Goal: Task Accomplishment & Management: Use online tool/utility

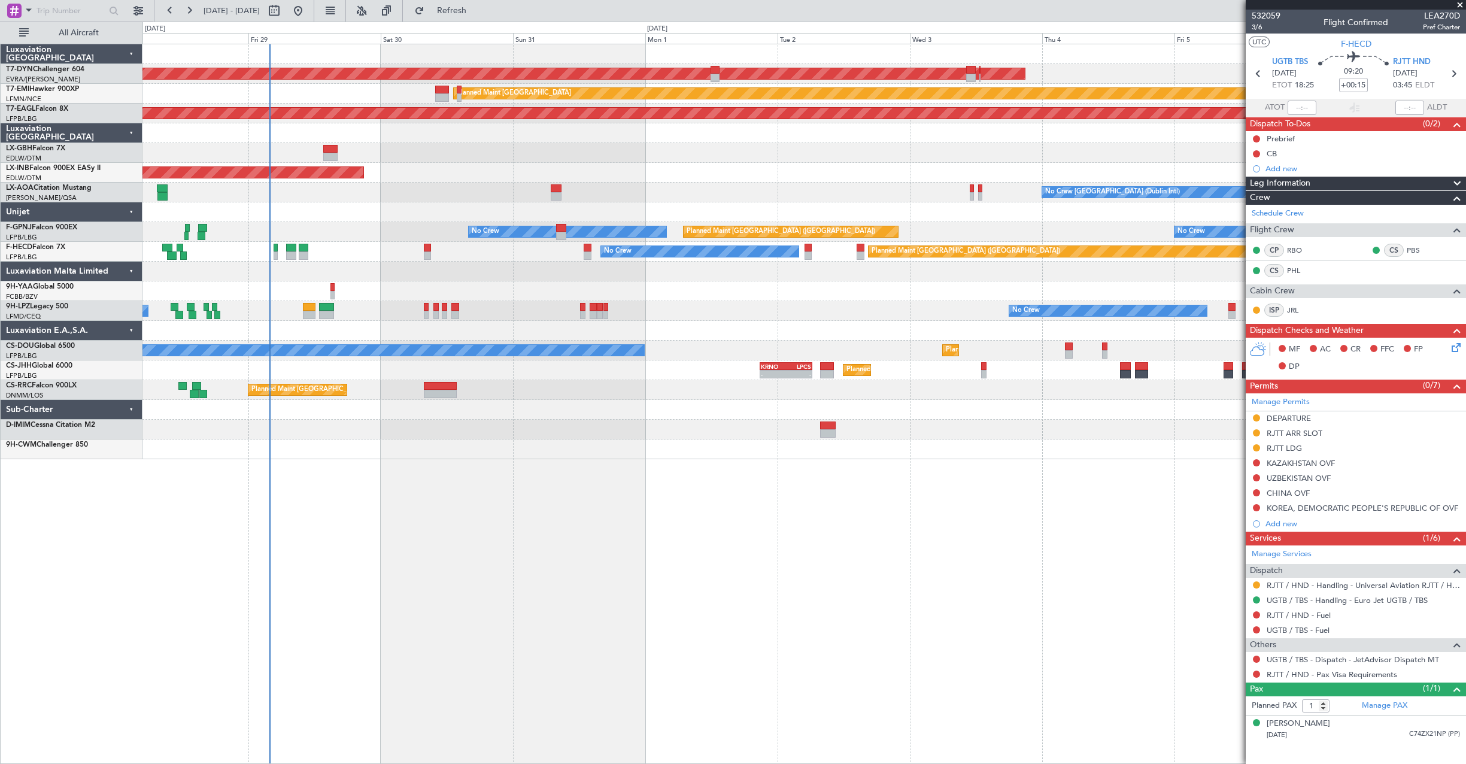
click at [547, 543] on div "AOG Maint Riga (Riga Intl) Planned Maint [GEOGRAPHIC_DATA] Grounded [US_STATE] …" at bounding box center [804, 404] width 1324 height 720
click at [1460, 5] on span at bounding box center [1460, 5] width 12 height 11
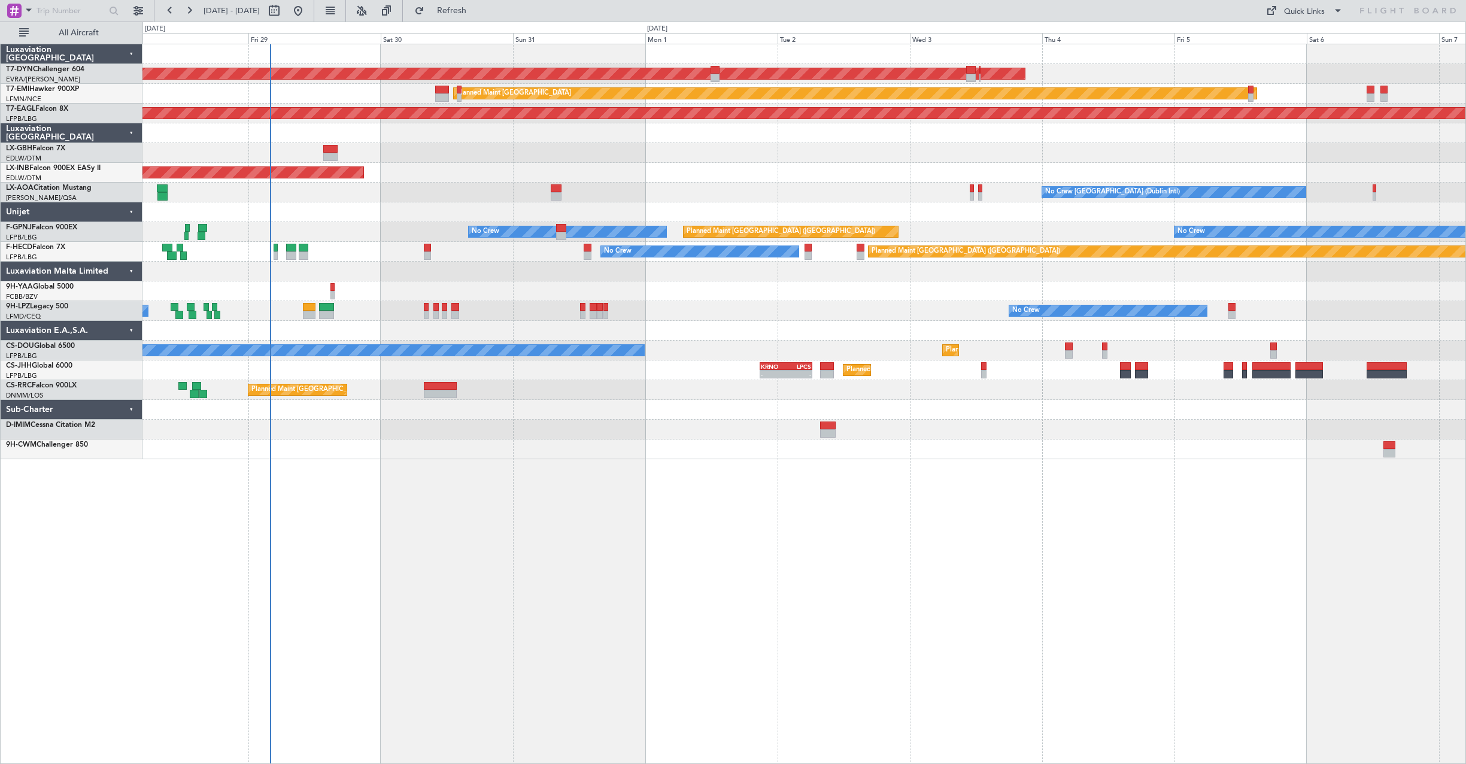
type input "0"
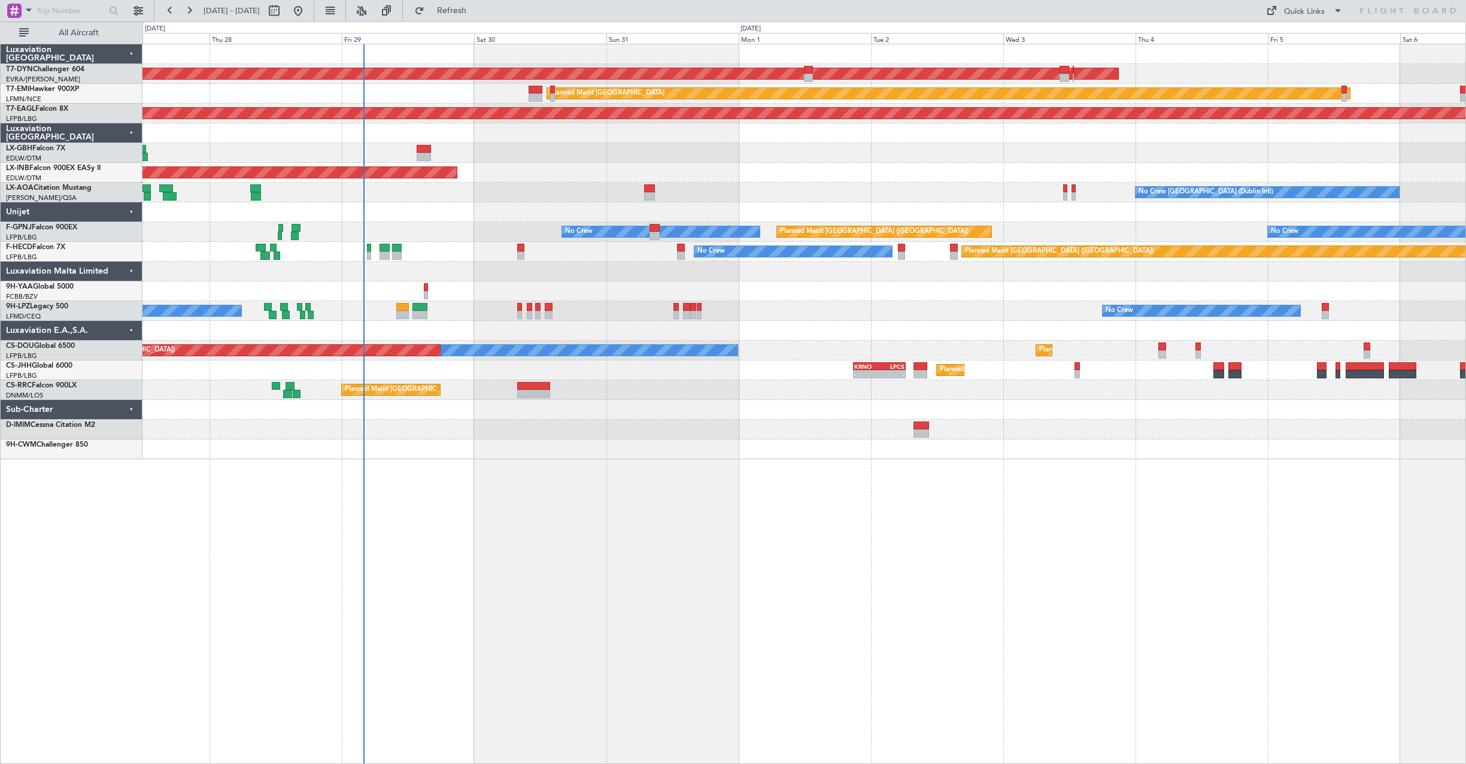
click at [453, 100] on div "Planned Maint [GEOGRAPHIC_DATA]" at bounding box center [803, 94] width 1323 height 20
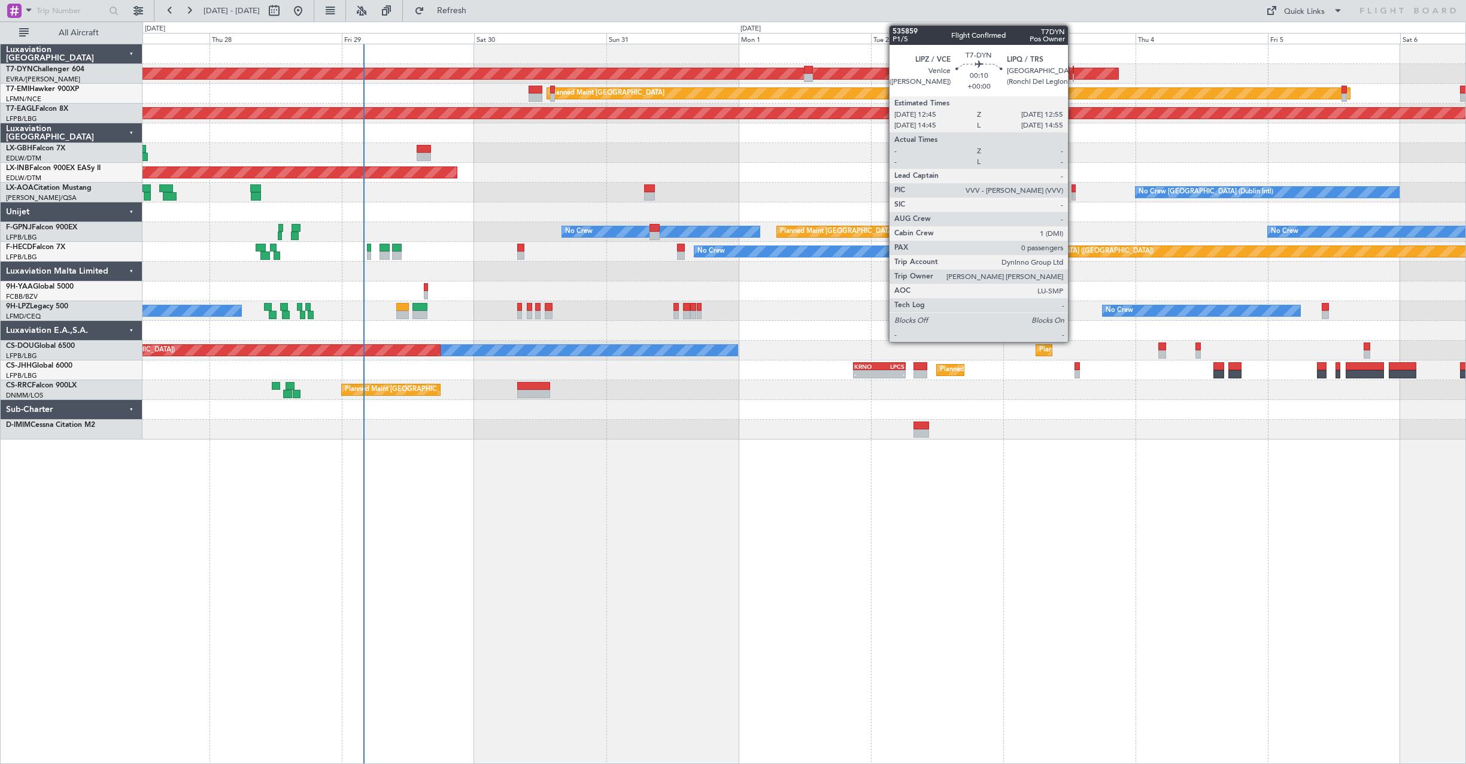
click at [1073, 77] on div at bounding box center [1073, 78] width 1 height 8
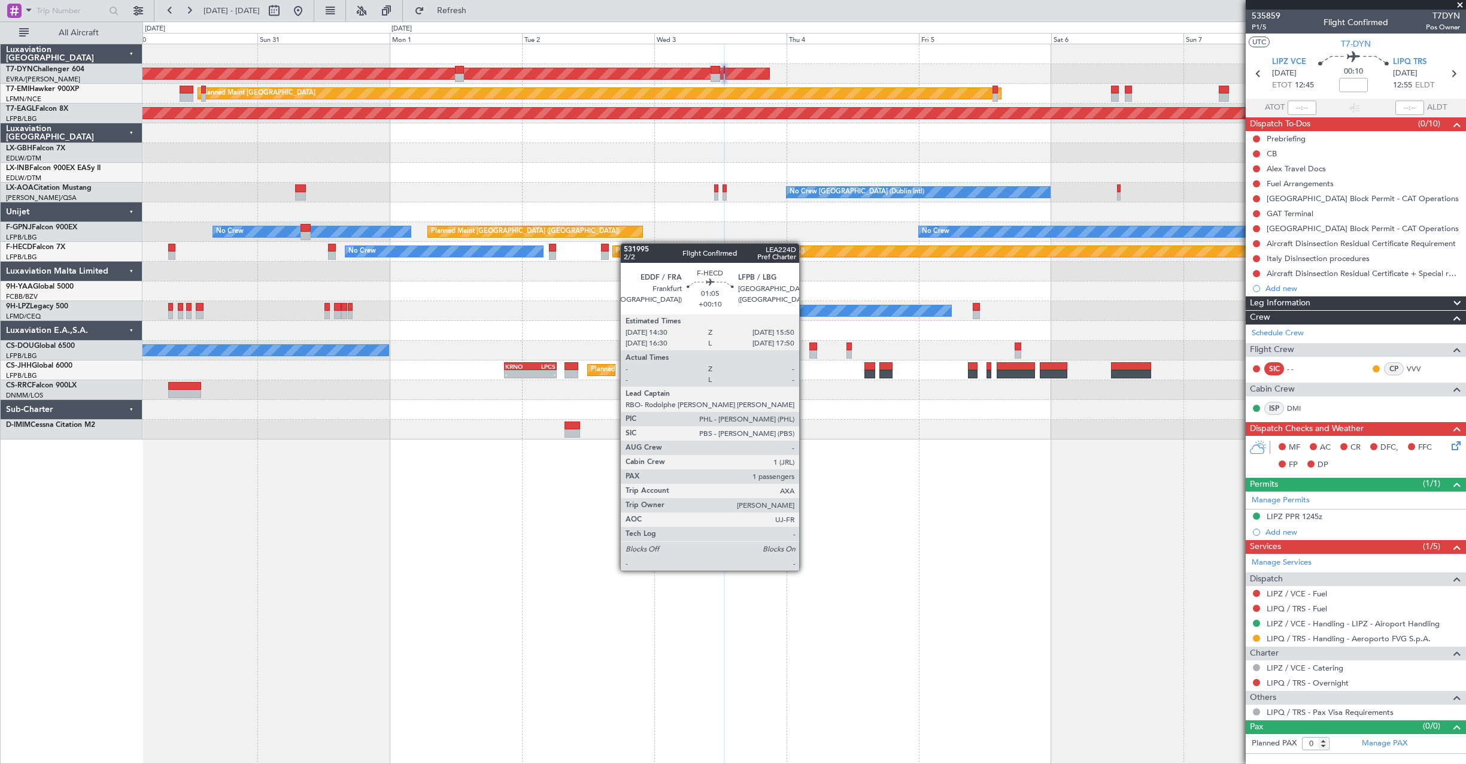
click at [581, 243] on div "AOG Maint Riga (Riga Intl) Planned Maint [GEOGRAPHIC_DATA] Grounded [US_STATE] …" at bounding box center [803, 241] width 1323 height 395
click at [580, 243] on div "Planned Maint [GEOGRAPHIC_DATA] ([GEOGRAPHIC_DATA]) No Crew" at bounding box center [803, 252] width 1323 height 20
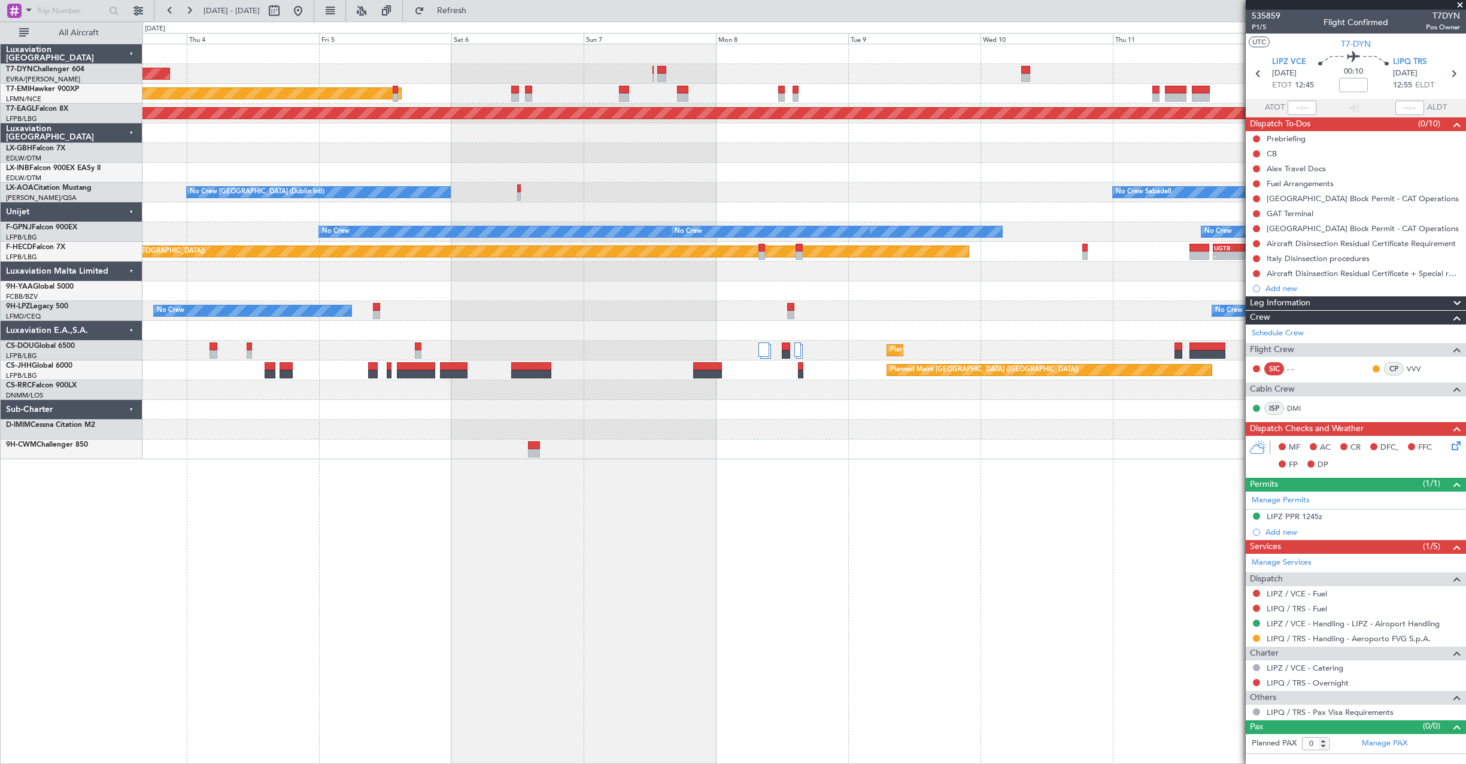
click at [615, 177] on div at bounding box center [803, 173] width 1323 height 20
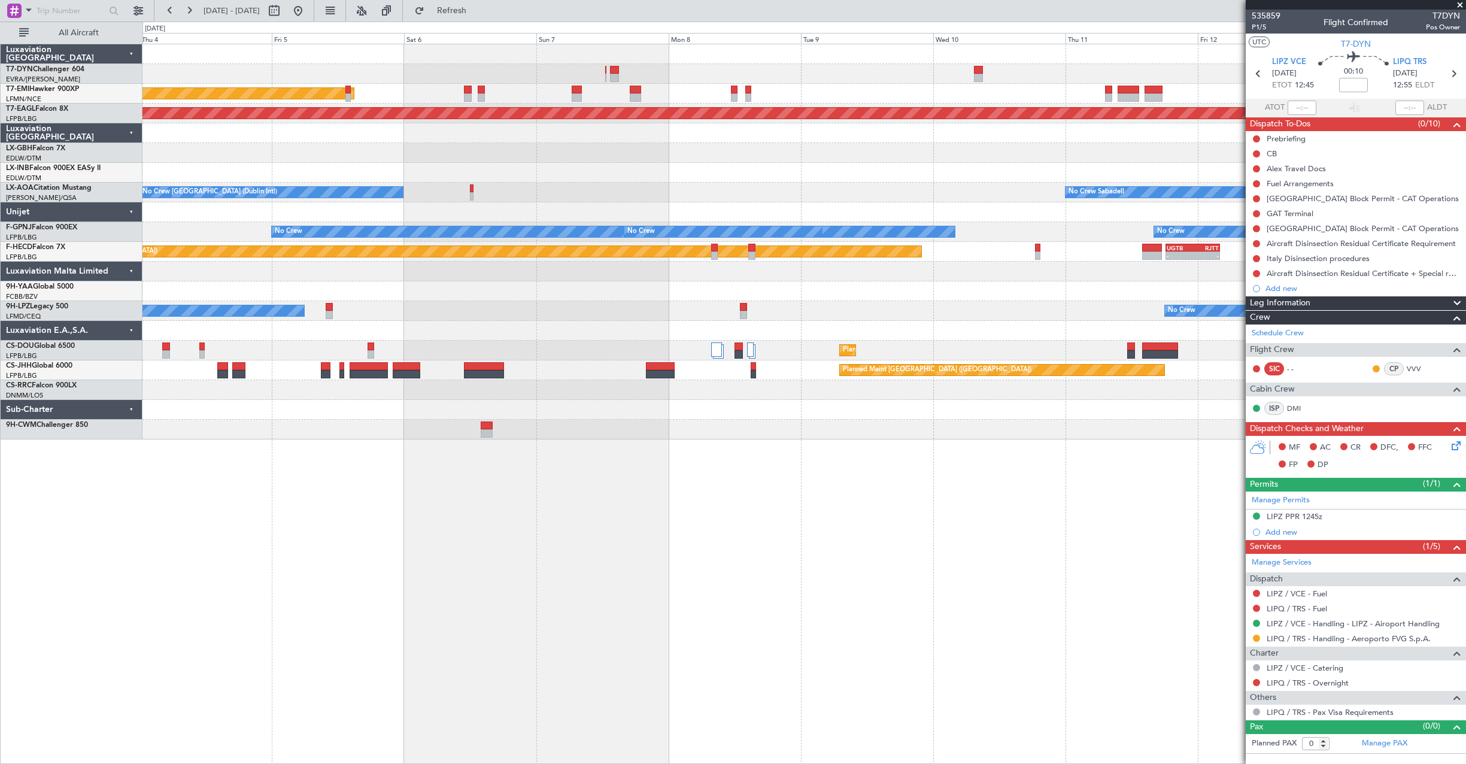
click at [855, 163] on div "AOG Maint Riga (Riga Intl) Planned Maint [GEOGRAPHIC_DATA] Grounded [US_STATE] …" at bounding box center [803, 241] width 1323 height 395
click at [855, 163] on div at bounding box center [803, 173] width 1323 height 20
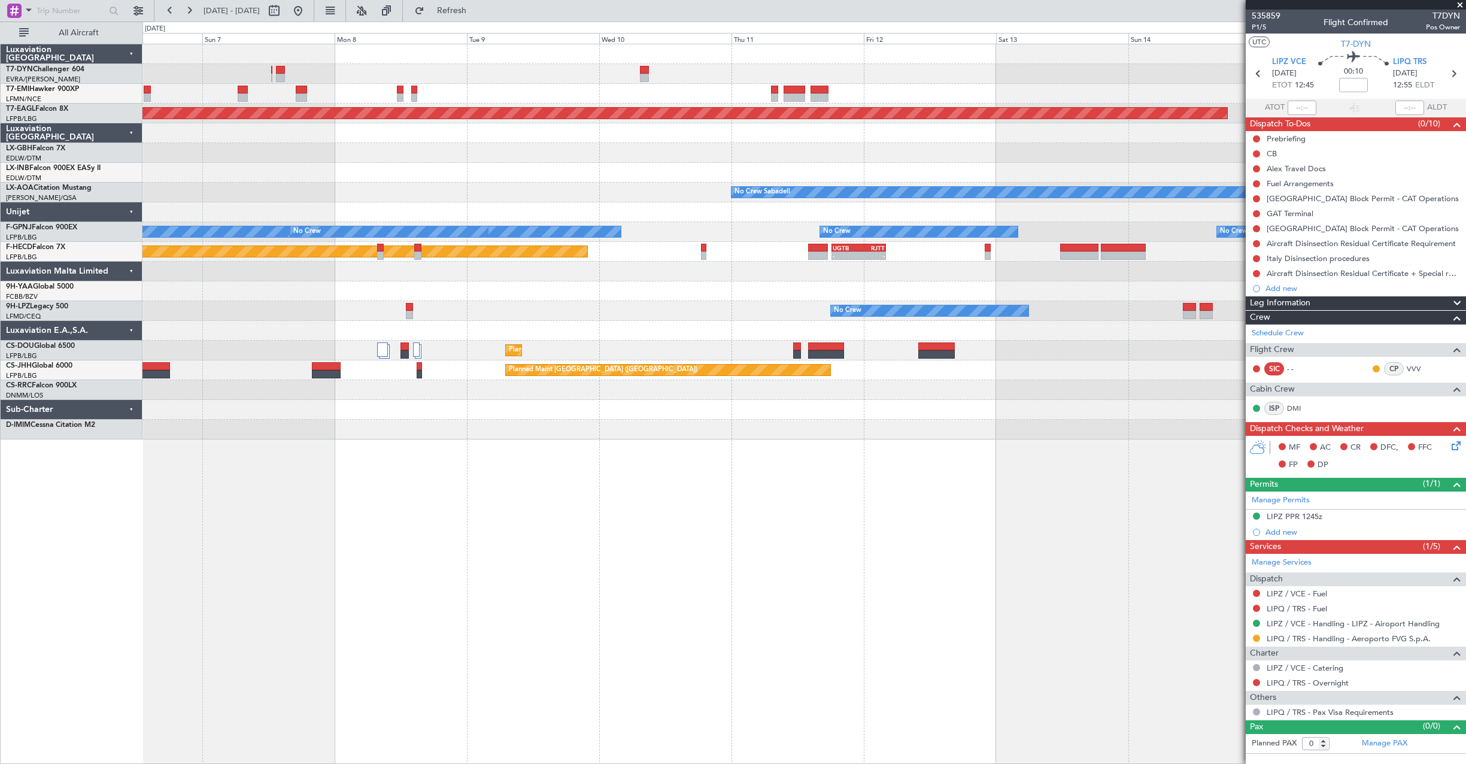
click at [780, 160] on div "Planned Maint Nurnberg" at bounding box center [803, 153] width 1323 height 20
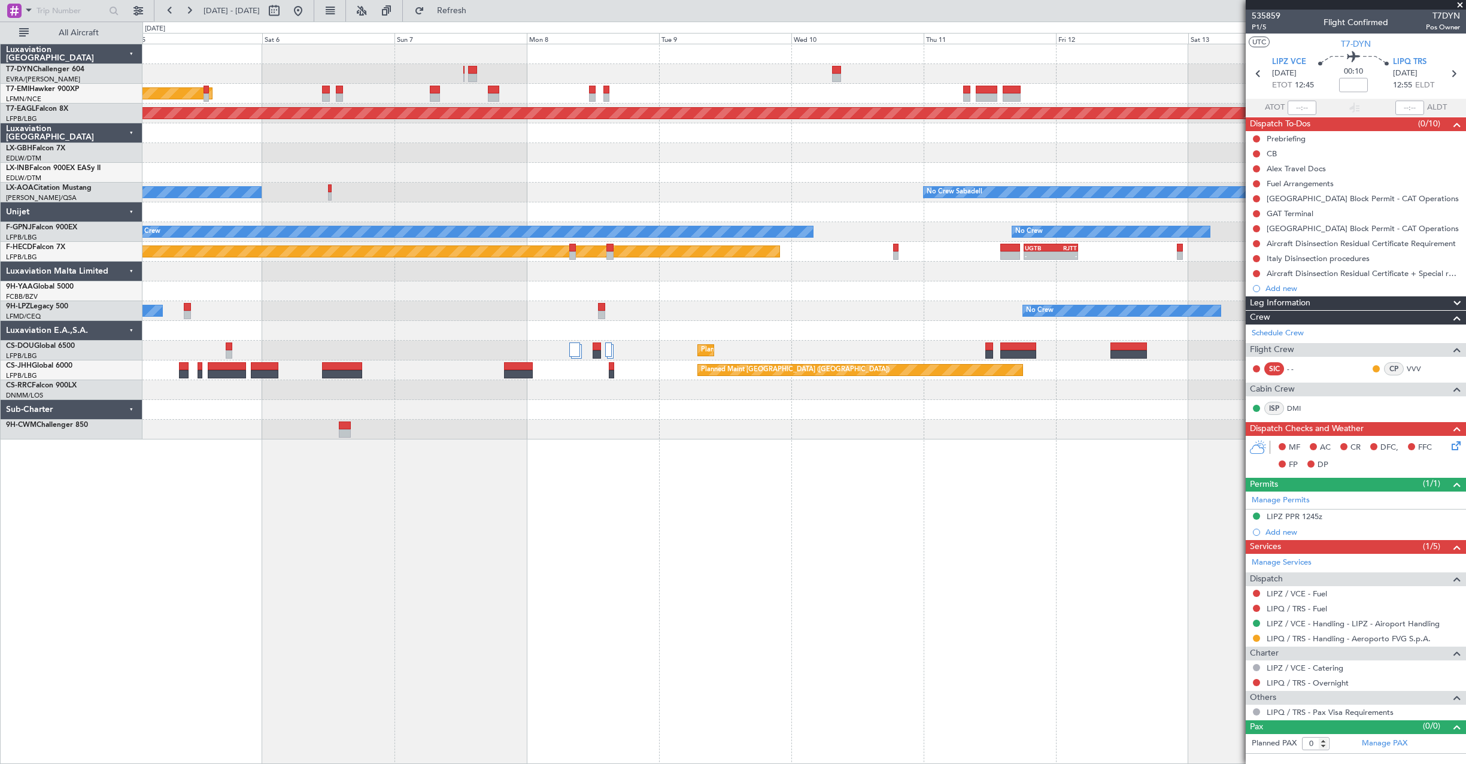
click at [646, 102] on div "Planned Maint [GEOGRAPHIC_DATA]" at bounding box center [803, 94] width 1323 height 20
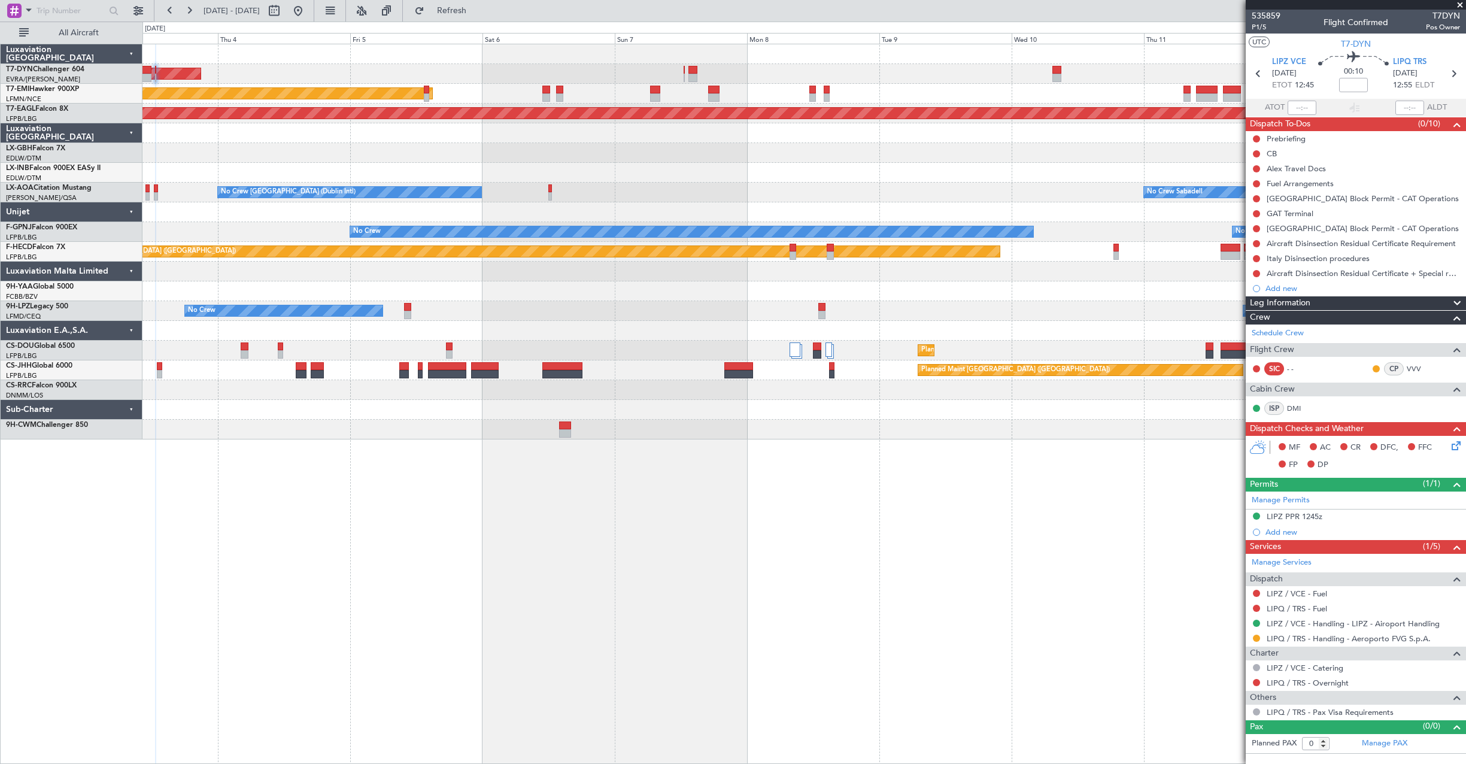
click at [603, 104] on div "AOG Maint Riga (Riga Intl) Planned Maint [GEOGRAPHIC_DATA] Grounded [US_STATE] …" at bounding box center [803, 241] width 1323 height 395
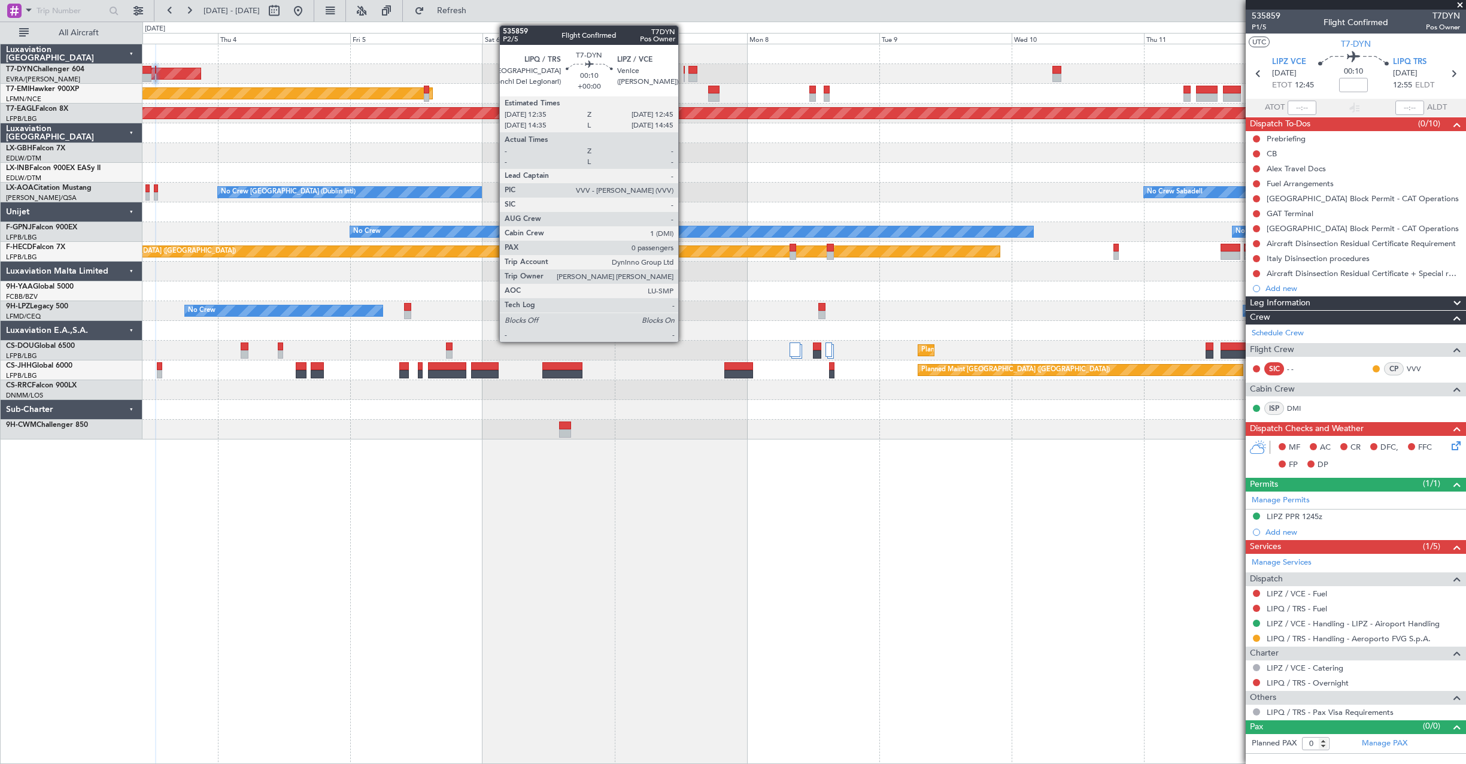
click at [684, 75] on div at bounding box center [684, 78] width 1 height 8
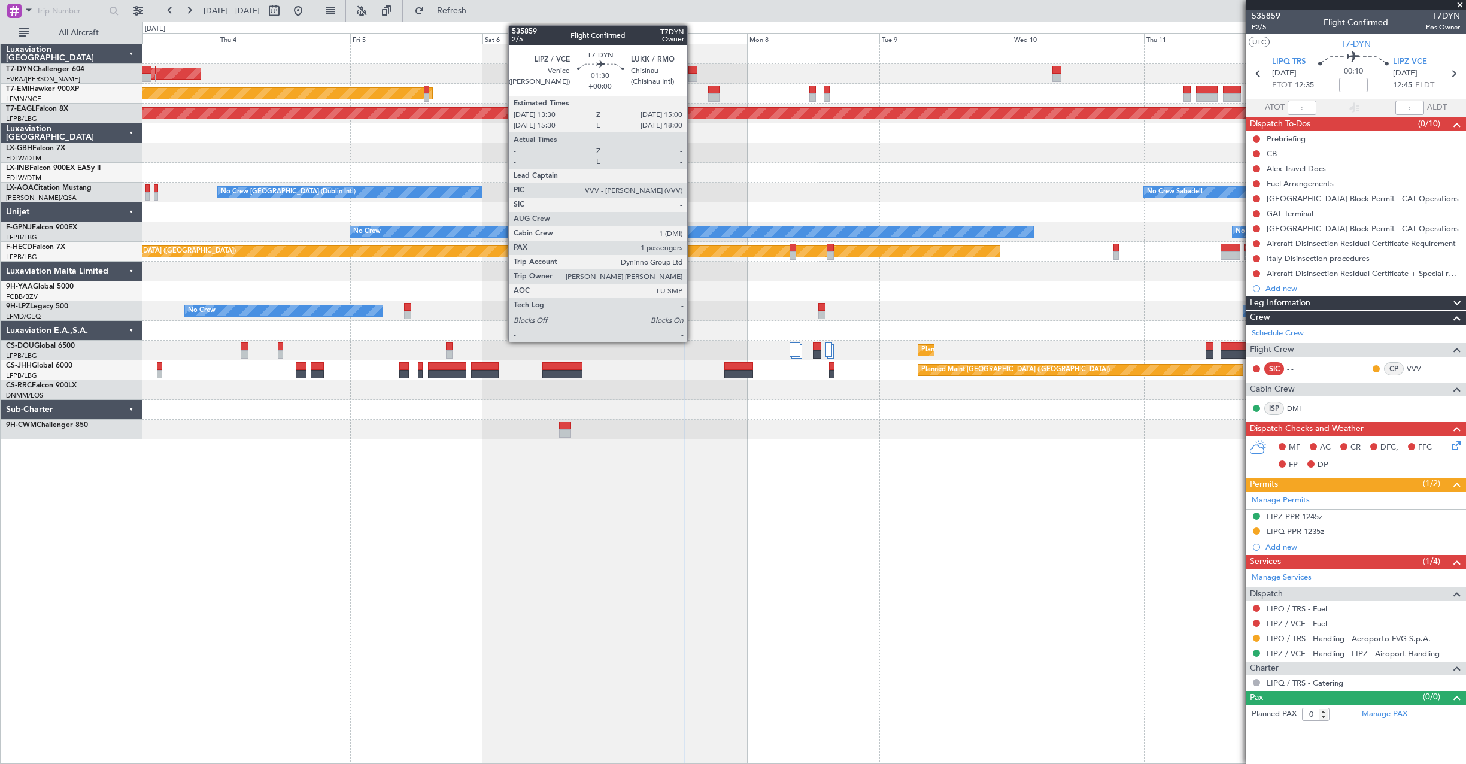
click at [693, 75] on div at bounding box center [692, 78] width 8 height 8
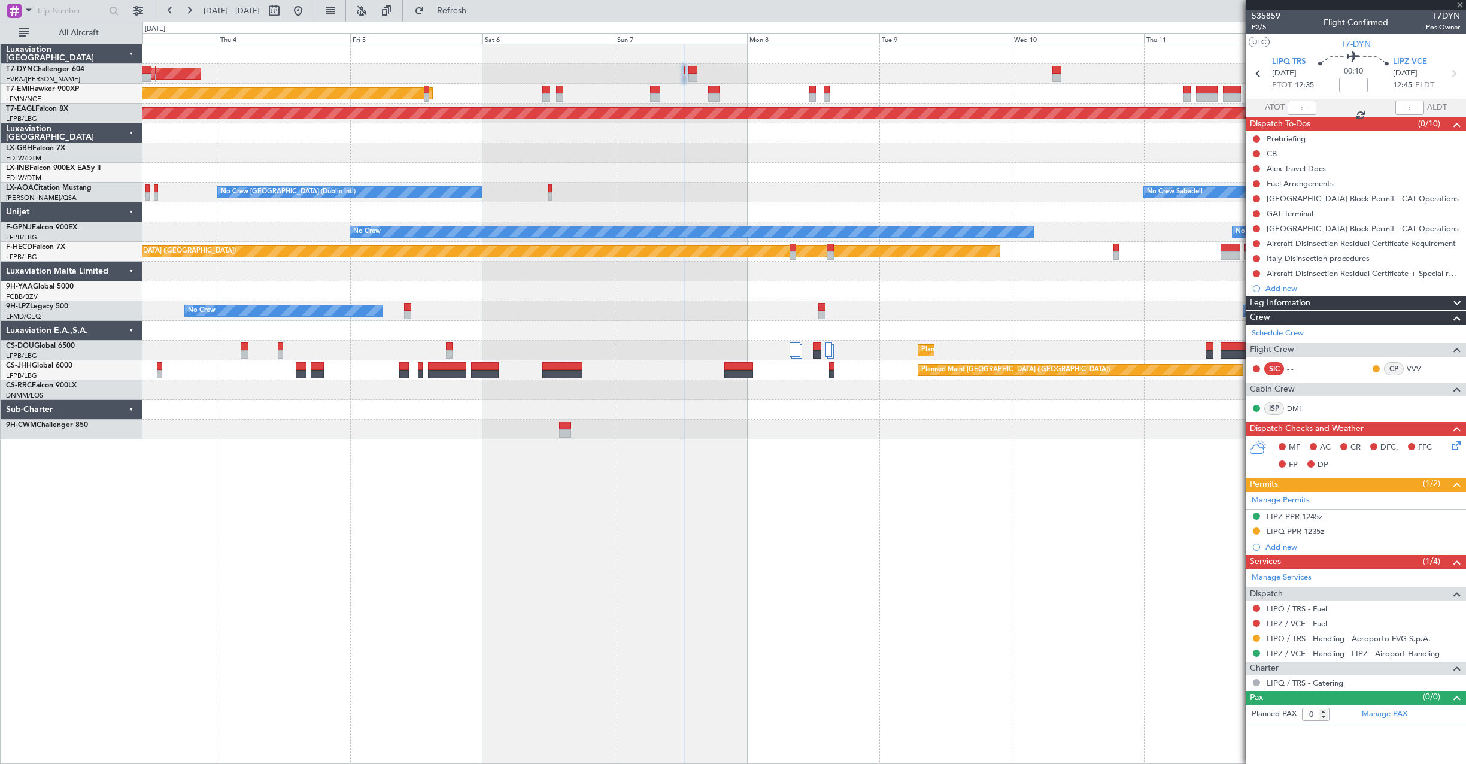
type input "1"
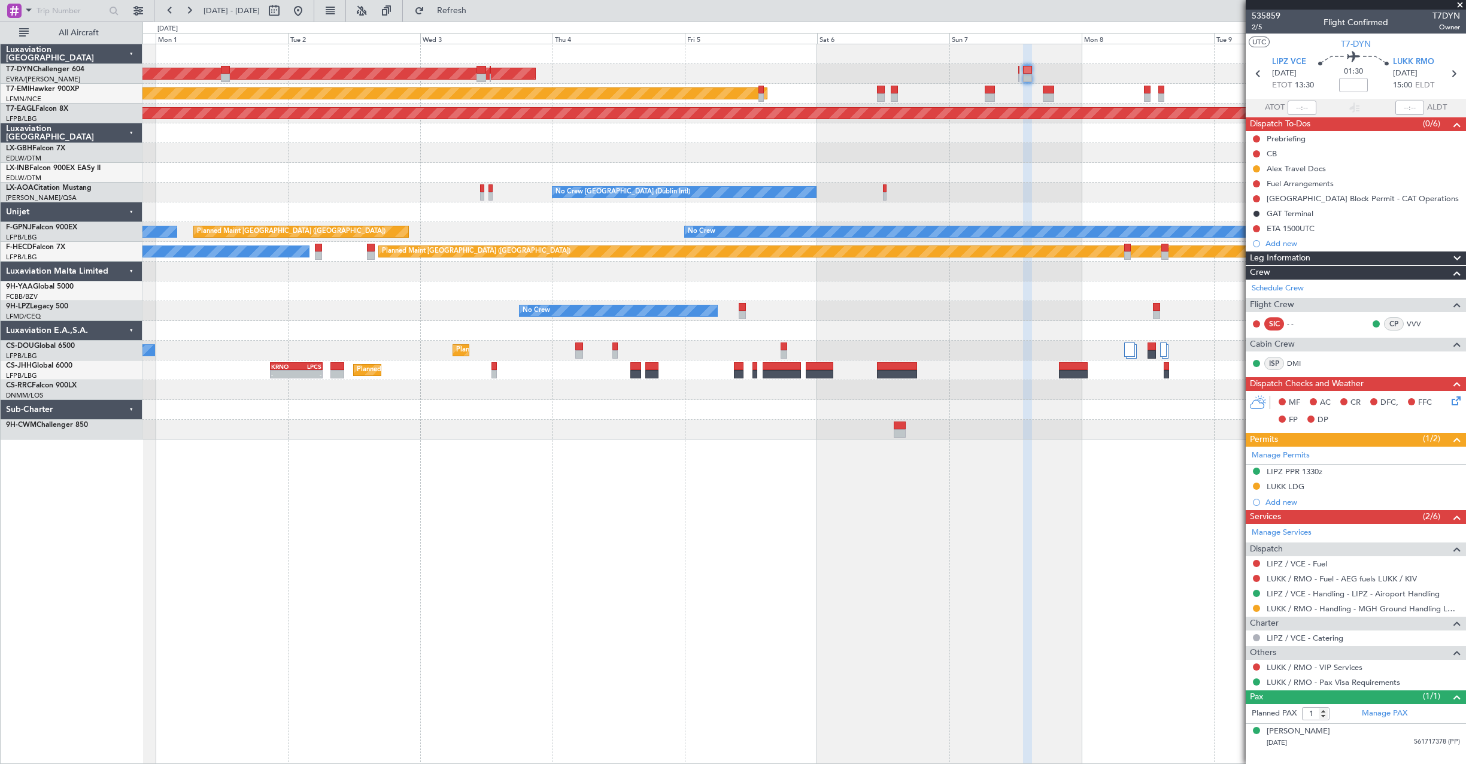
click at [823, 135] on div at bounding box center [803, 133] width 1323 height 20
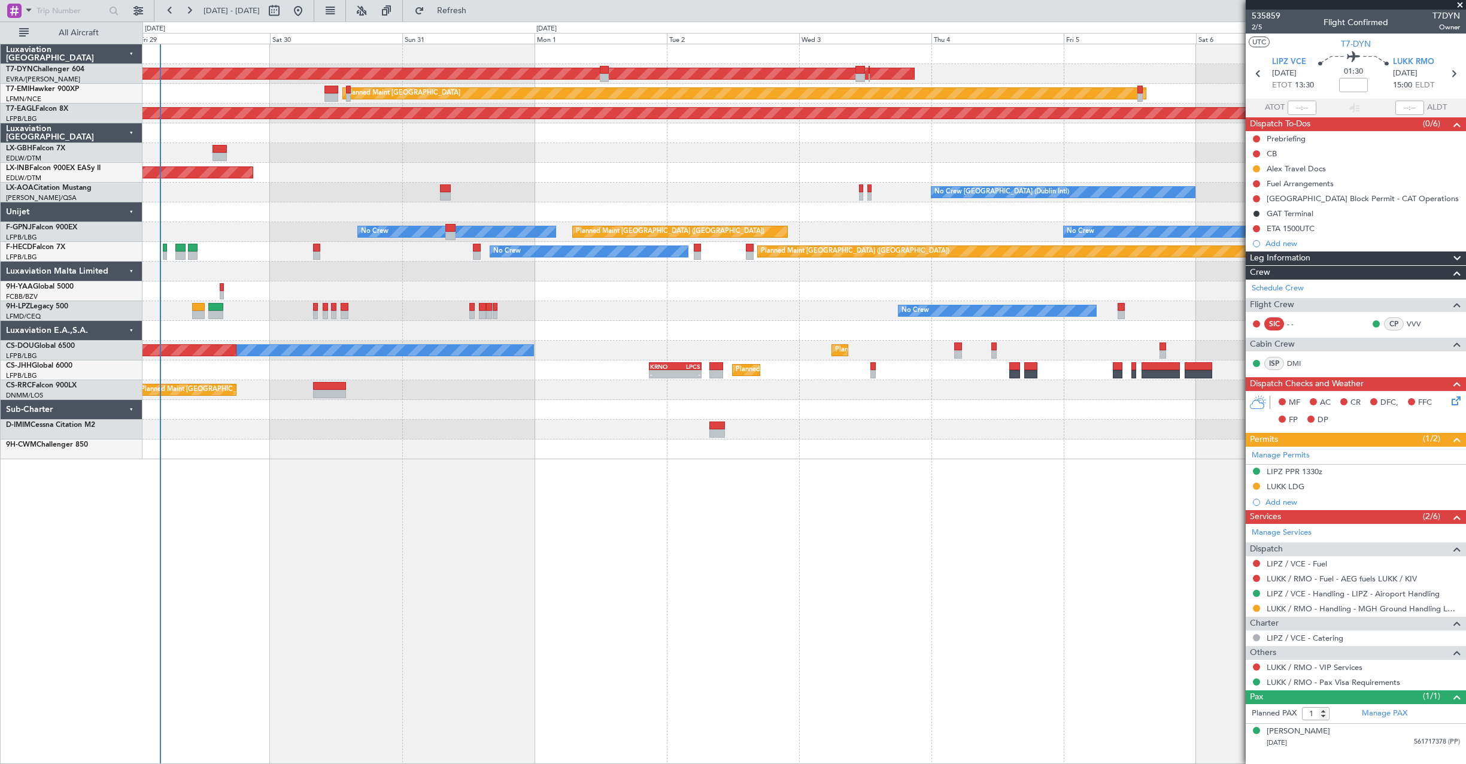
click at [768, 159] on div "AOG Maint Riga (Riga Intl) Planned Maint [GEOGRAPHIC_DATA] Grounded [US_STATE] …" at bounding box center [803, 251] width 1323 height 415
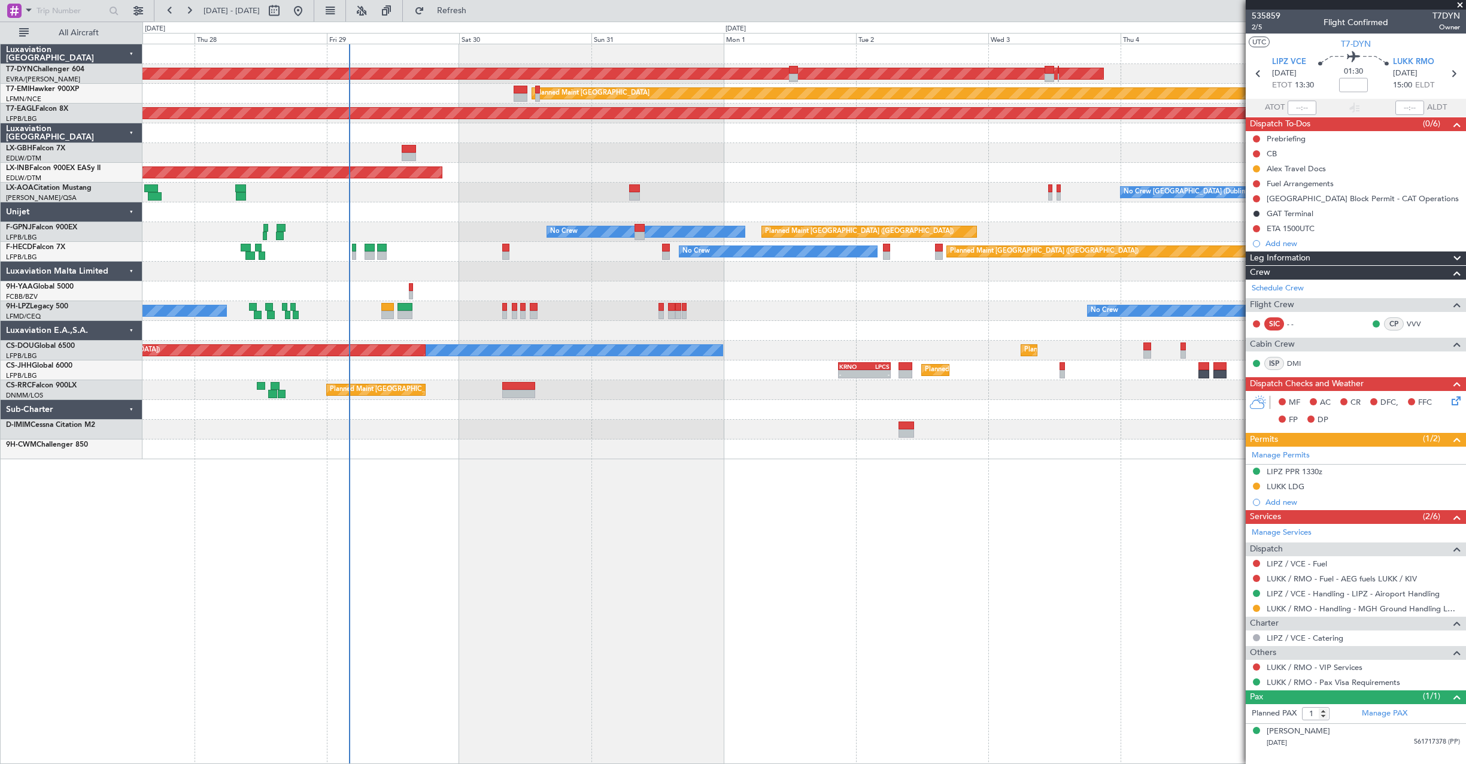
click at [748, 167] on div "Unplanned Maint [GEOGRAPHIC_DATA] (Al Maktoum Intl)" at bounding box center [803, 173] width 1323 height 20
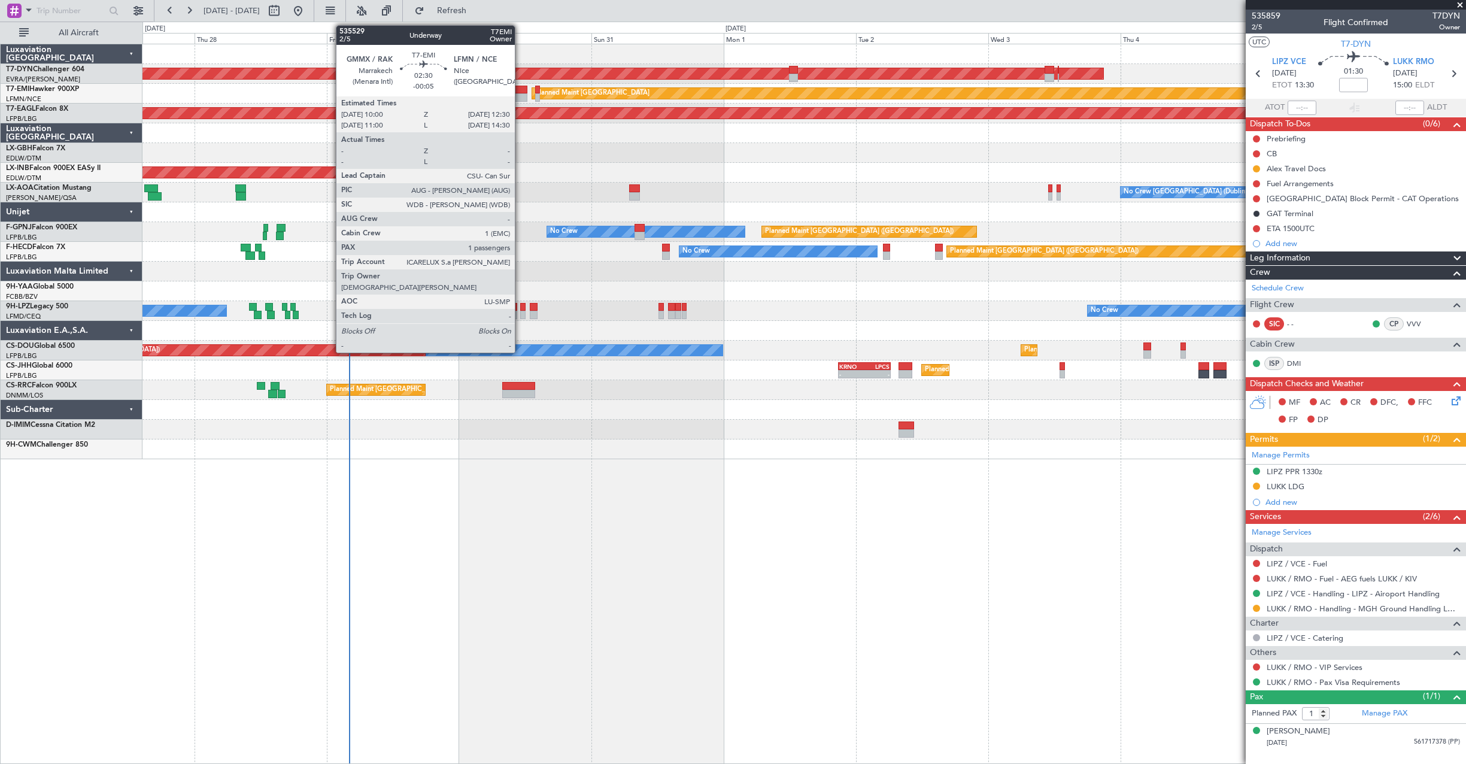
click at [520, 96] on div at bounding box center [521, 97] width 14 height 8
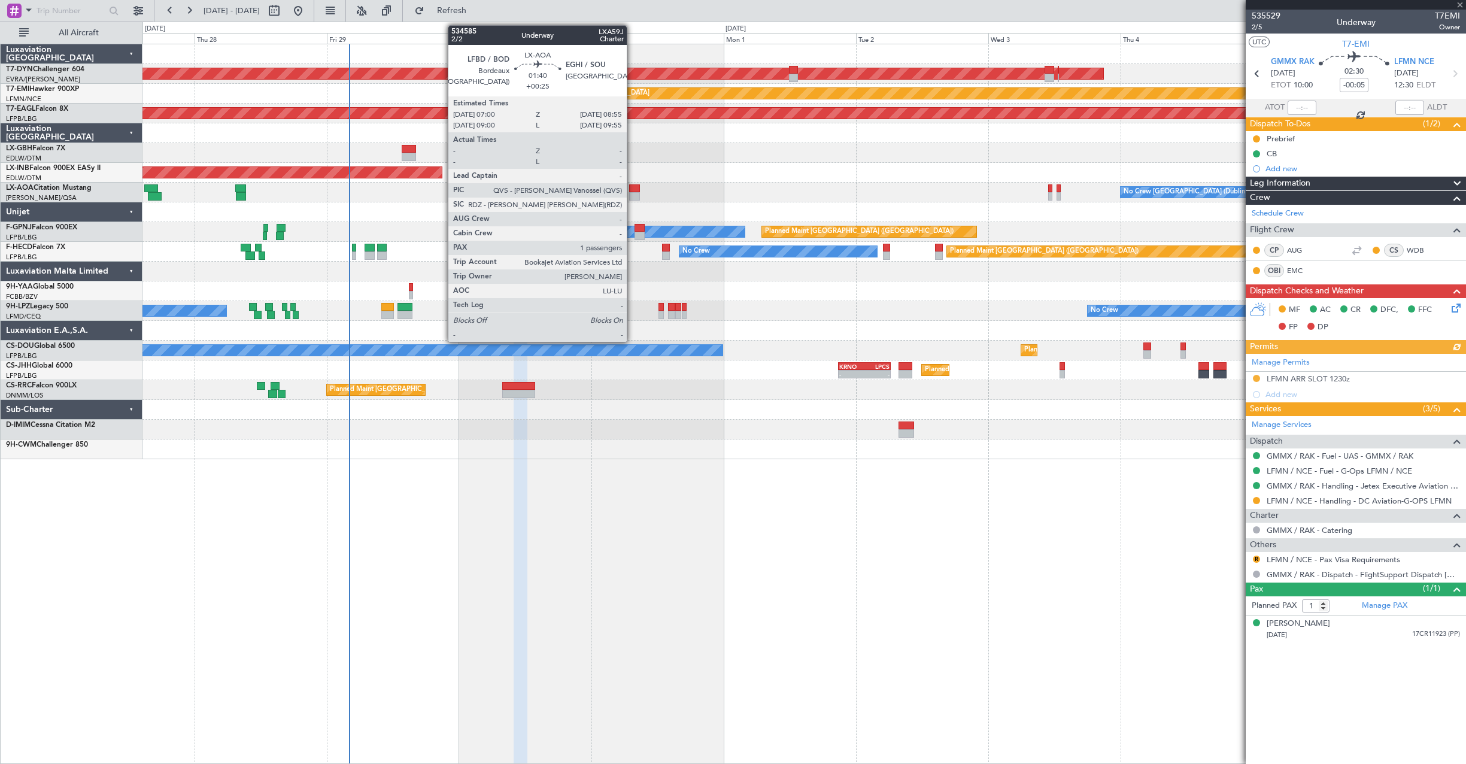
click at [632, 187] on div at bounding box center [634, 188] width 11 height 8
type input "+00:25"
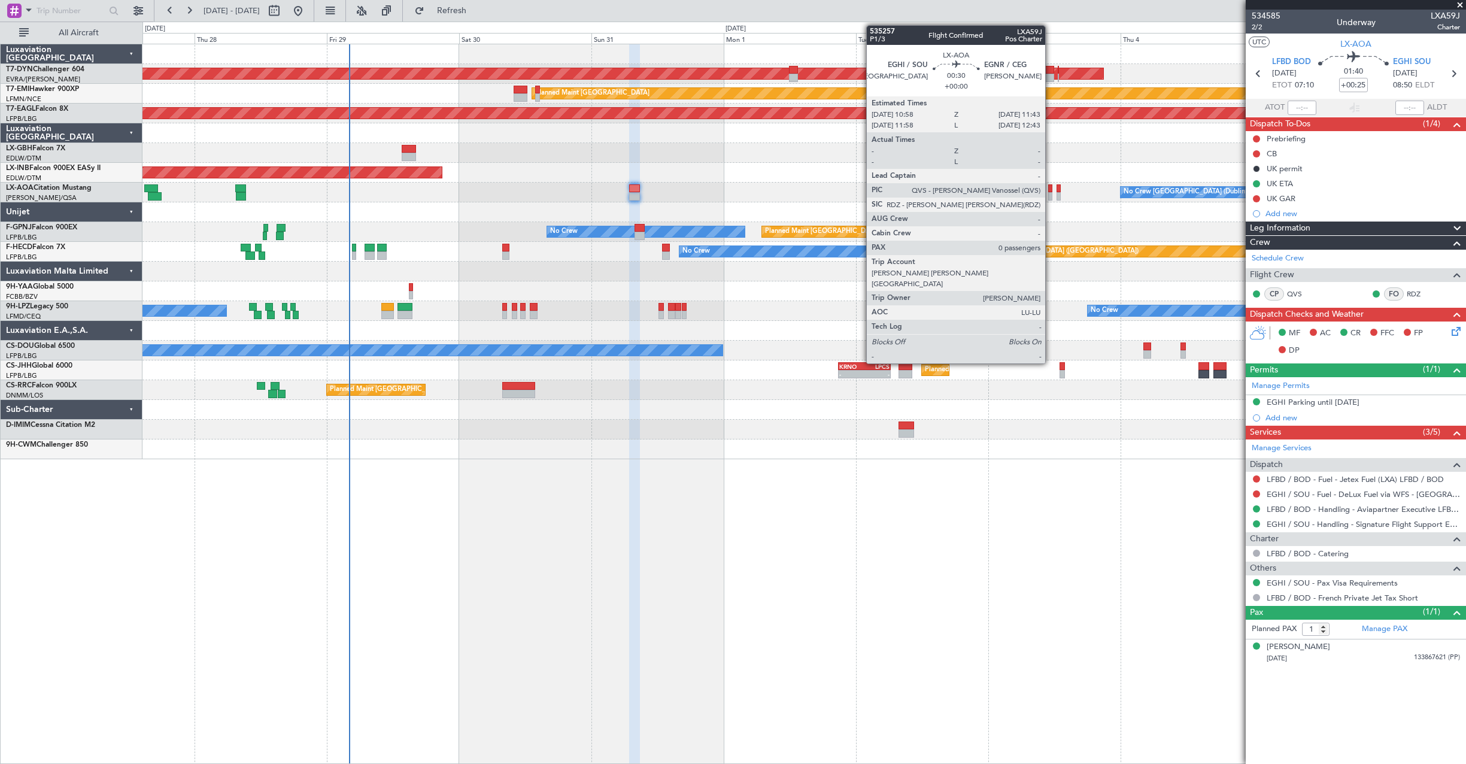
click at [1051, 189] on div at bounding box center [1050, 188] width 4 height 8
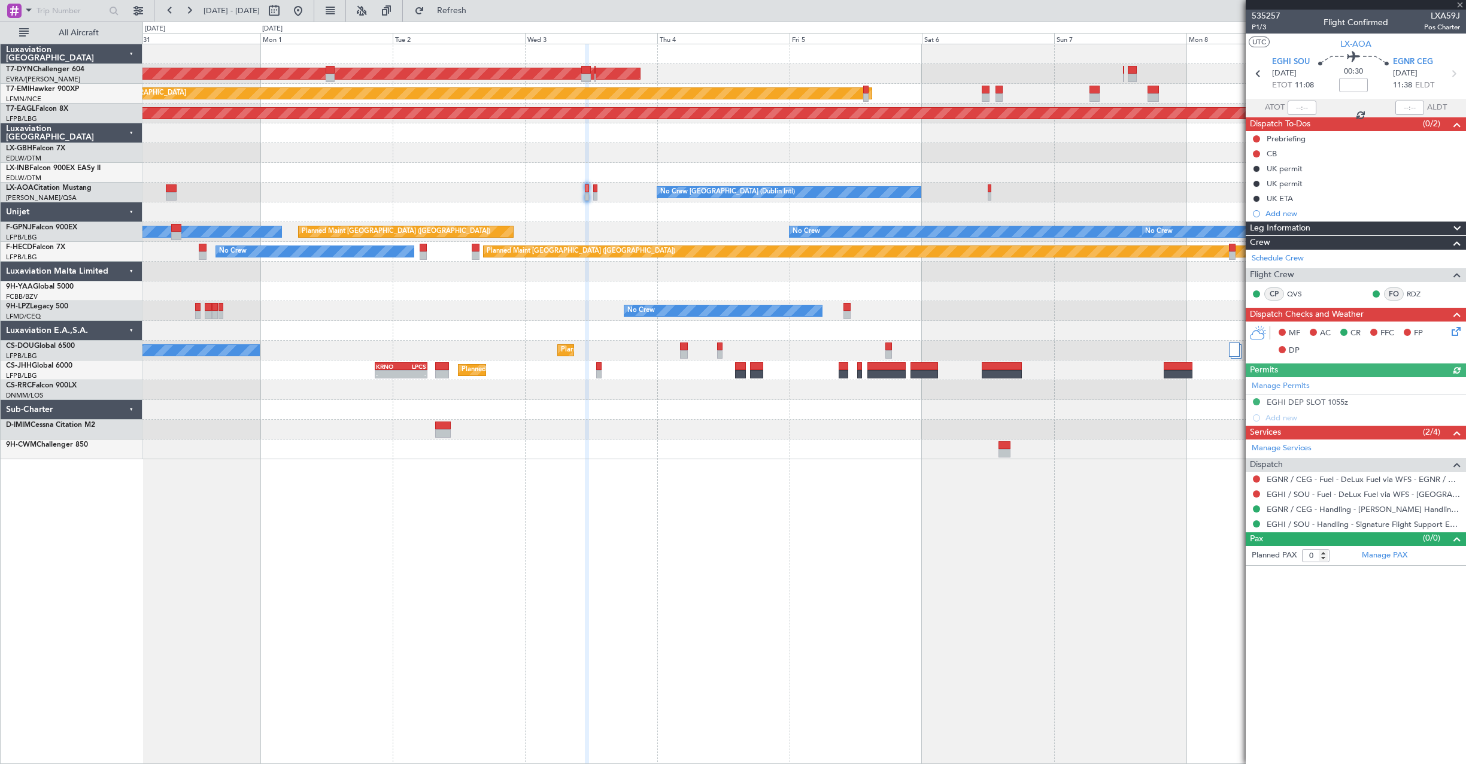
click at [646, 233] on div "AOG Maint Riga (Riga Intl) Planned Maint [GEOGRAPHIC_DATA] Grounded [US_STATE] …" at bounding box center [803, 251] width 1323 height 415
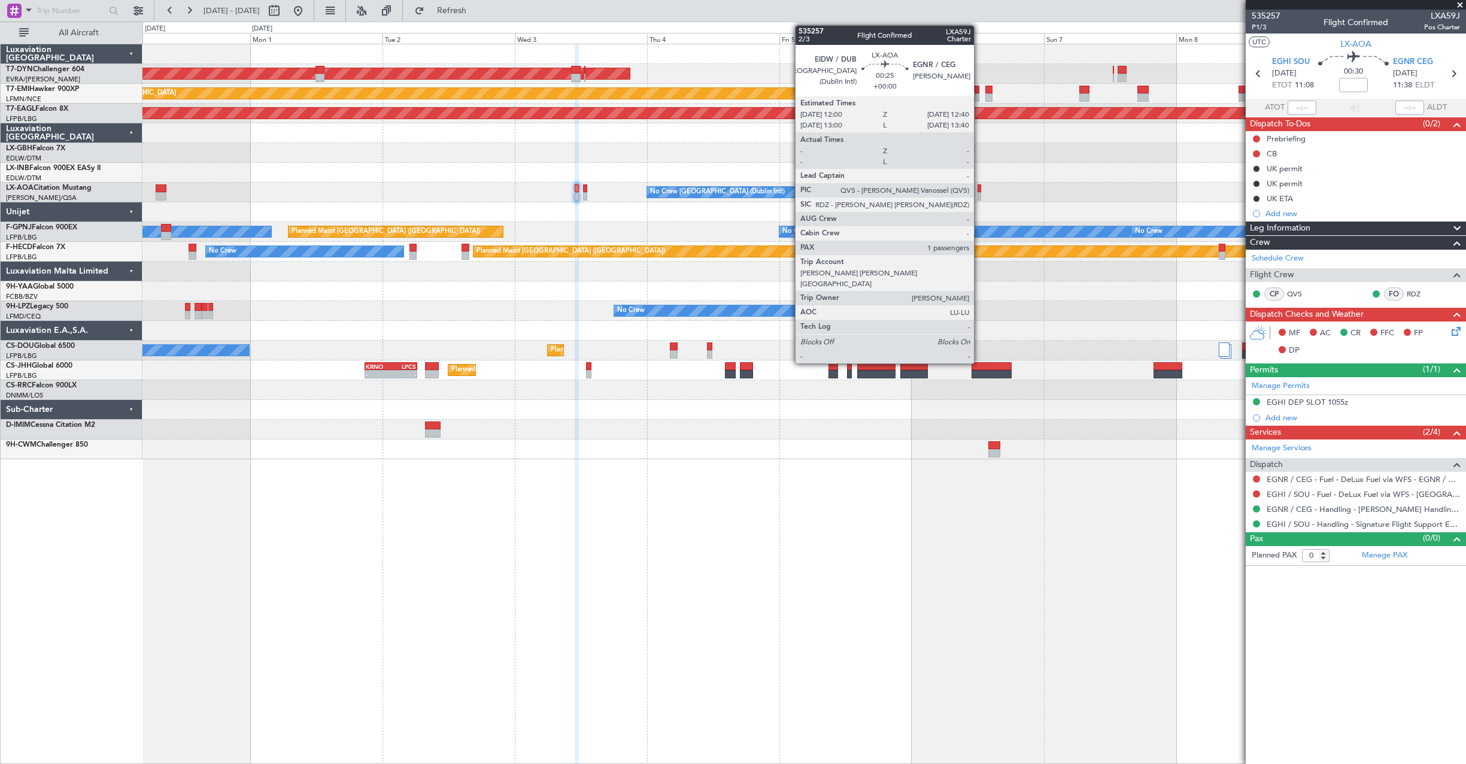
click at [980, 187] on div at bounding box center [980, 188] width 4 height 8
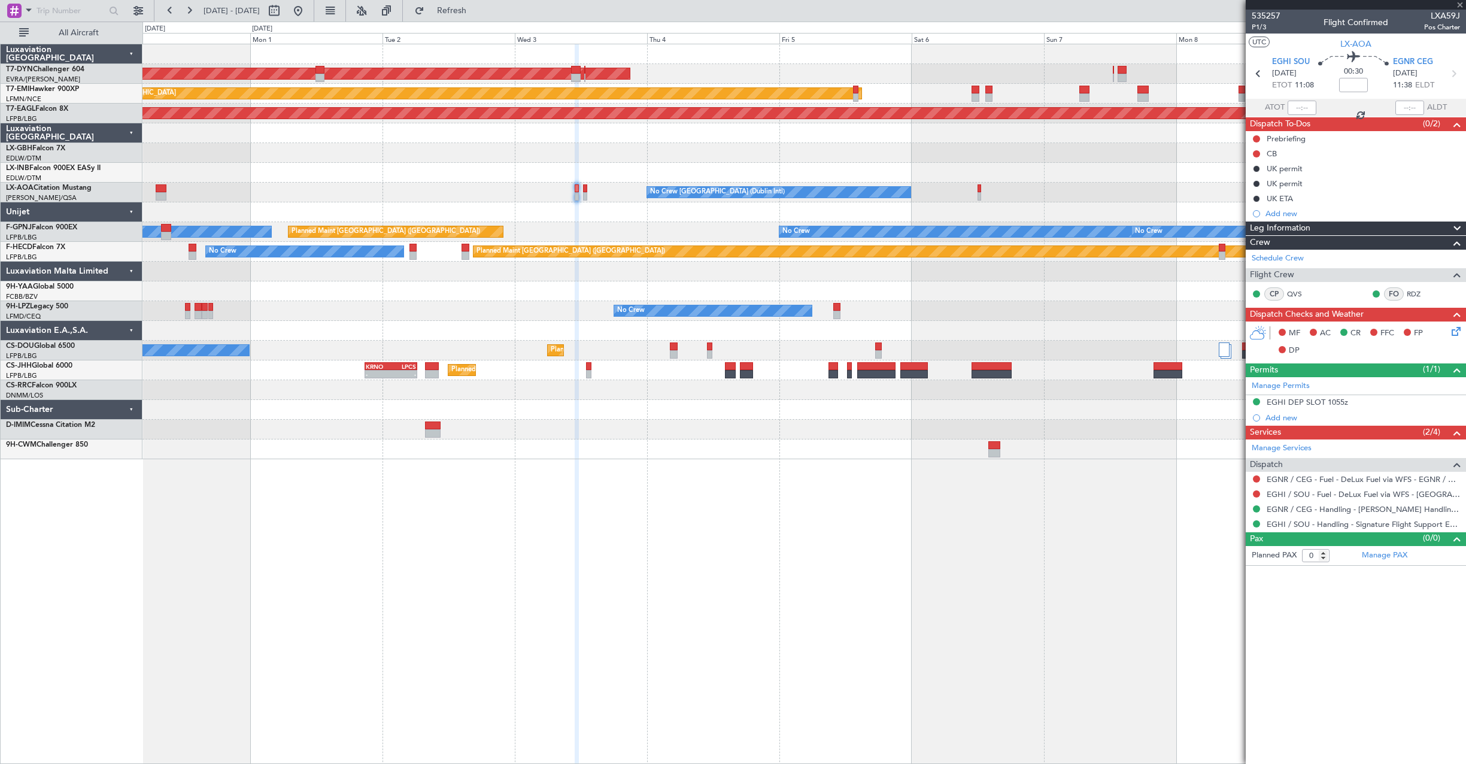
type input "1"
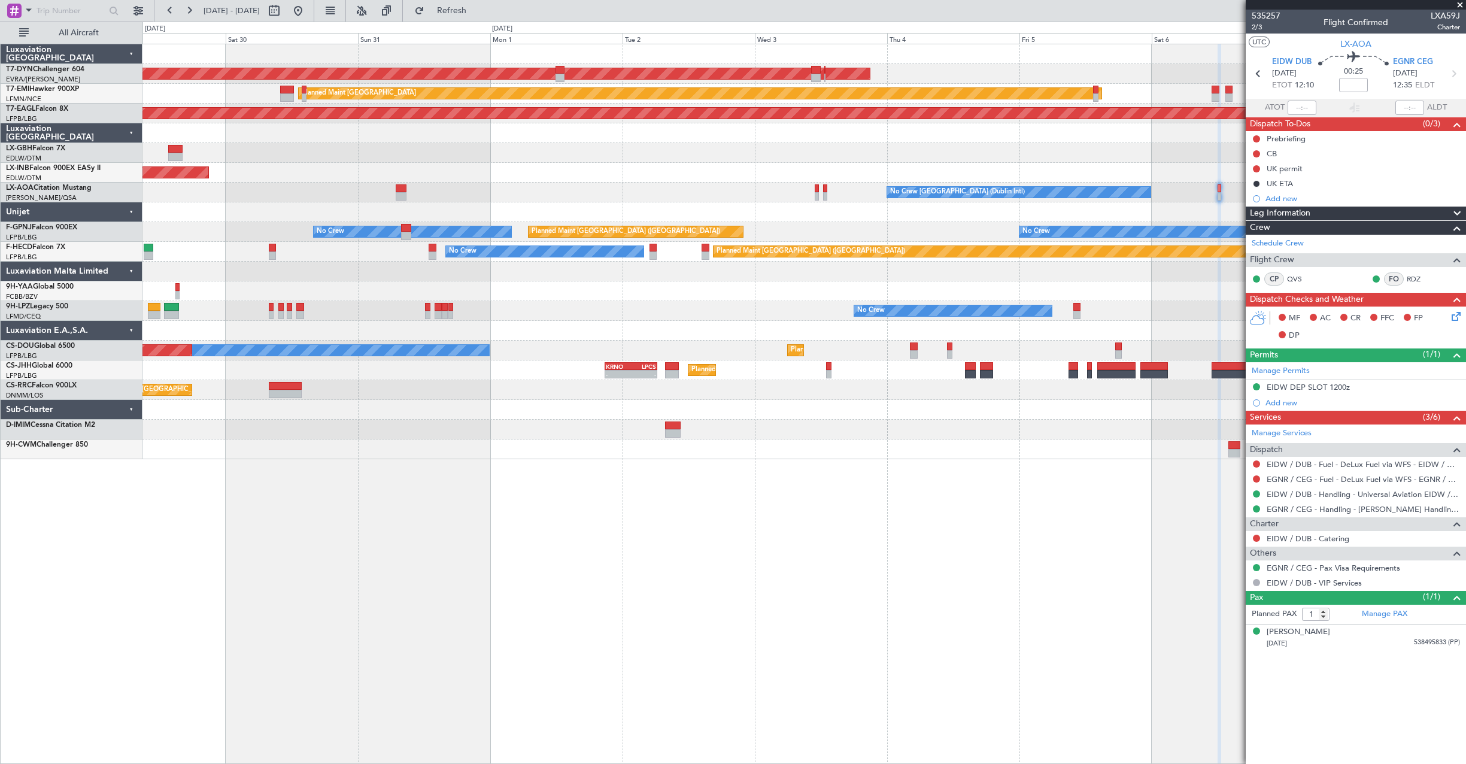
click at [684, 169] on div "Unplanned Maint [GEOGRAPHIC_DATA] (Al Maktoum Intl)" at bounding box center [803, 173] width 1323 height 20
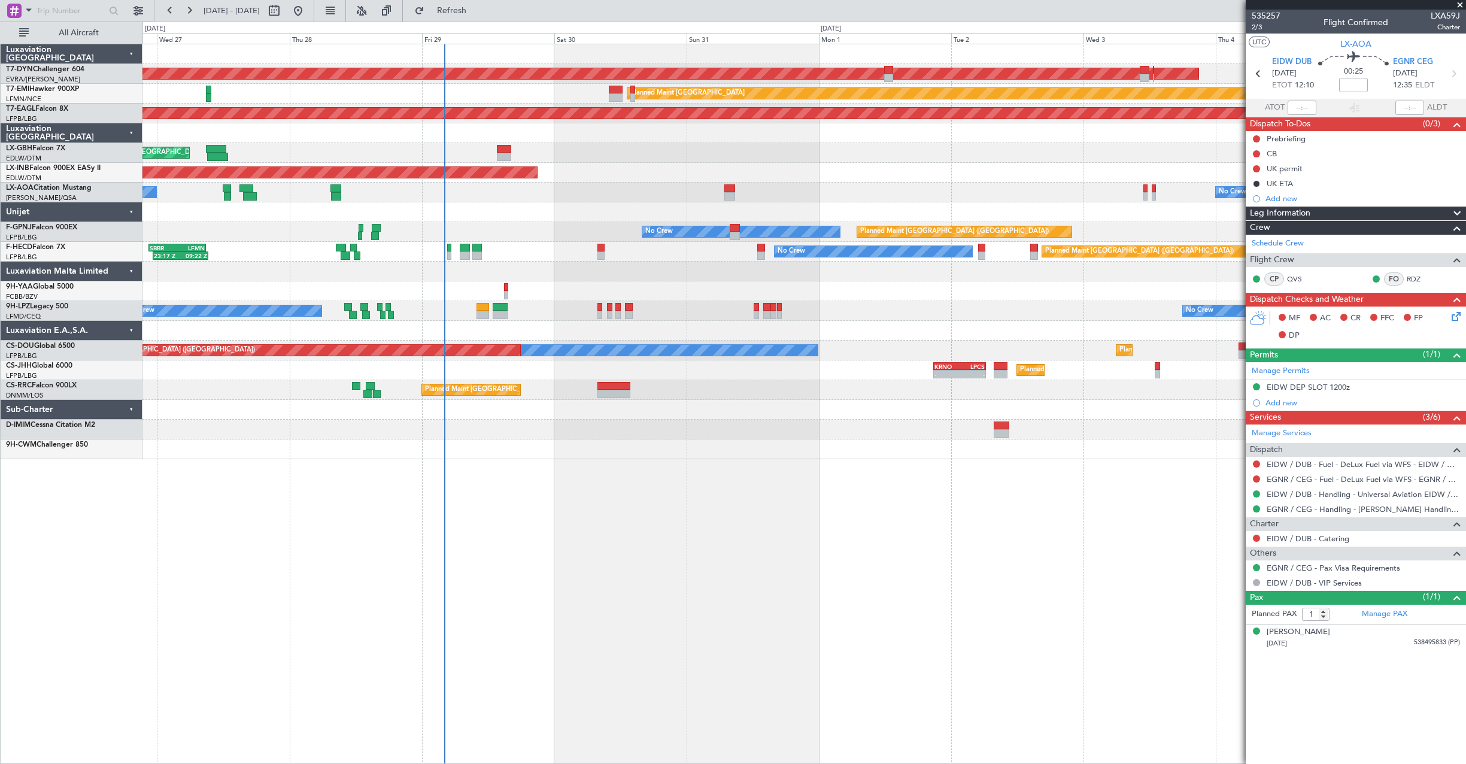
click at [674, 173] on div "AOG Maint Riga (Riga Intl) Planned Maint [GEOGRAPHIC_DATA] Grounded [US_STATE] …" at bounding box center [803, 251] width 1323 height 415
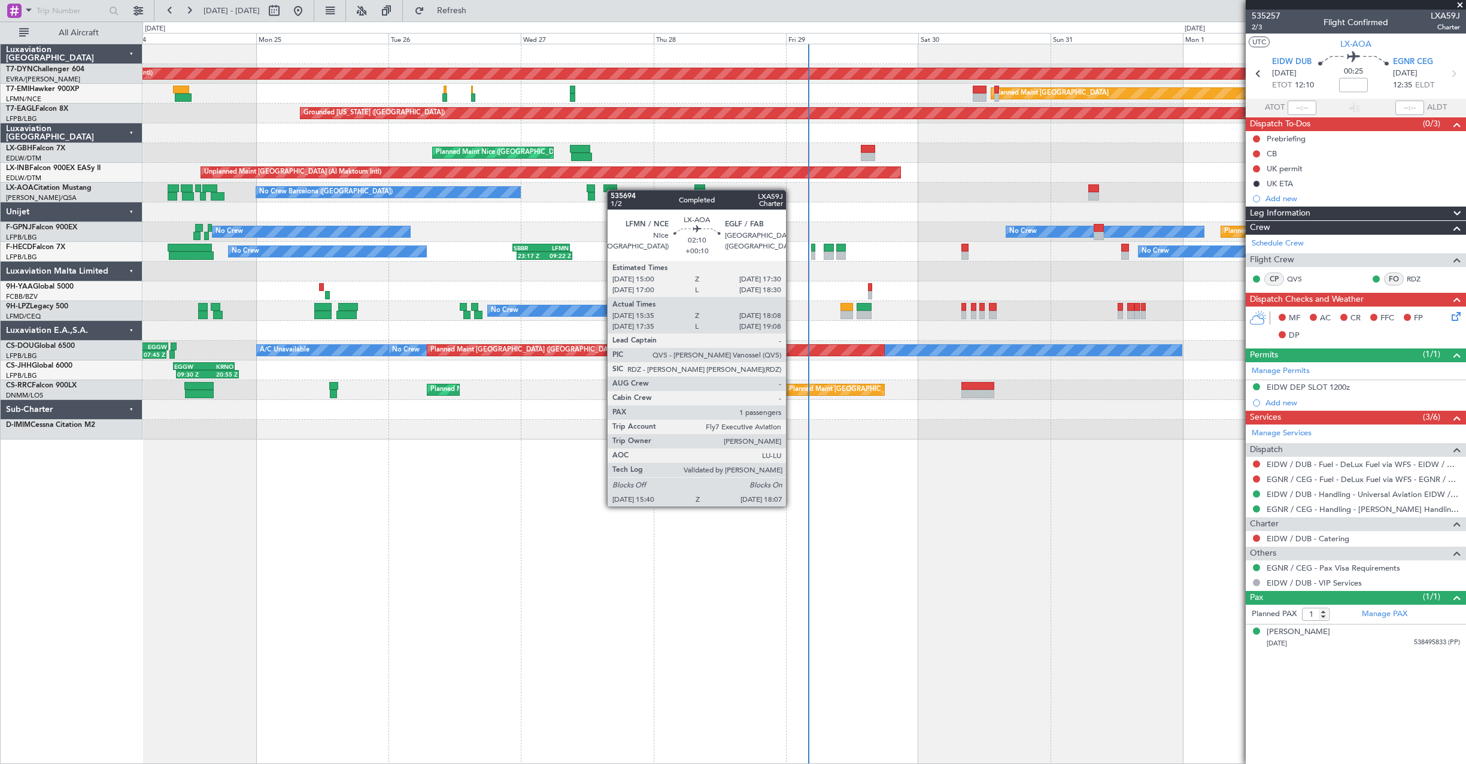
click at [613, 190] on div "AOG Maint Riga (Riga Intl) Planned Maint [GEOGRAPHIC_DATA]-[GEOGRAPHIC_DATA] Pl…" at bounding box center [803, 241] width 1323 height 395
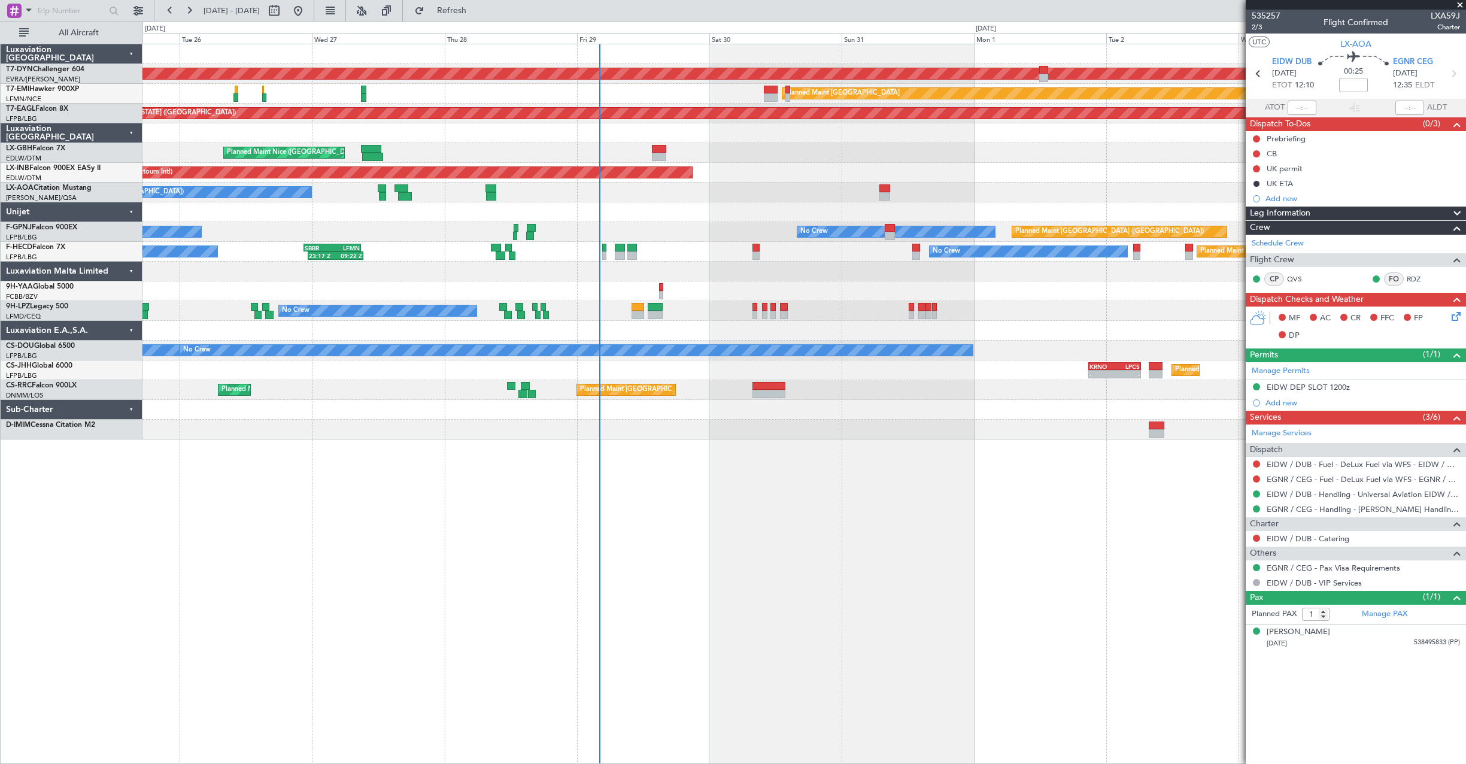
click at [696, 193] on div "No Crew [GEOGRAPHIC_DATA] (Dublin Intl) No Crew Barcelona ([GEOGRAPHIC_DATA])" at bounding box center [803, 193] width 1323 height 20
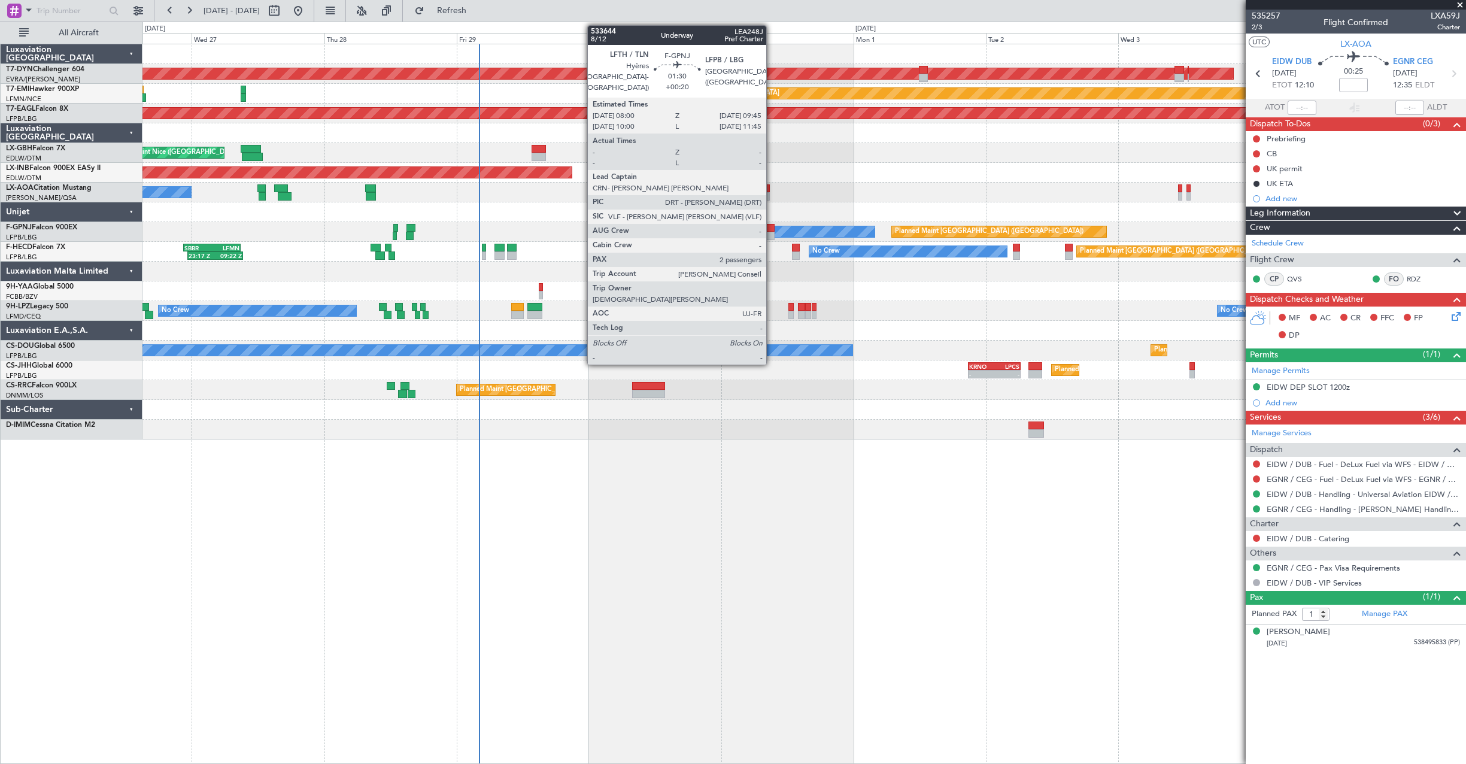
click at [772, 232] on div at bounding box center [770, 236] width 10 height 8
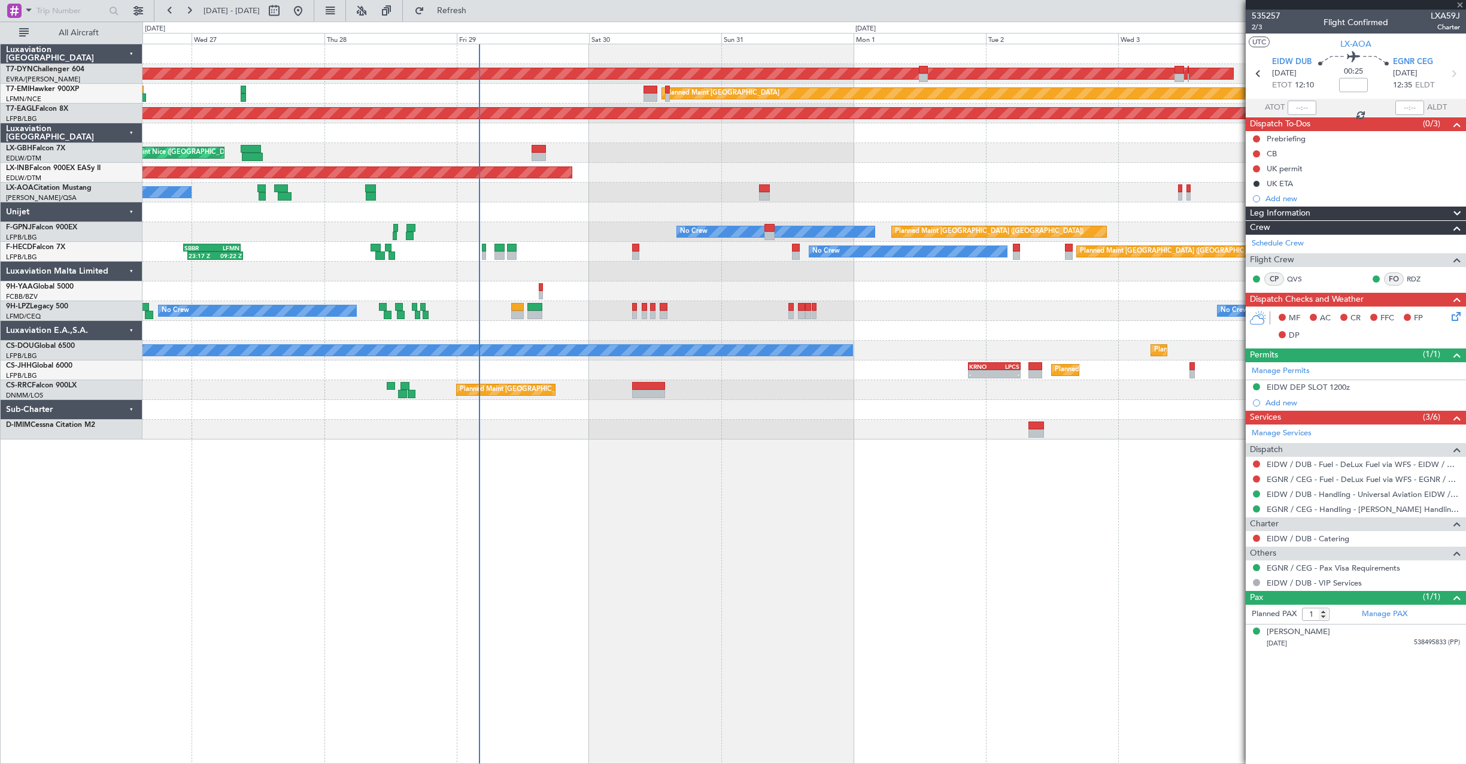
type input "+00:20"
type input "2"
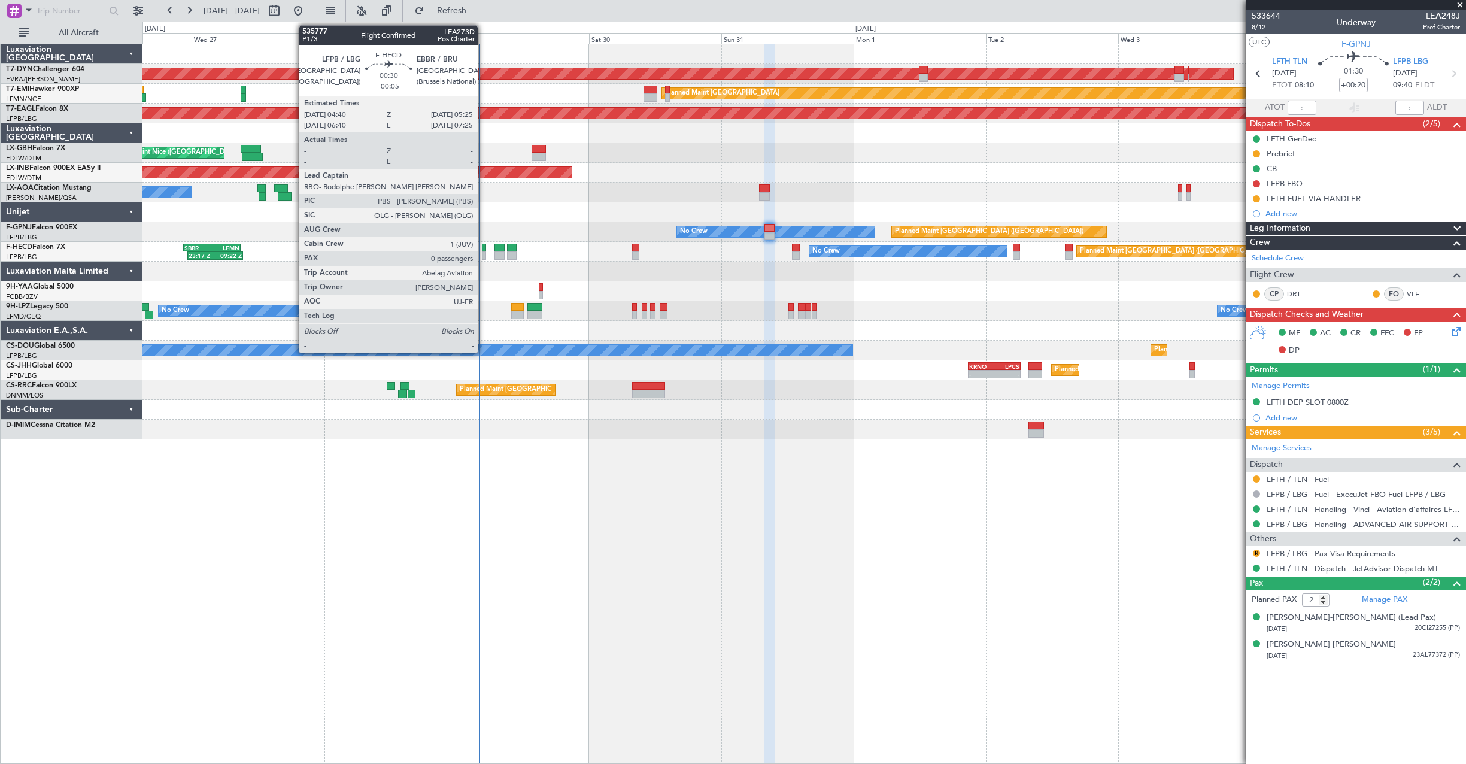
click at [483, 251] on div at bounding box center [484, 255] width 4 height 8
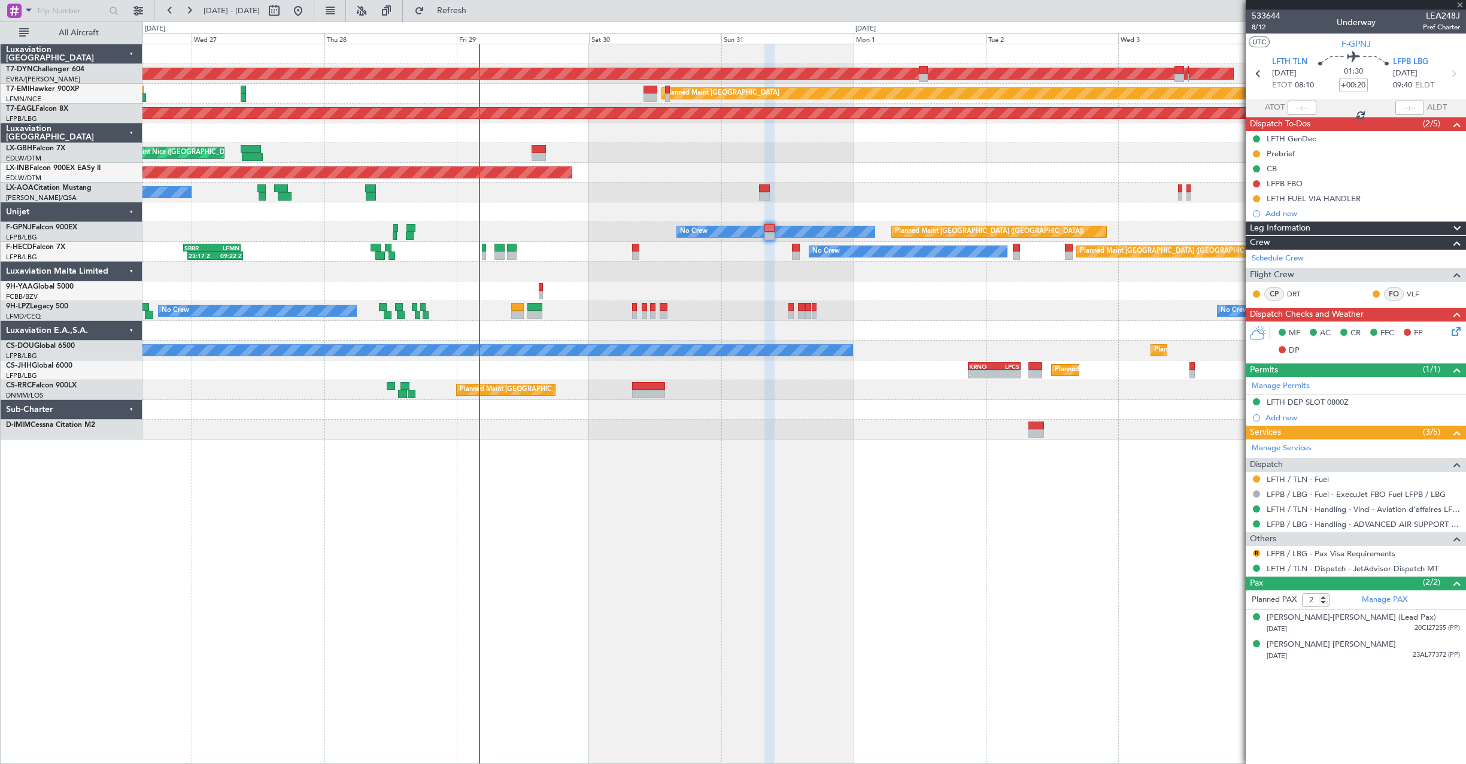
type input "-00:05"
type input "0"
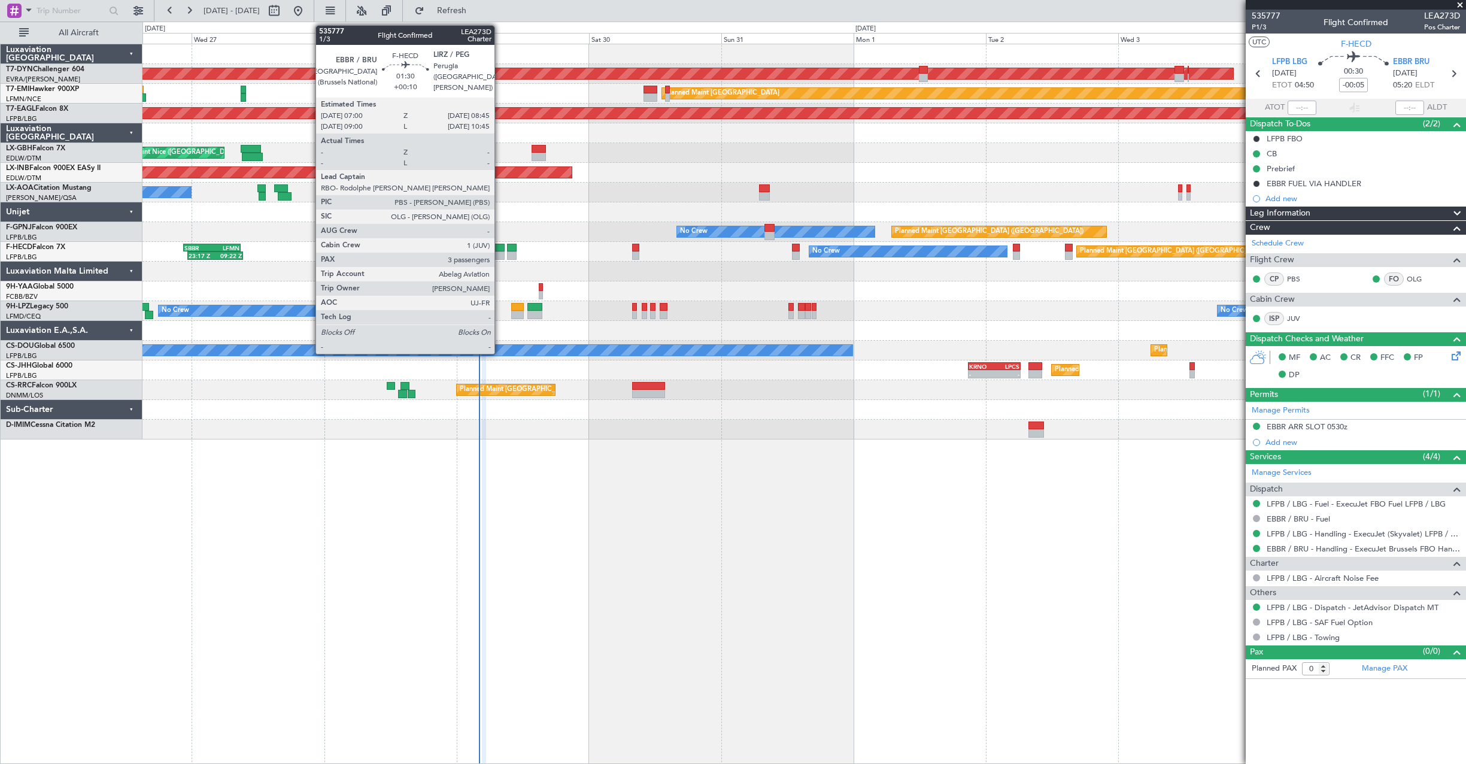
click at [500, 247] on div at bounding box center [500, 248] width 10 height 8
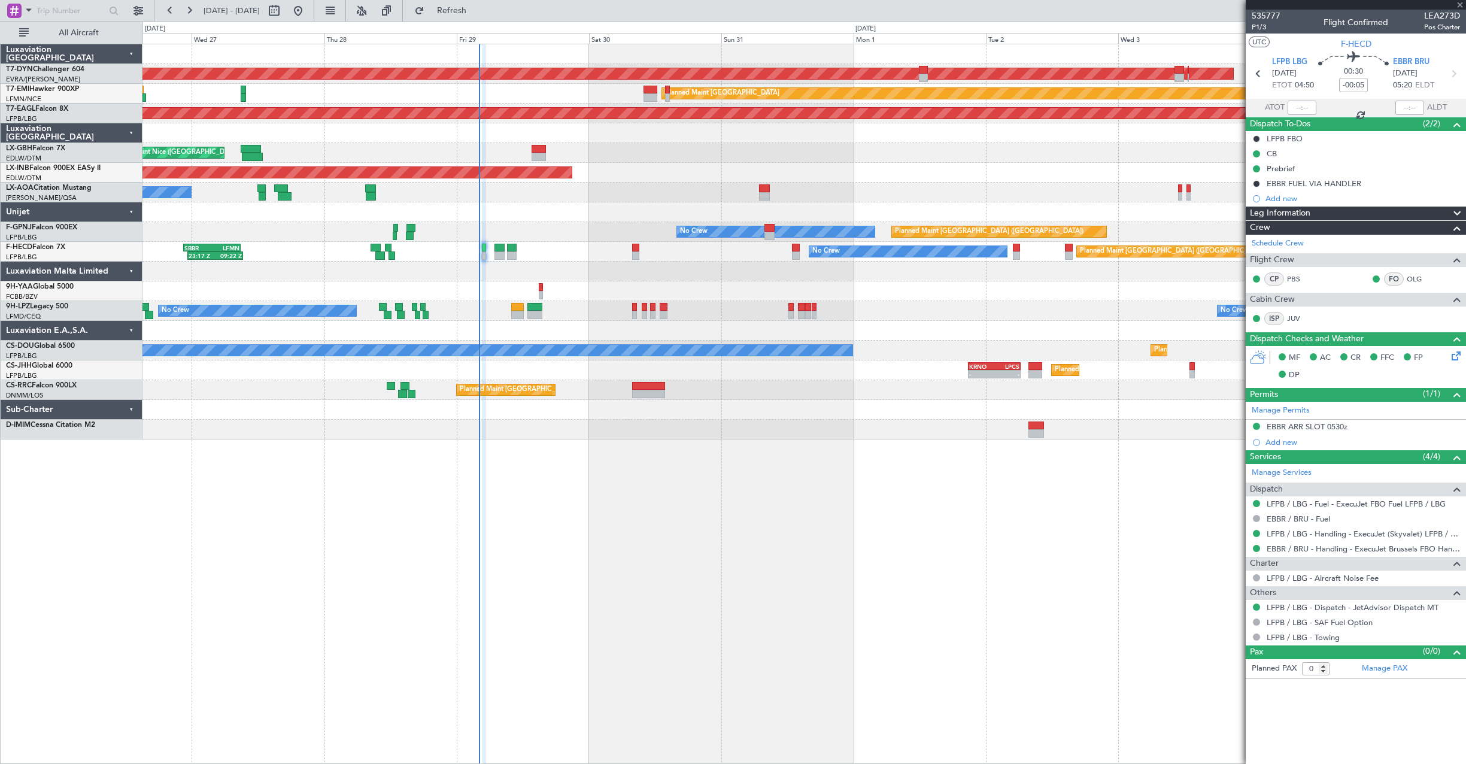
type input "+00:10"
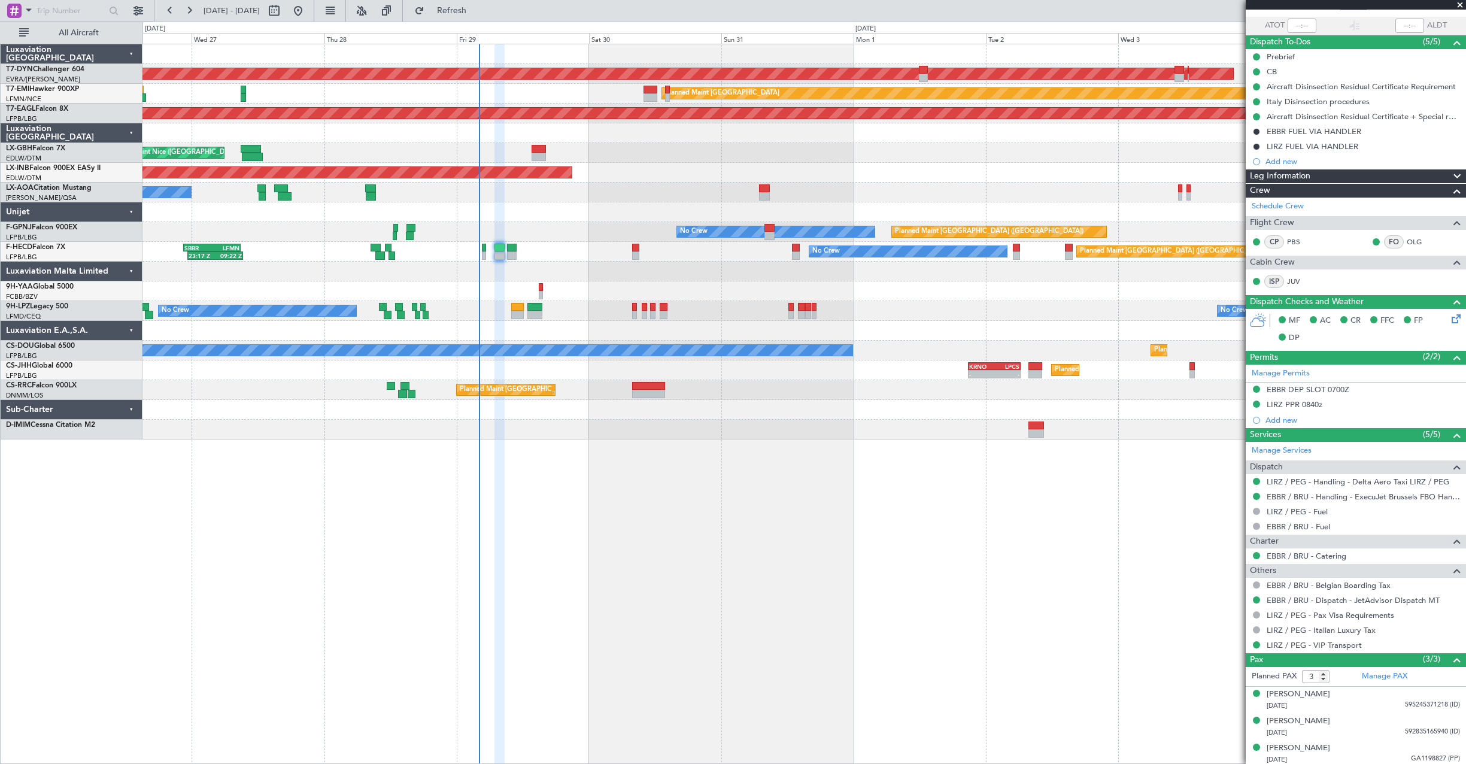
scroll to position [85, 0]
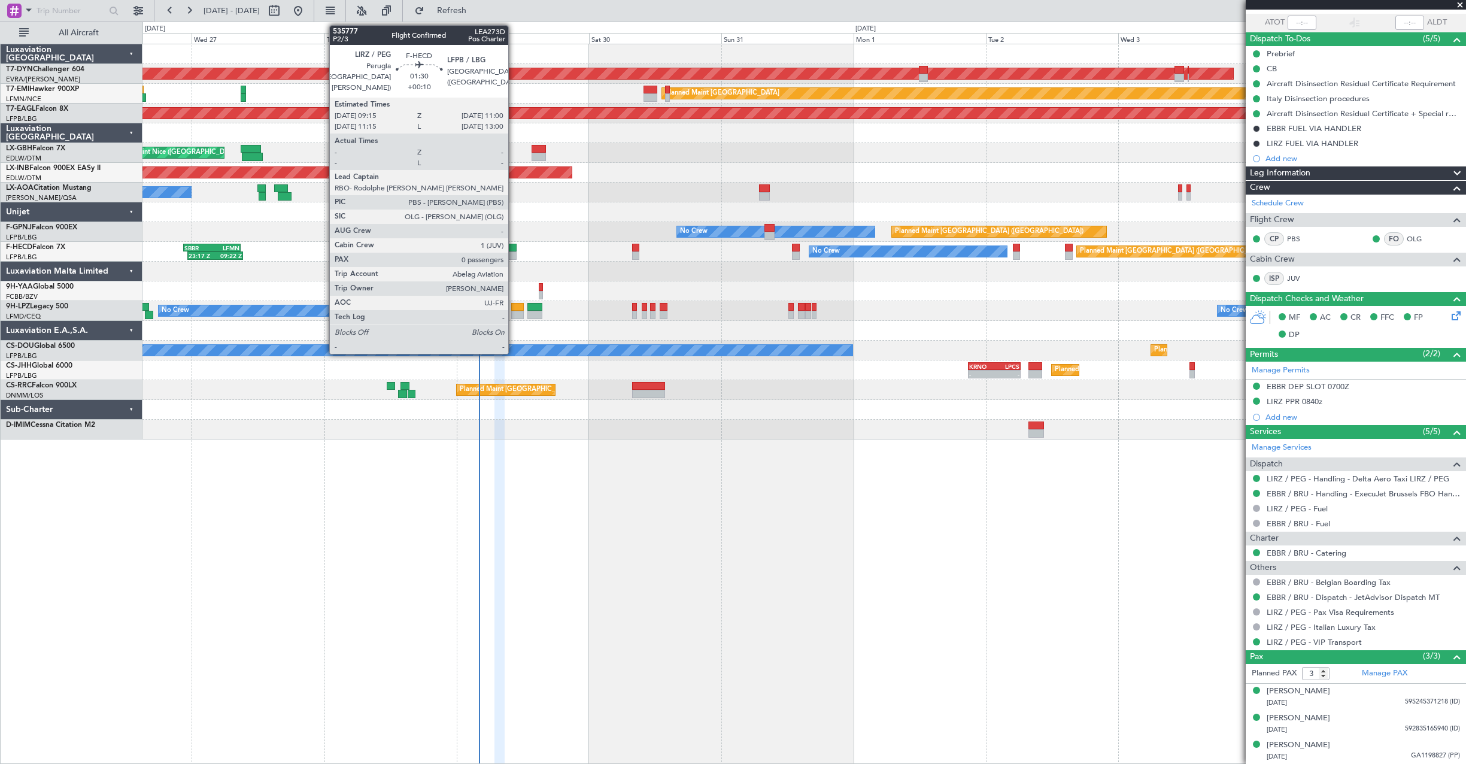
click at [514, 253] on div at bounding box center [512, 255] width 10 height 8
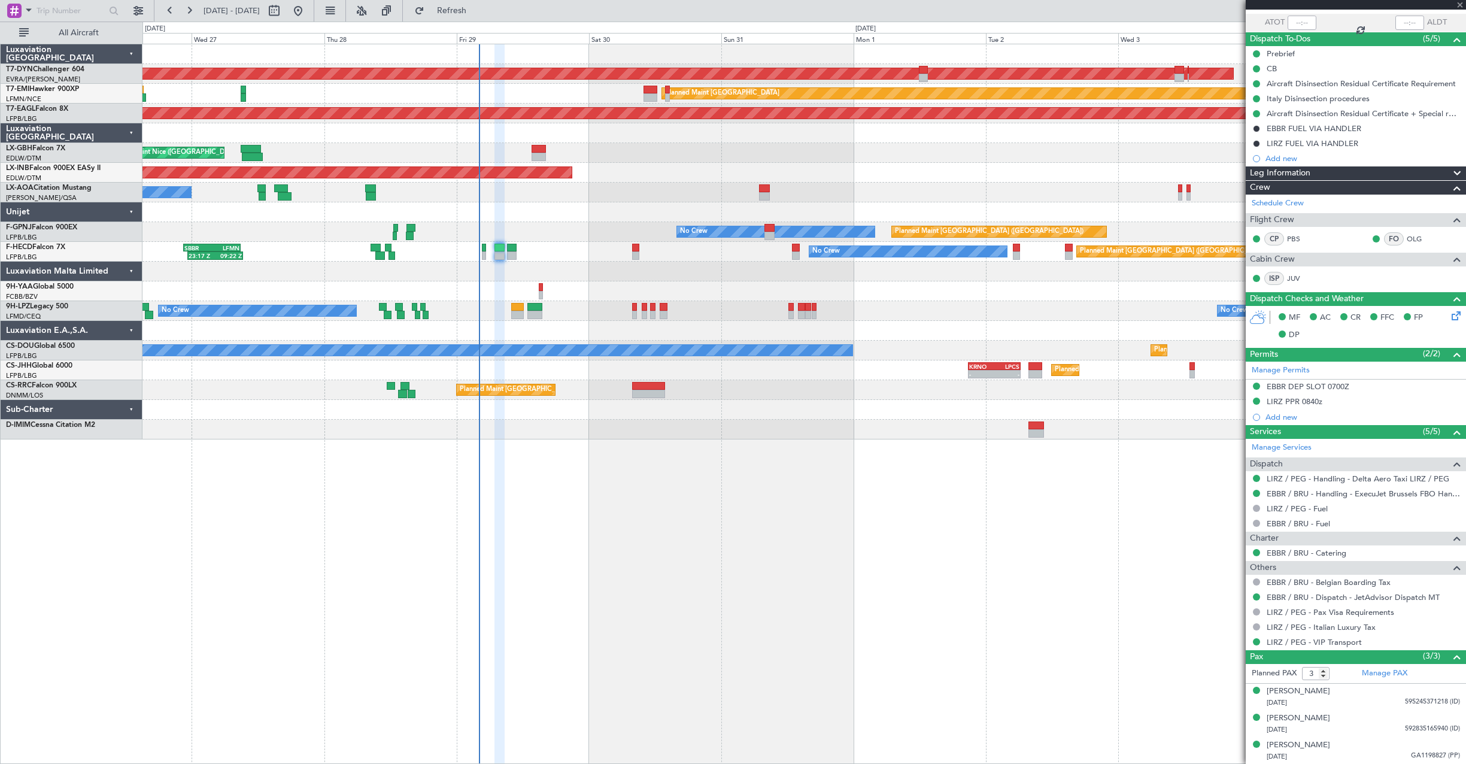
type input "0"
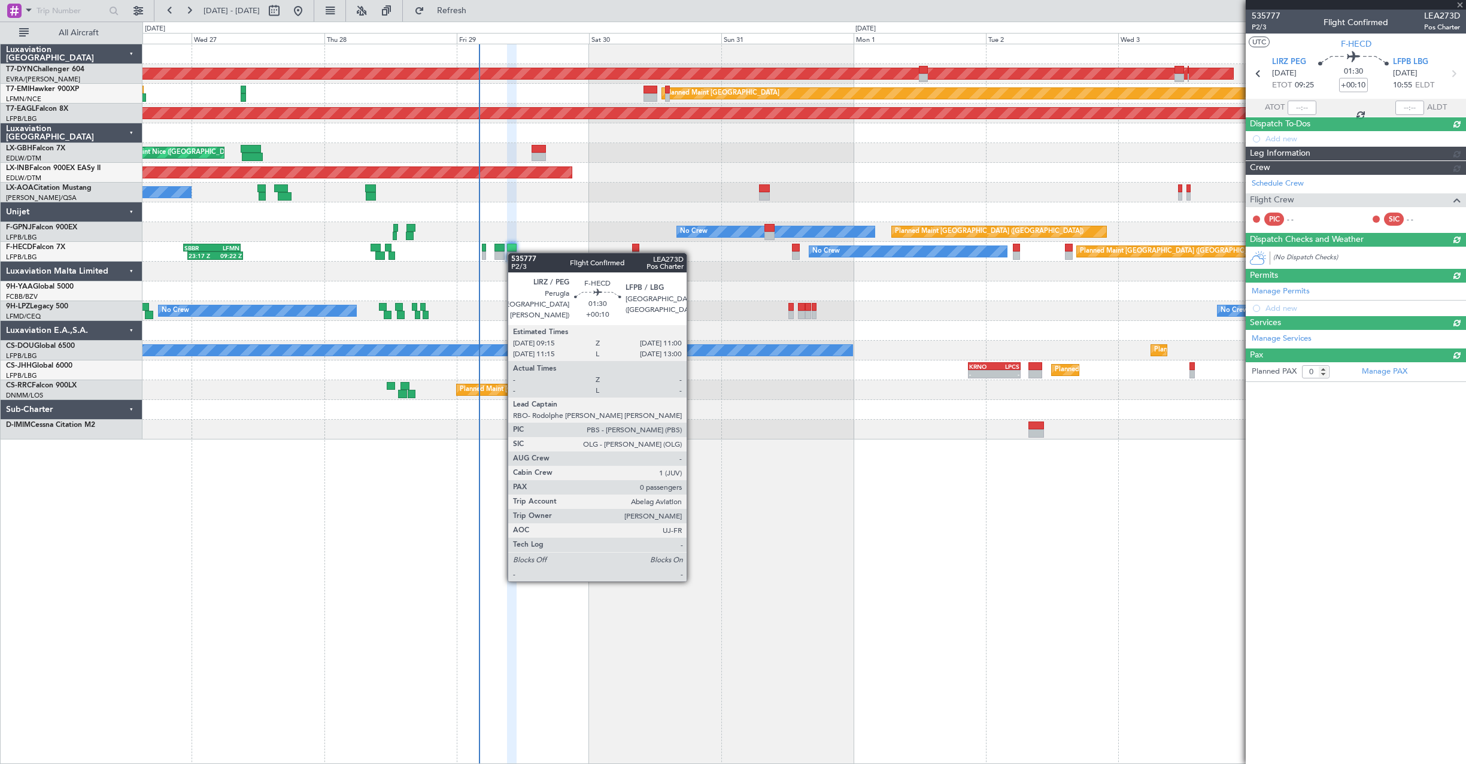
scroll to position [0, 0]
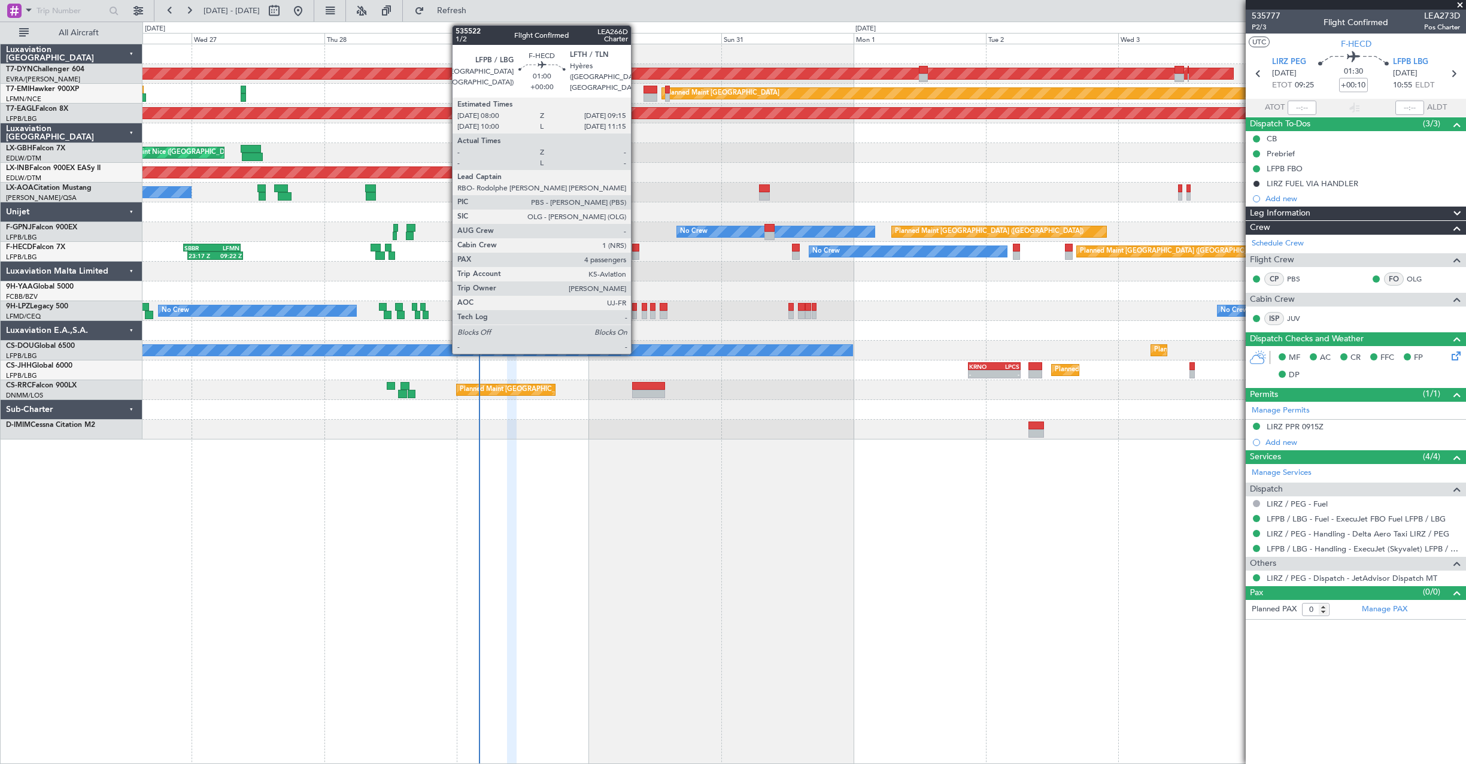
click at [636, 251] on div at bounding box center [635, 248] width 7 height 8
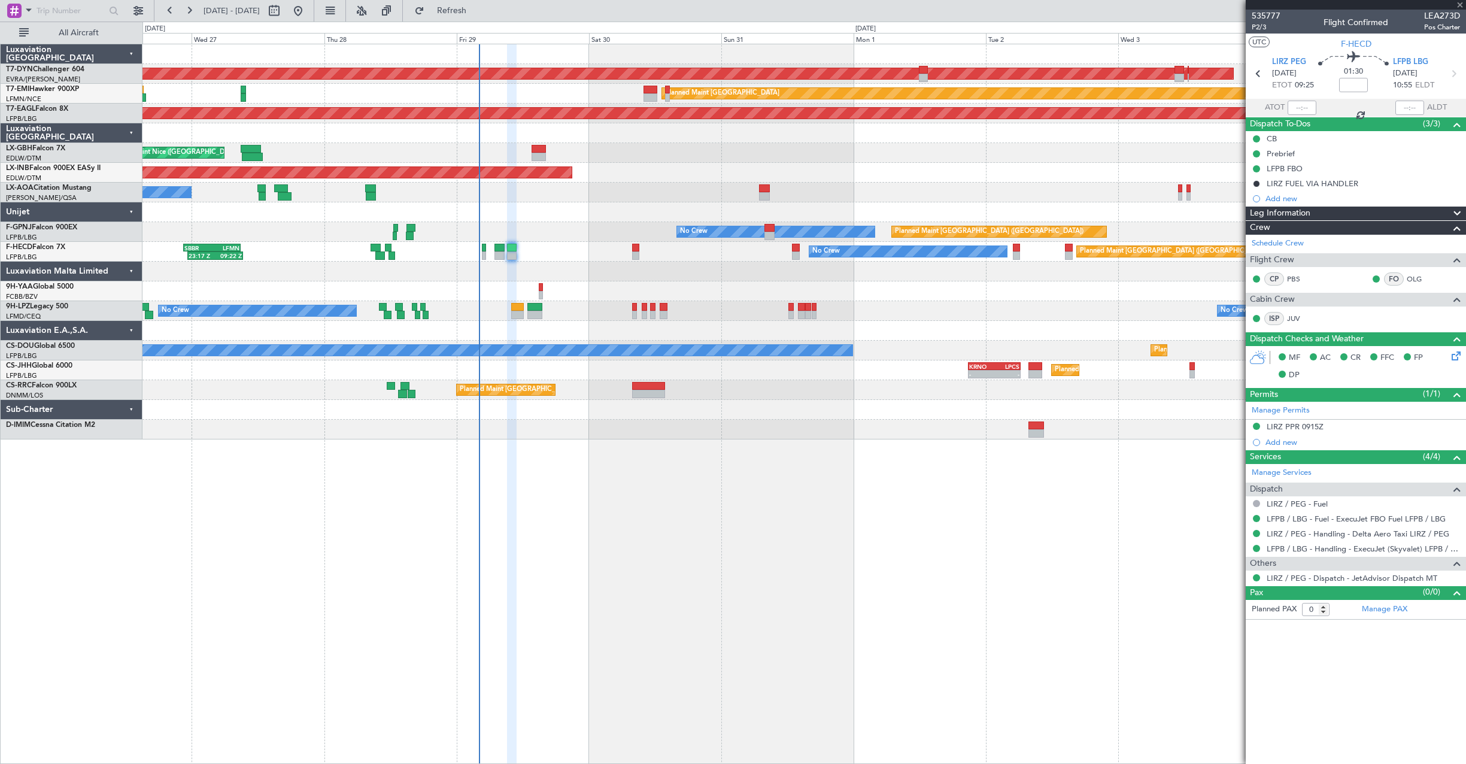
type input "4"
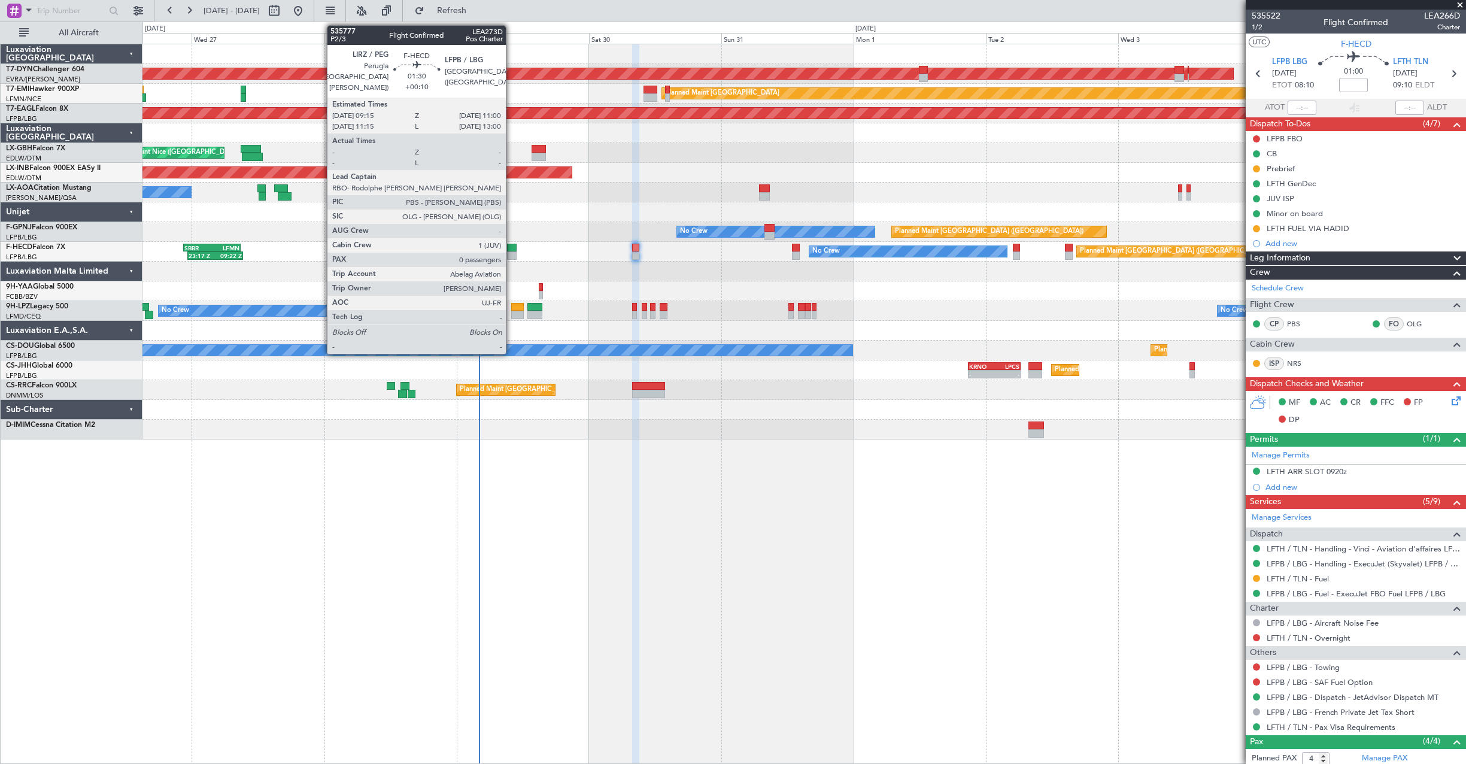
click at [511, 247] on div at bounding box center [512, 248] width 10 height 8
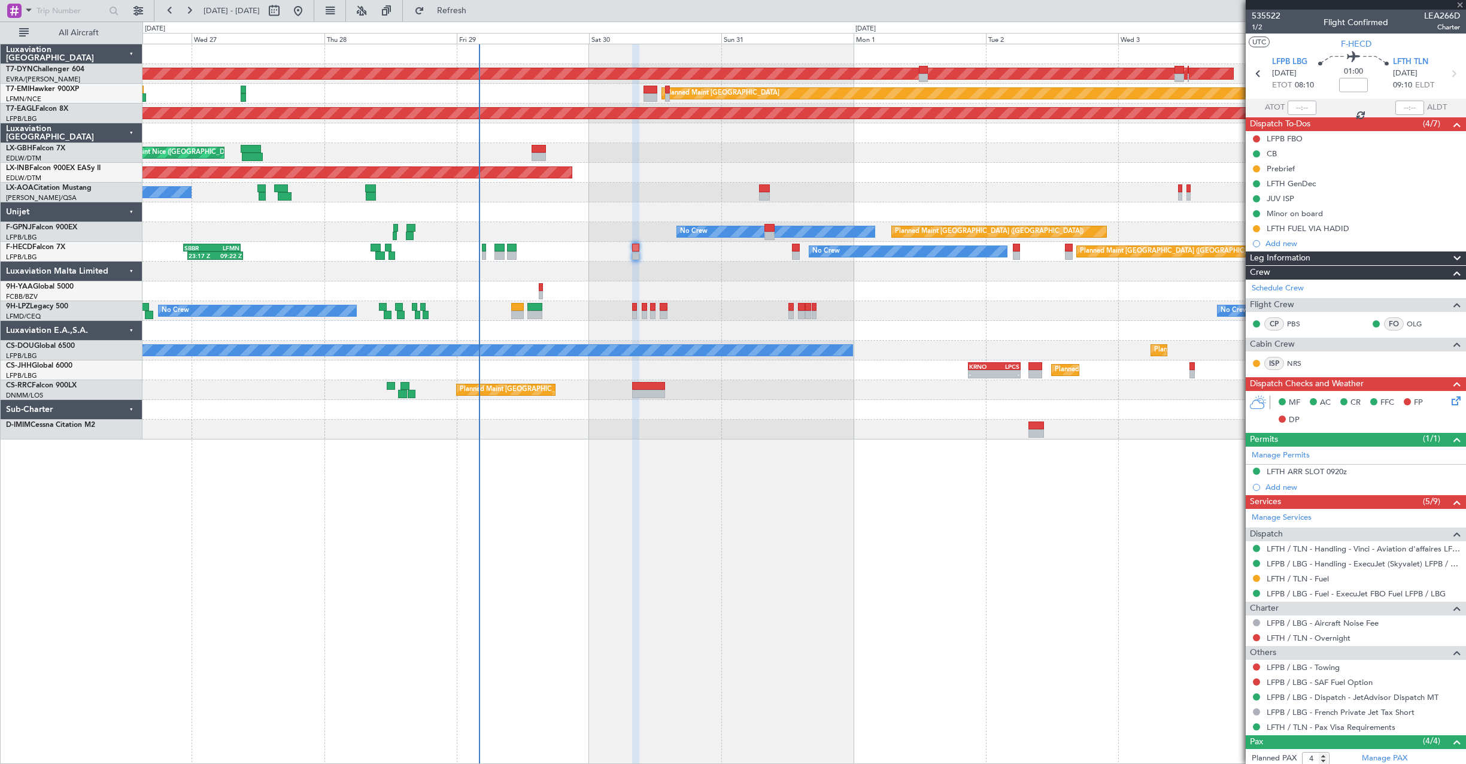
type input "+00:10"
type input "0"
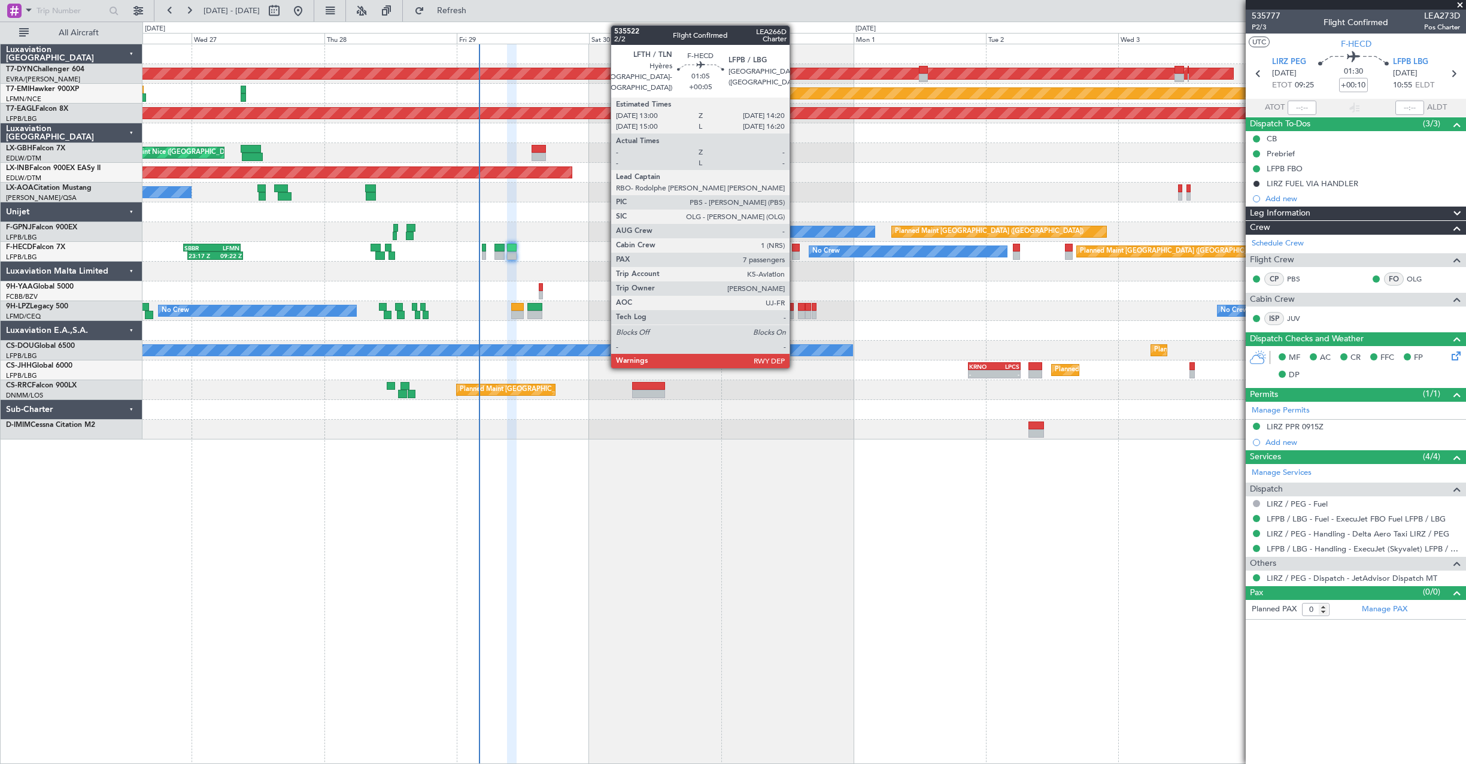
click at [795, 249] on div at bounding box center [796, 248] width 8 height 8
click at [797, 257] on div at bounding box center [796, 255] width 8 height 8
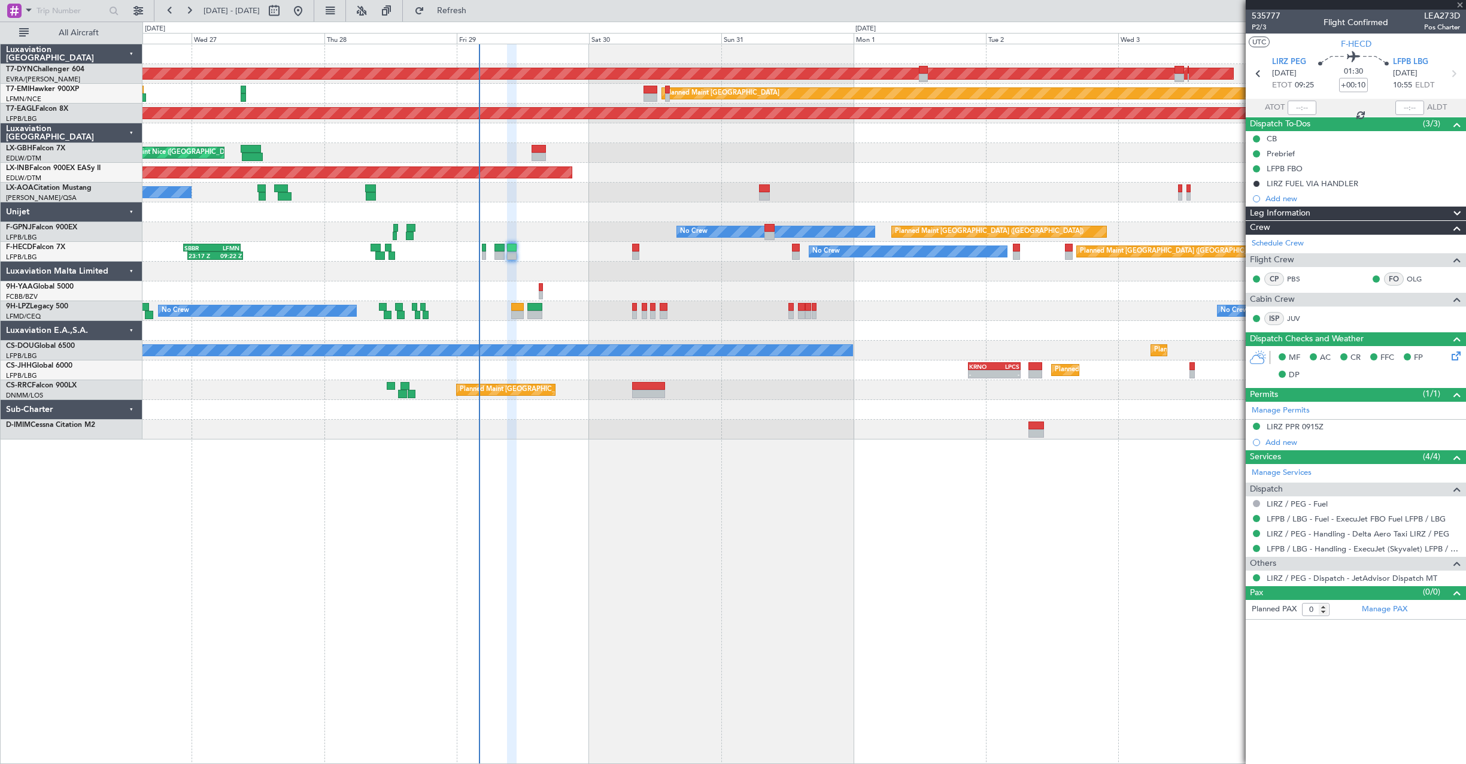
type input "+00:05"
type input "7"
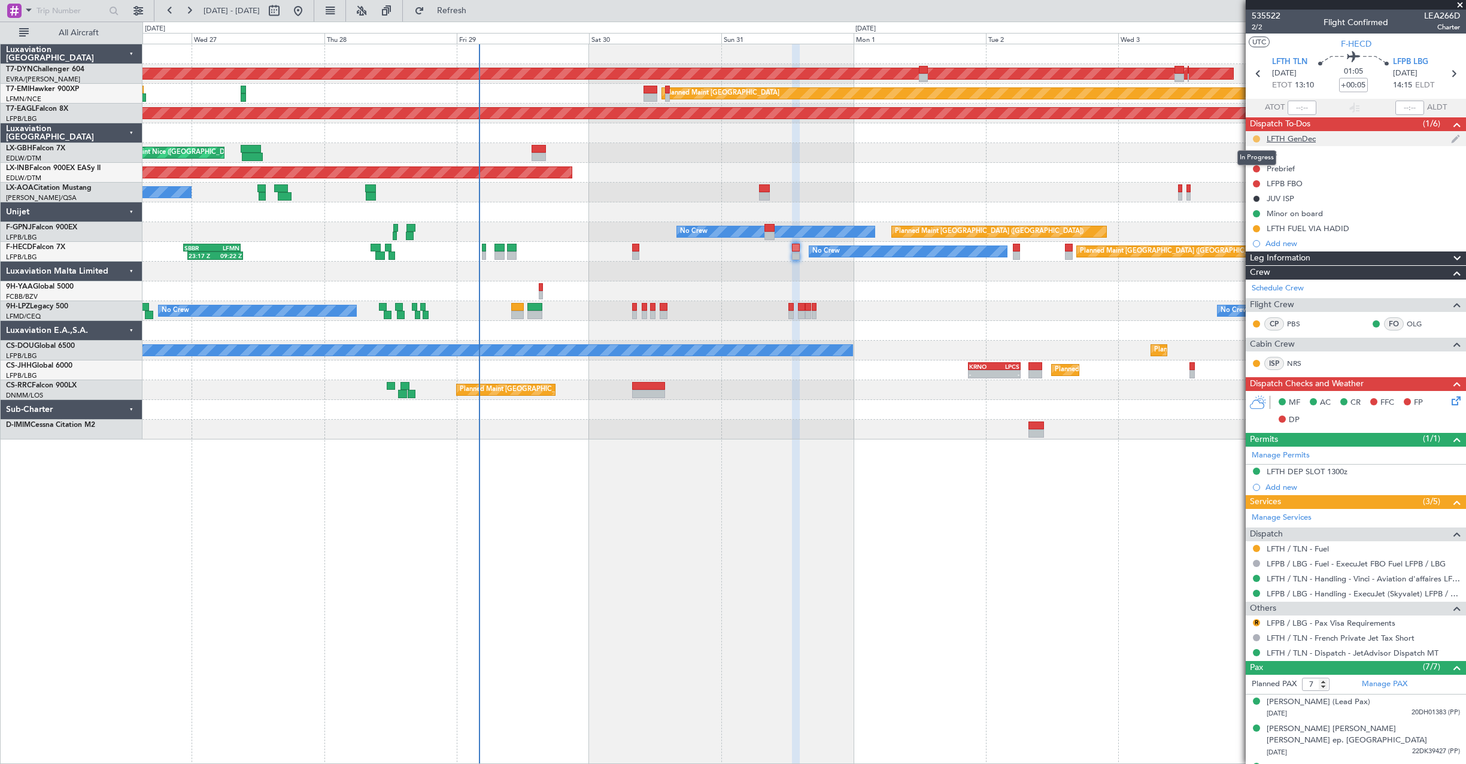
click at [1257, 140] on button at bounding box center [1256, 138] width 7 height 7
click at [1256, 196] on span "Completed" at bounding box center [1262, 192] width 40 height 12
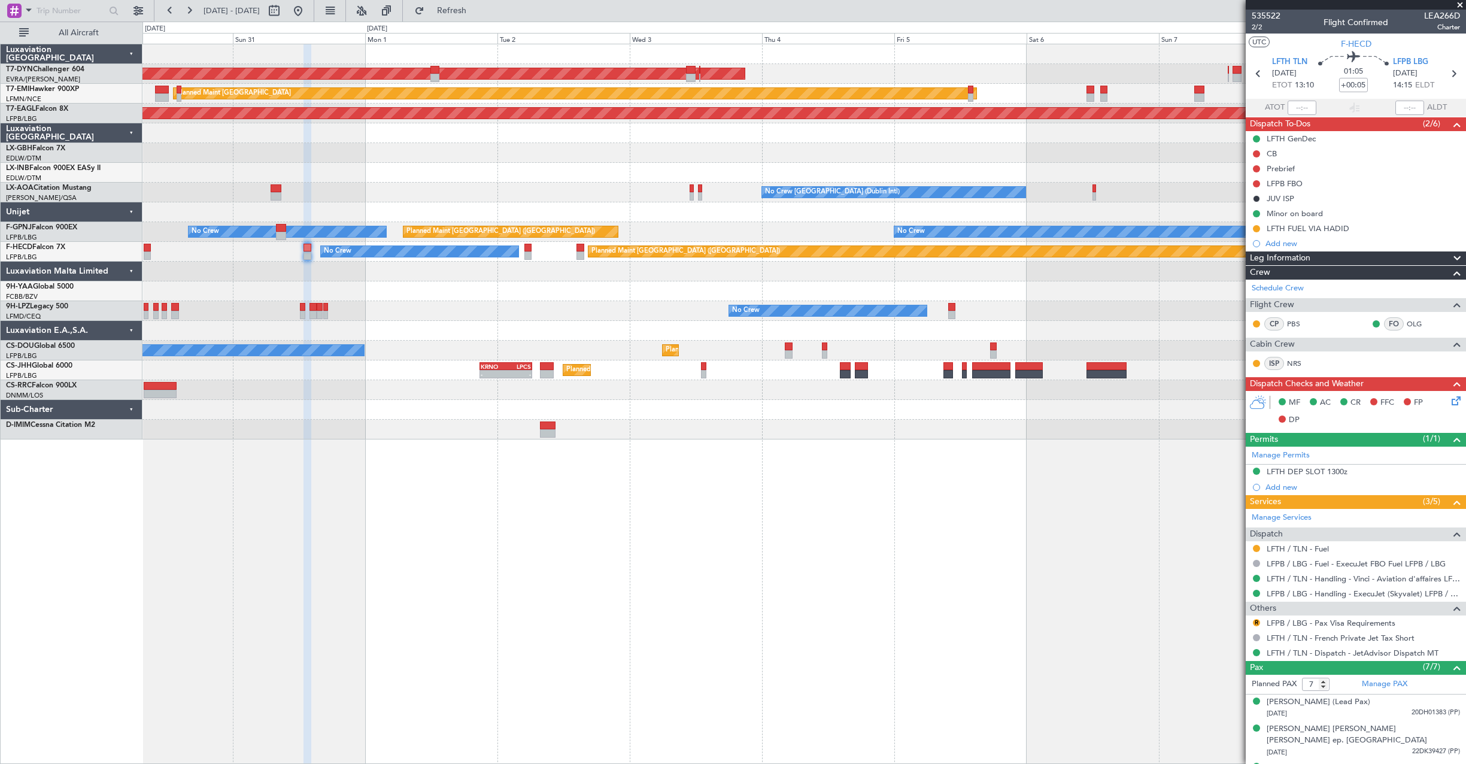
click at [556, 311] on div "AOG Maint Riga (Riga Intl) Planned Maint [GEOGRAPHIC_DATA] Grounded [US_STATE] …" at bounding box center [803, 241] width 1323 height 395
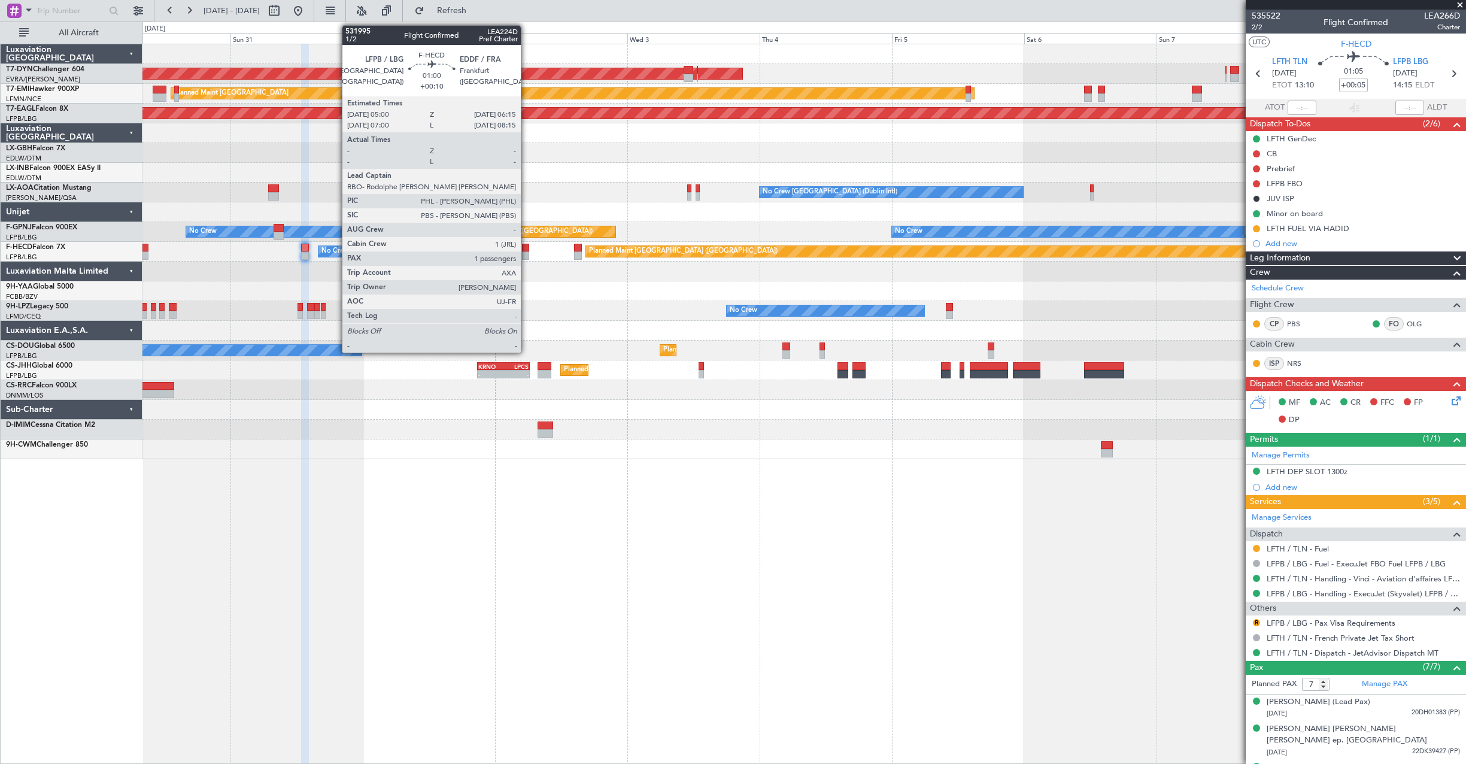
click at [526, 252] on div at bounding box center [525, 255] width 7 height 8
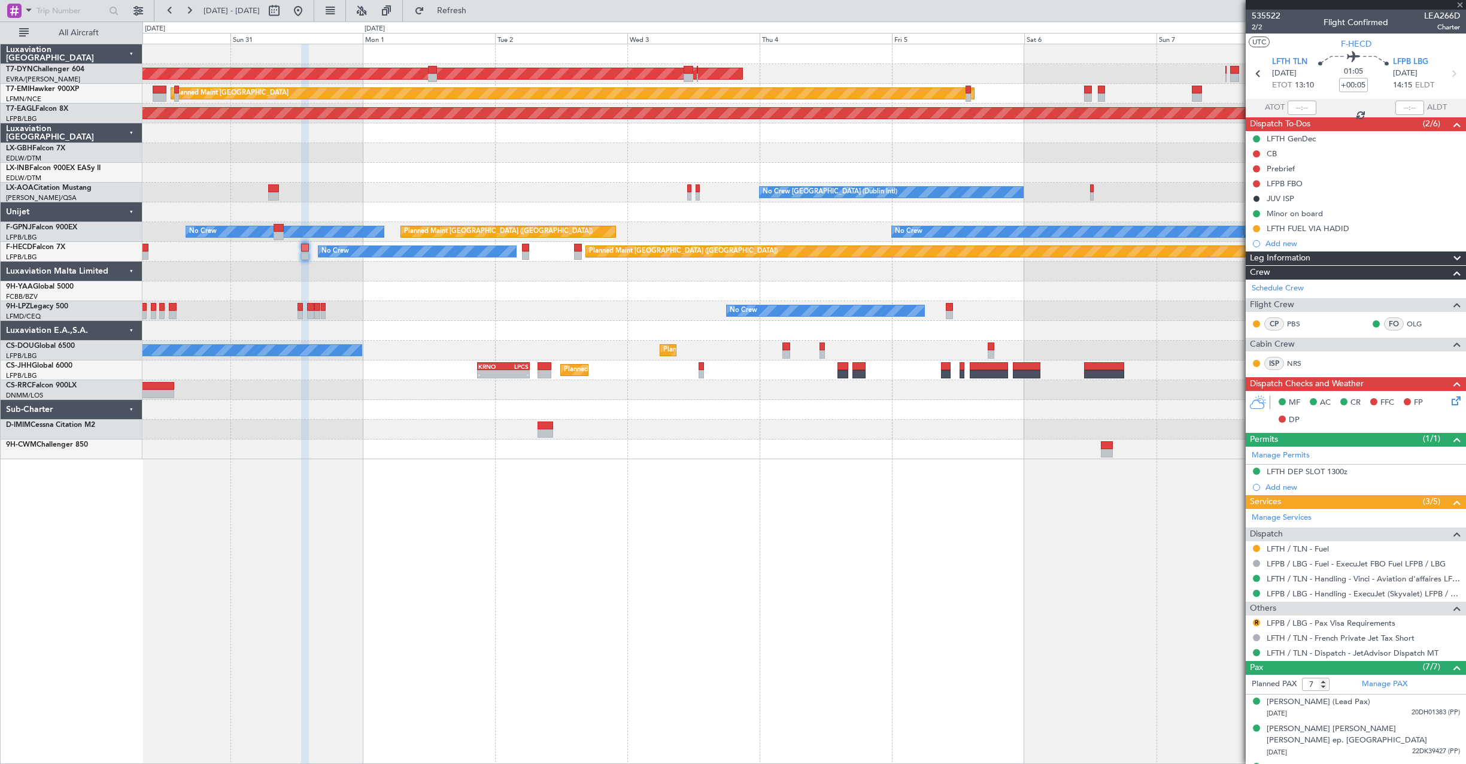
type input "+00:10"
type input "1"
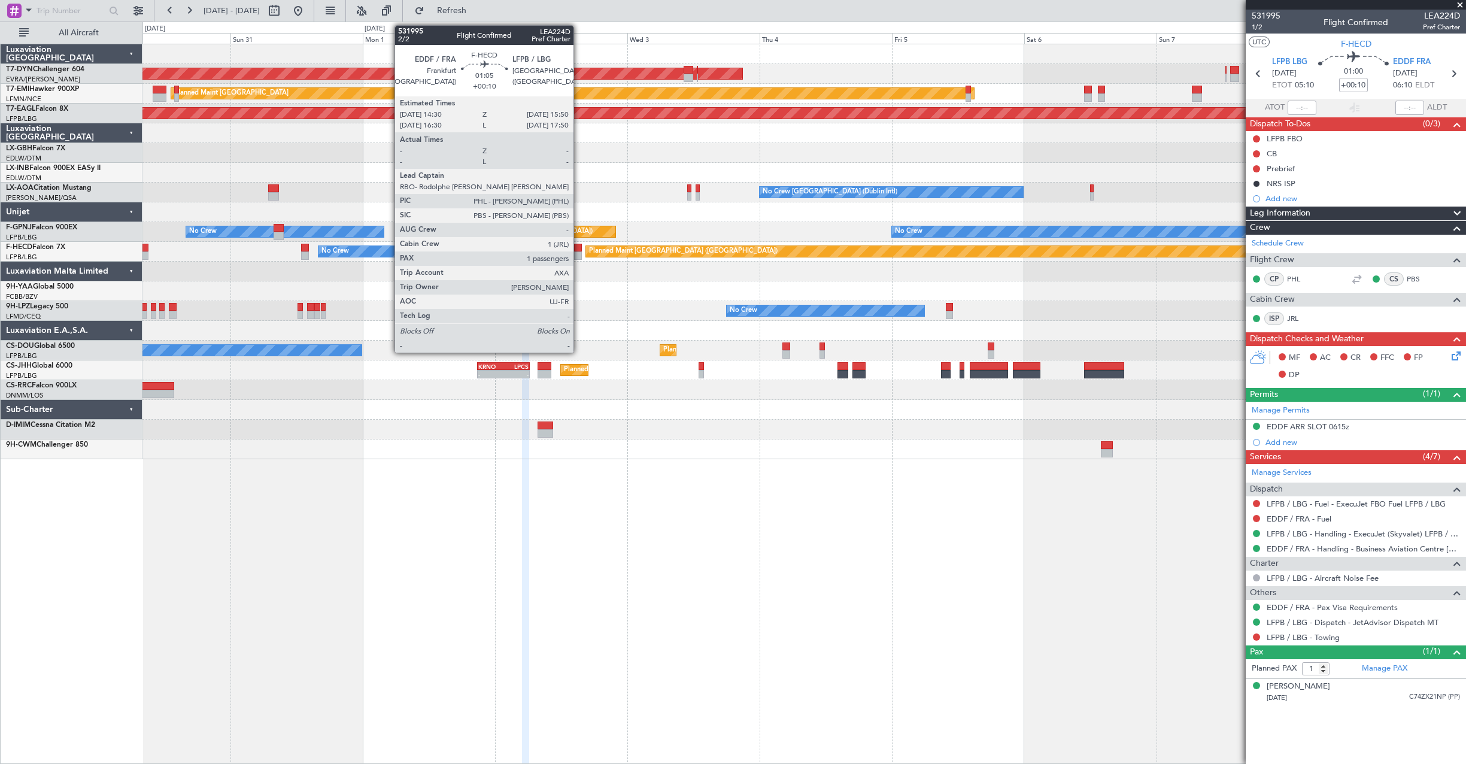
click at [579, 245] on div at bounding box center [578, 248] width 8 height 8
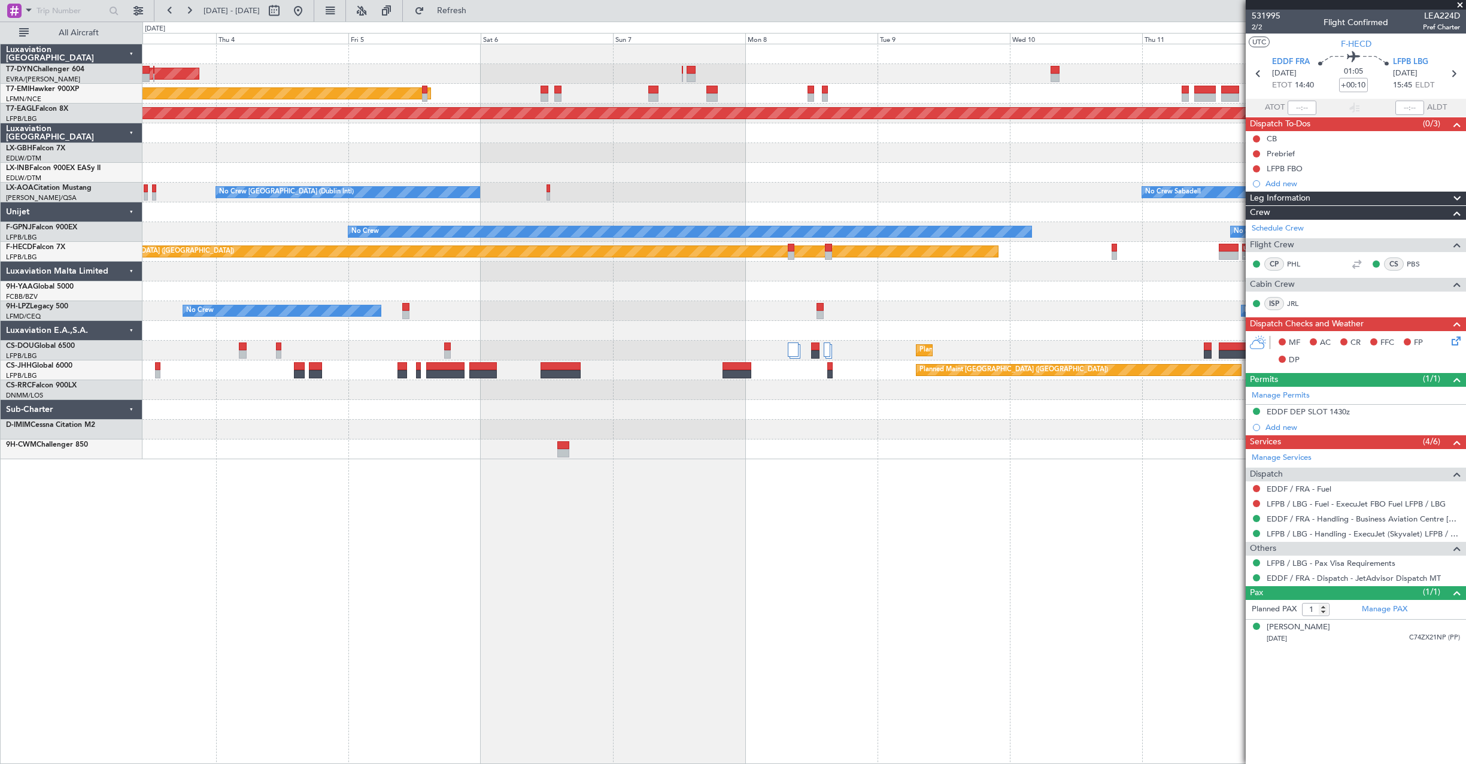
click at [631, 302] on div "AOG Maint Riga (Riga Intl) Planned Maint [GEOGRAPHIC_DATA] Grounded [US_STATE] …" at bounding box center [803, 251] width 1323 height 415
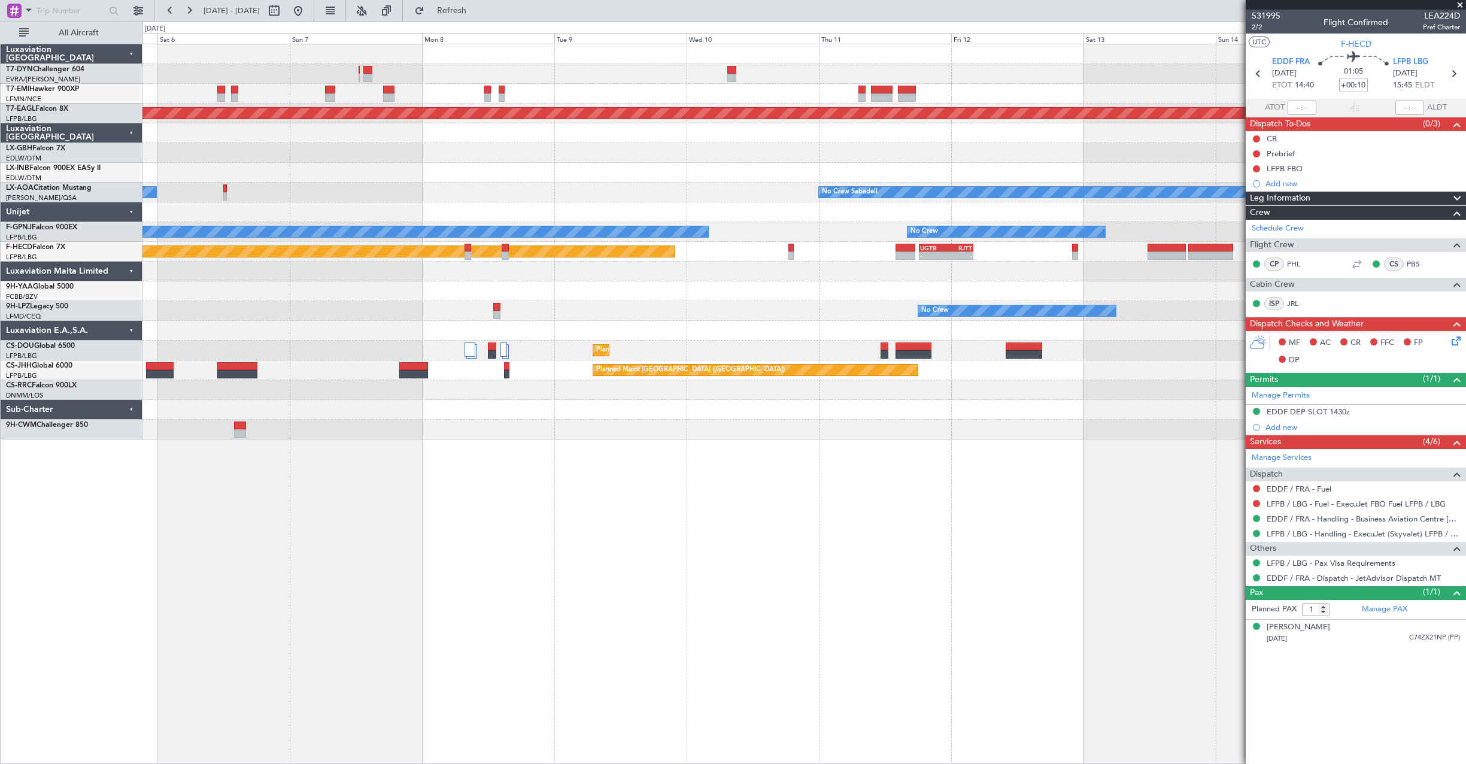
click at [850, 310] on div "No Crew No Crew" at bounding box center [803, 311] width 1323 height 20
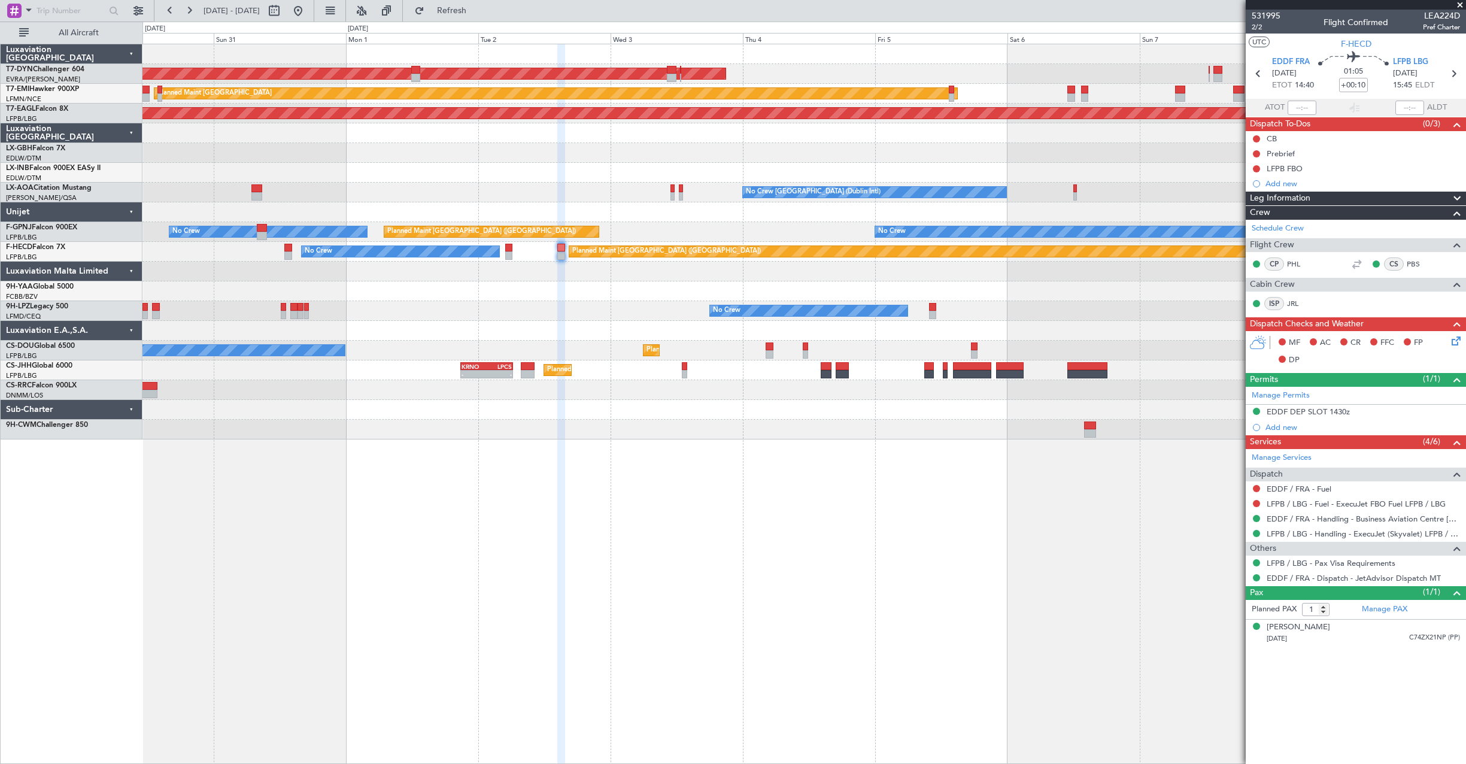
click at [914, 296] on div "AOG Maint Riga (Riga Intl) Planned Maint [GEOGRAPHIC_DATA] Grounded [US_STATE] …" at bounding box center [803, 241] width 1323 height 395
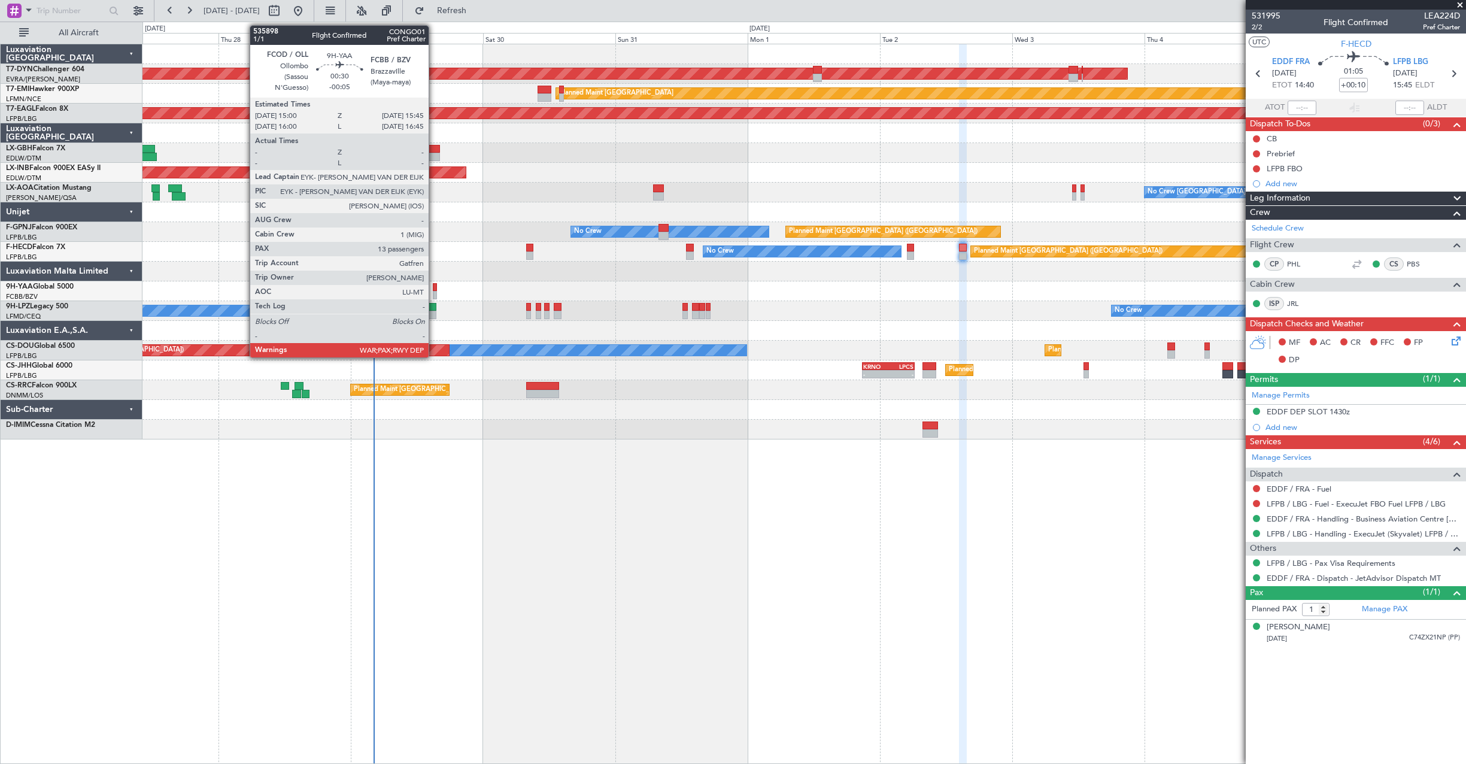
click at [434, 293] on div at bounding box center [435, 295] width 4 height 8
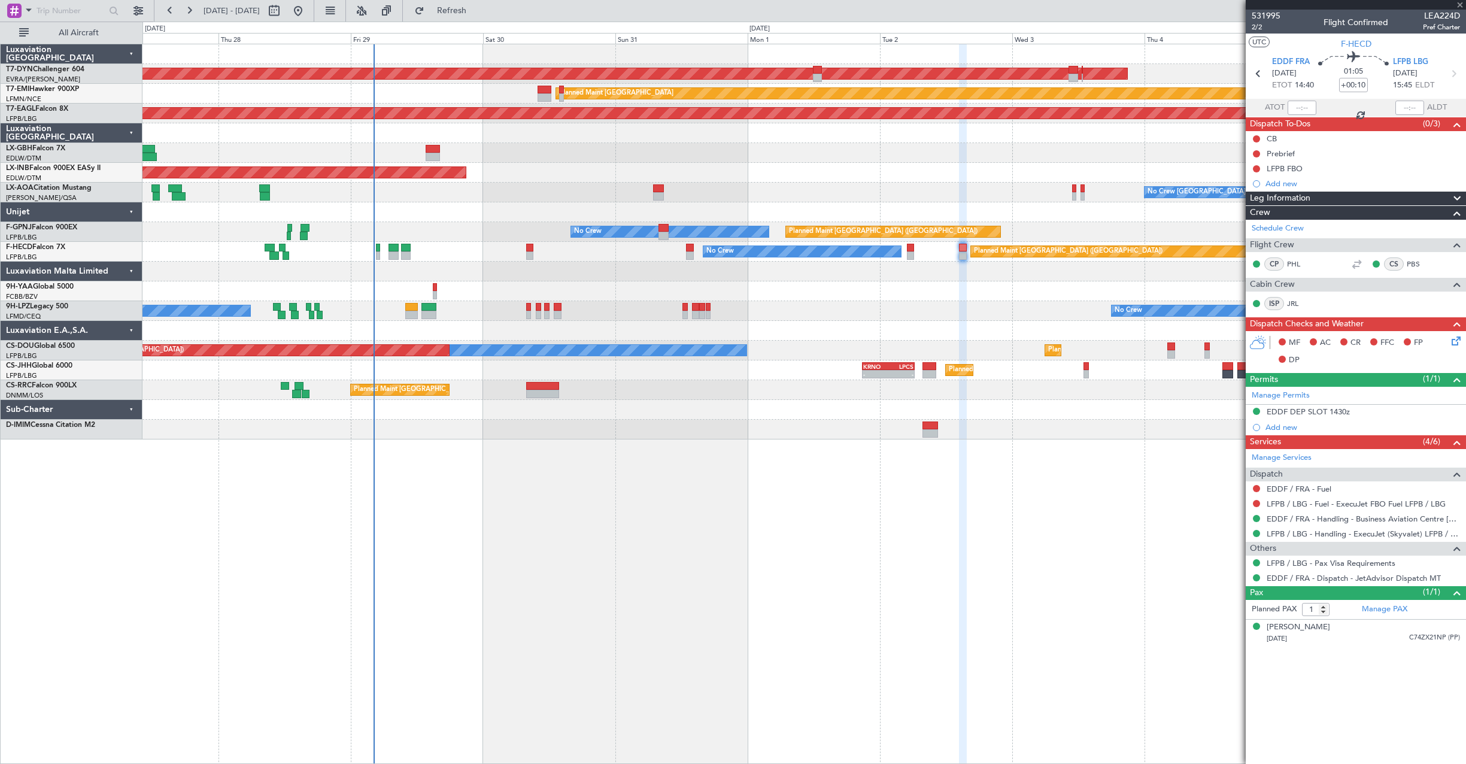
type input "-00:05"
type input "13"
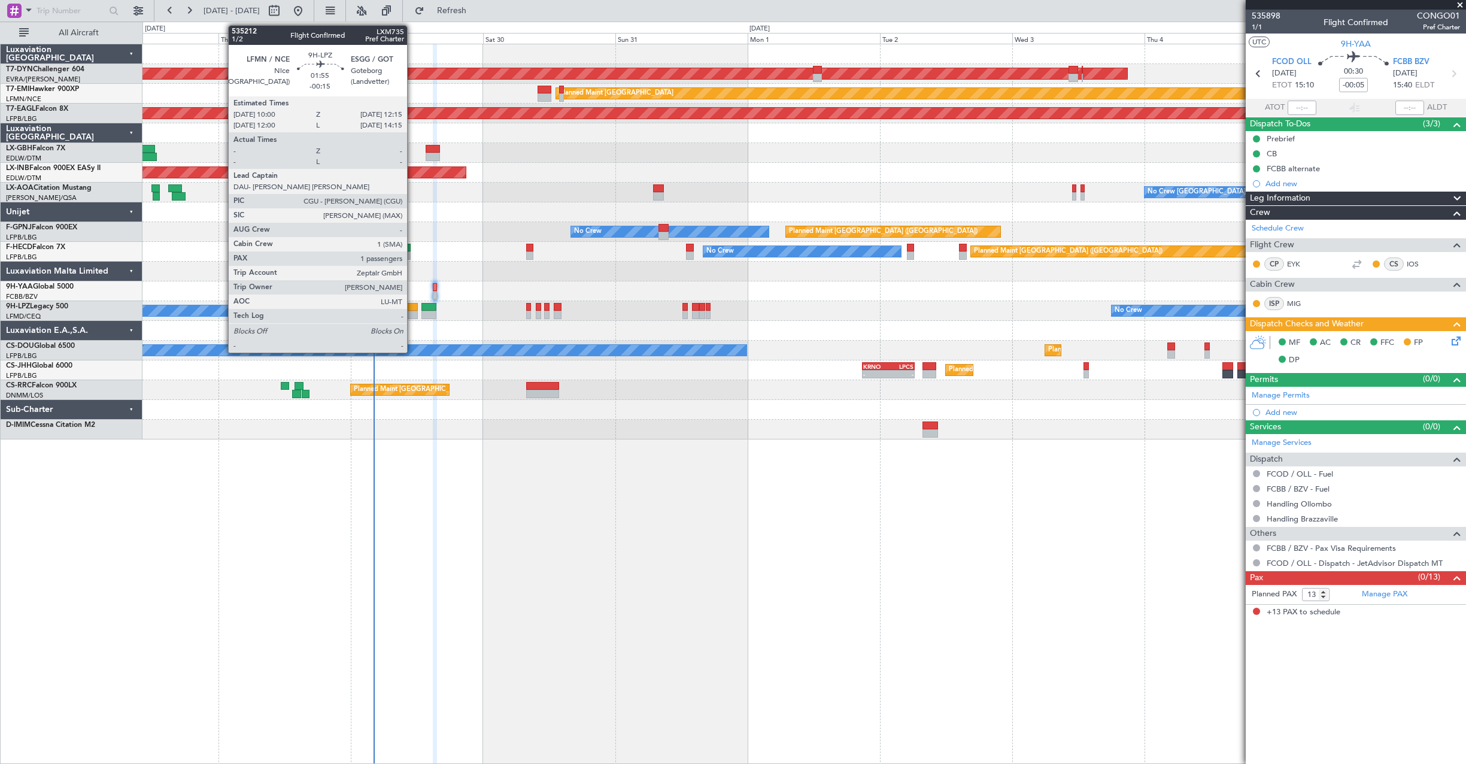
click at [412, 310] on div at bounding box center [411, 307] width 13 height 8
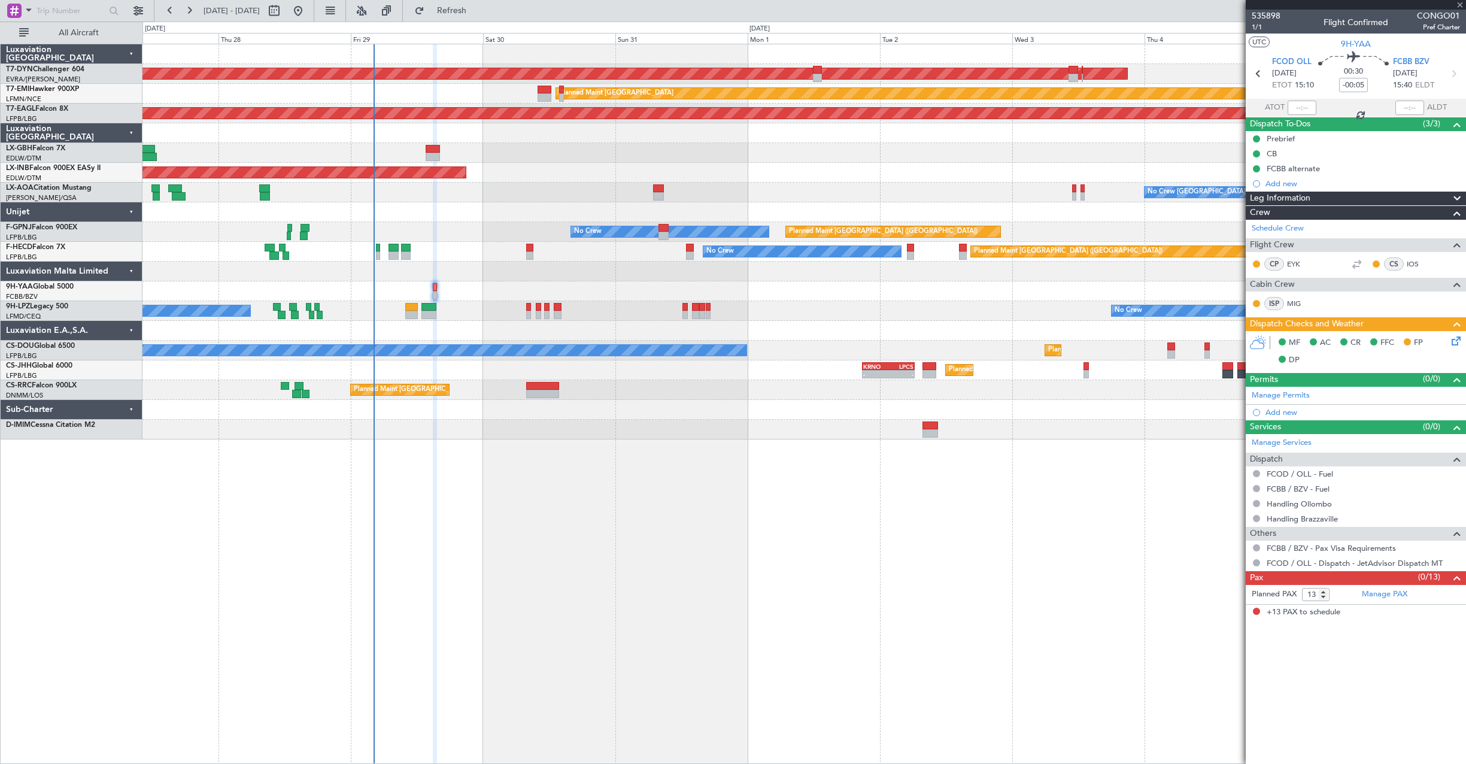
type input "-00:15"
type input "1"
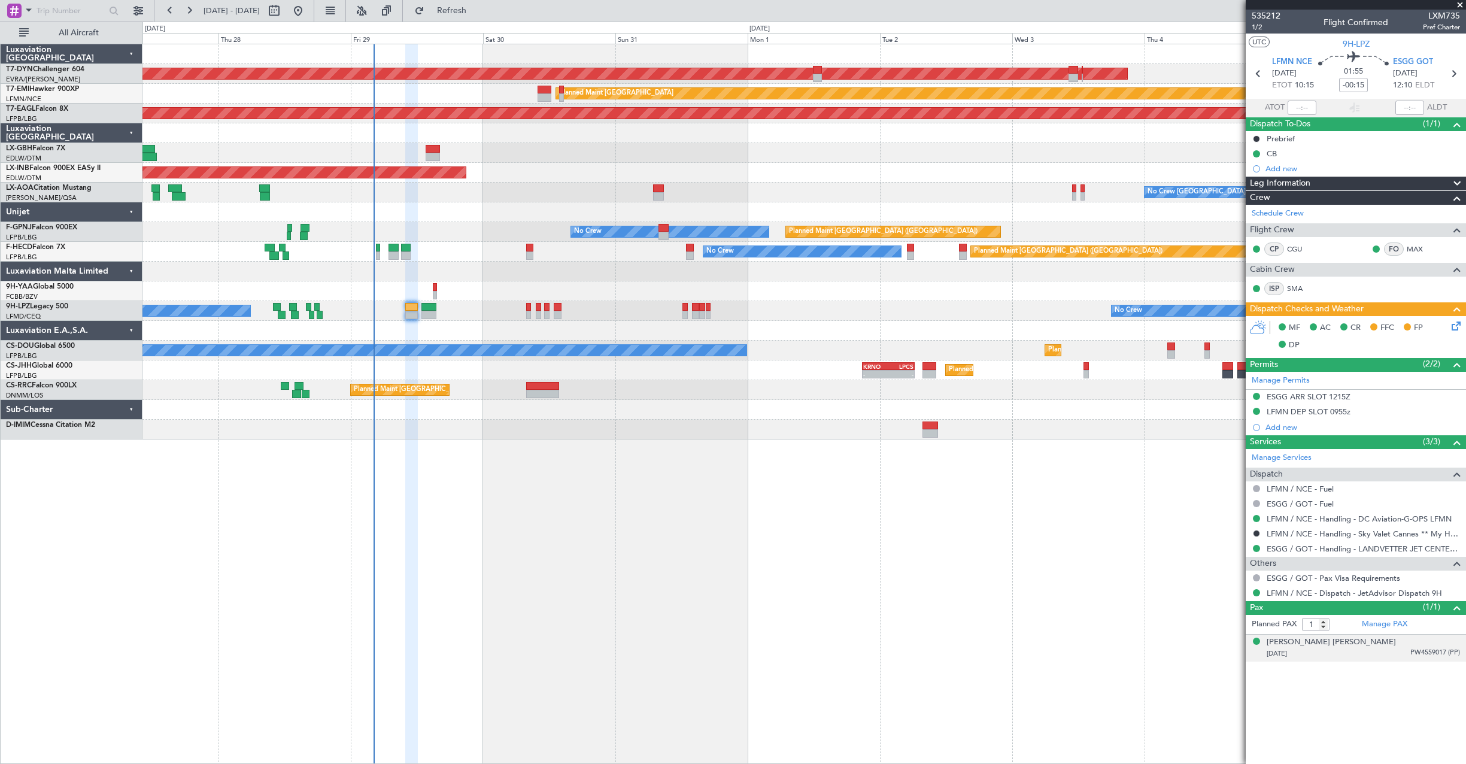
click at [1386, 644] on div "[PERSON_NAME] [PERSON_NAME] [DATE] PW4559017 (PP)" at bounding box center [1363, 647] width 193 height 23
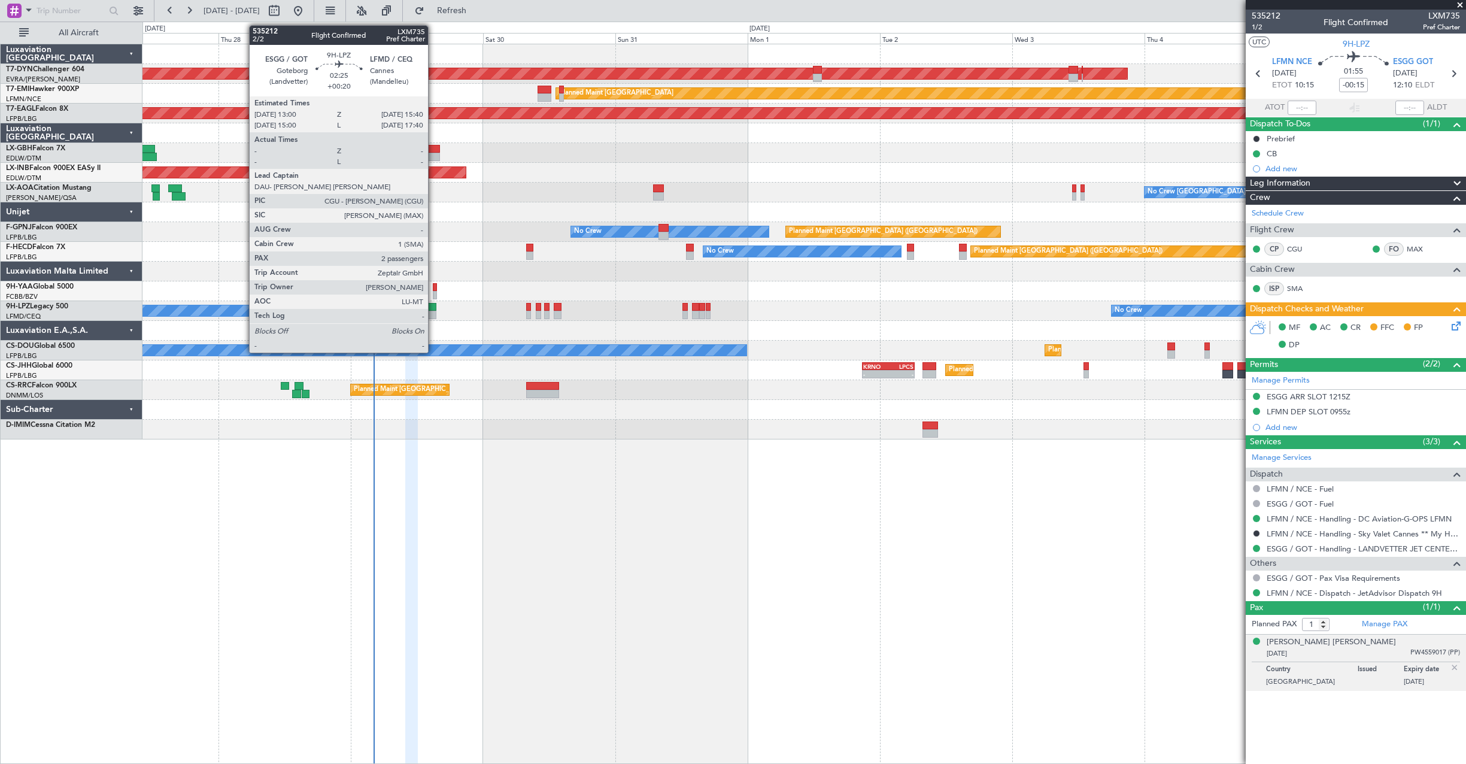
click at [433, 309] on div at bounding box center [428, 307] width 15 height 8
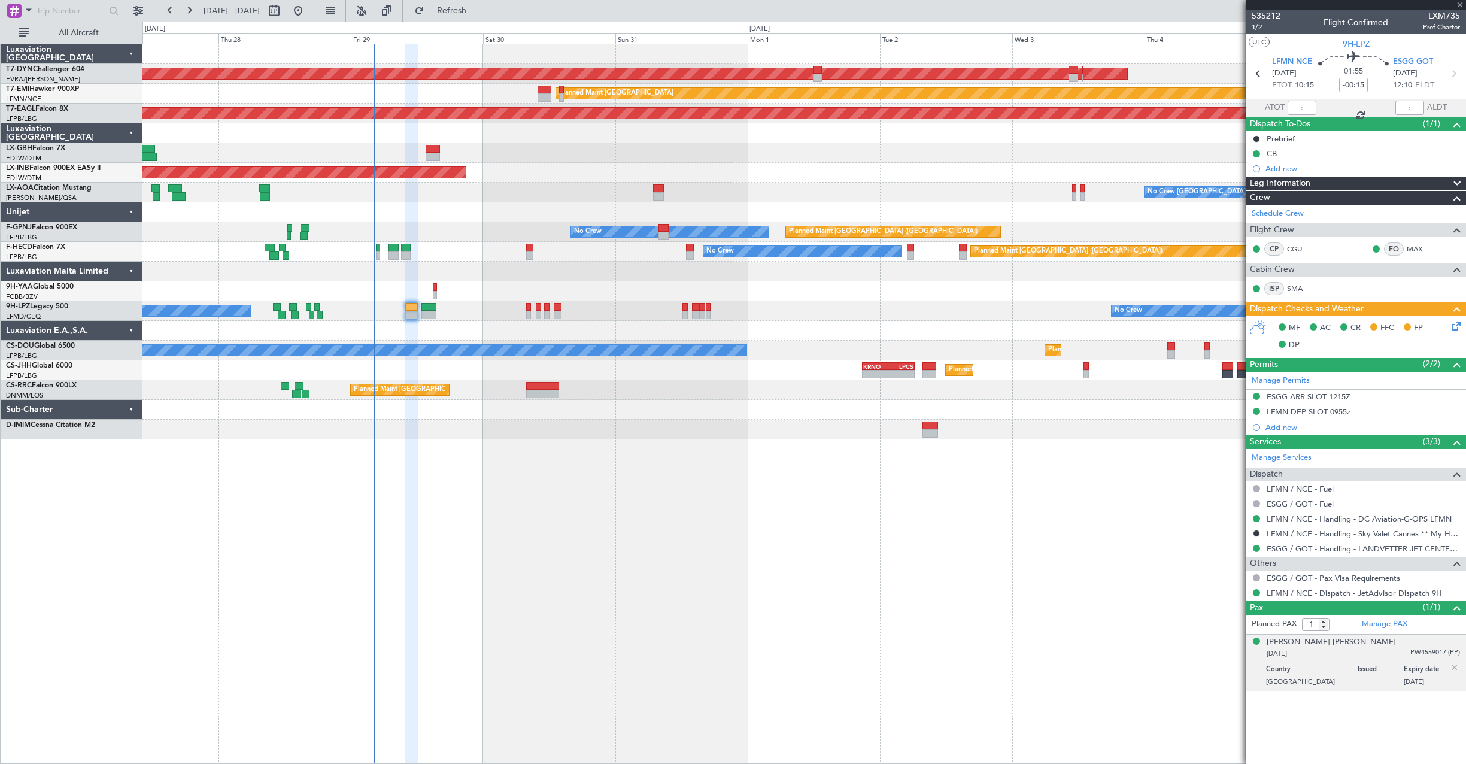
type input "+00:20"
type input "2"
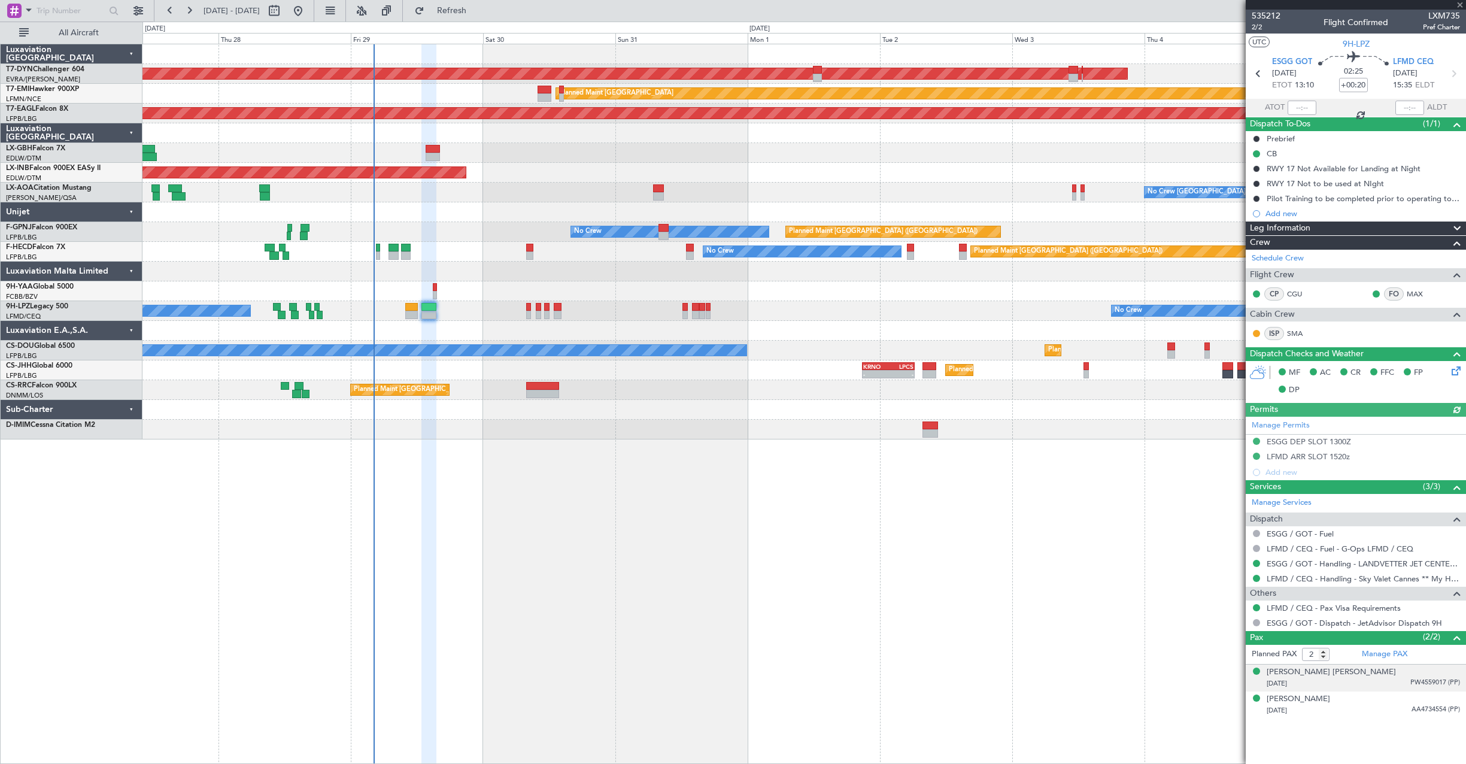
click at [1386, 678] on div "[DATE] PW4559017 (PP)" at bounding box center [1363, 684] width 193 height 12
click at [1403, 734] on div "[DATE] AA4734554 (PP)" at bounding box center [1363, 740] width 193 height 12
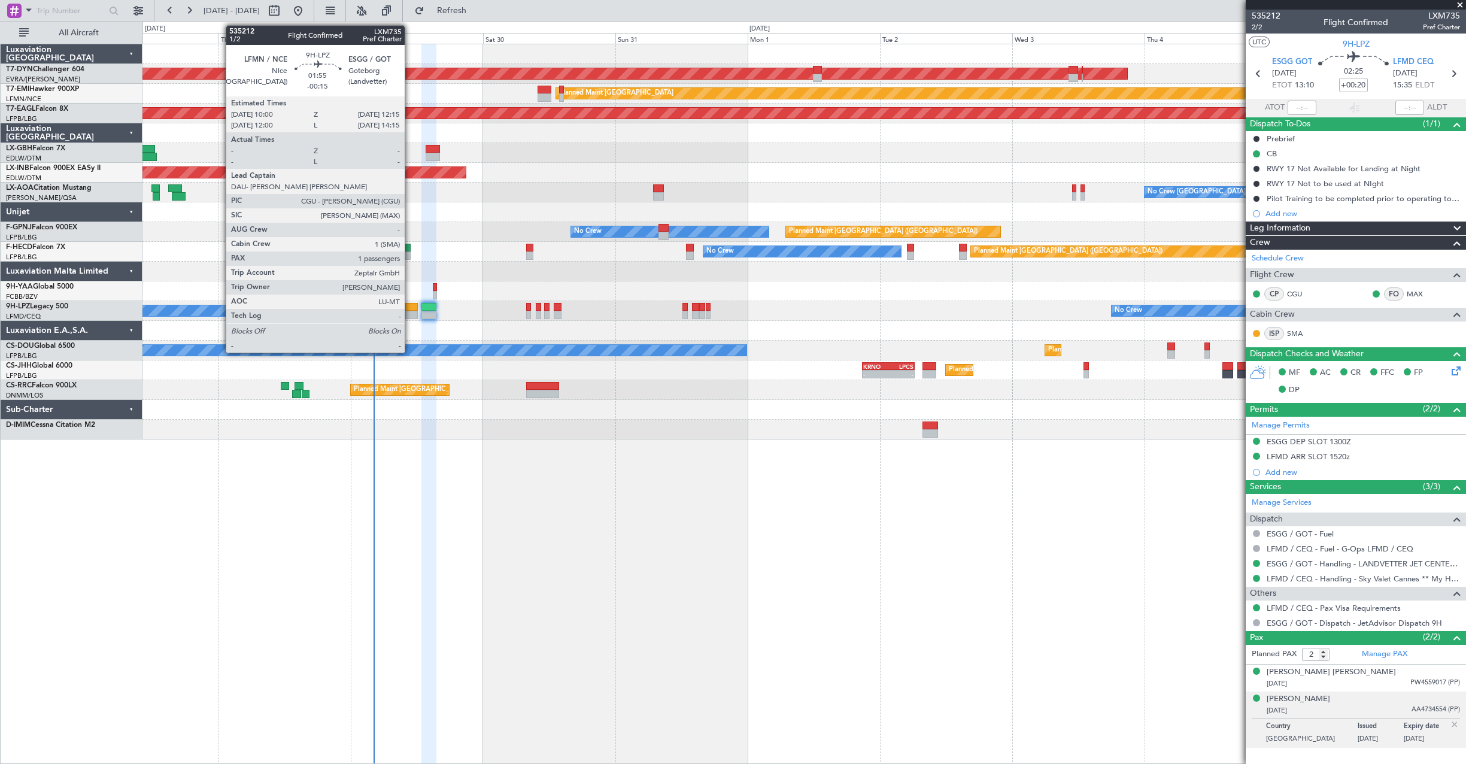
click at [410, 313] on div at bounding box center [411, 315] width 13 height 8
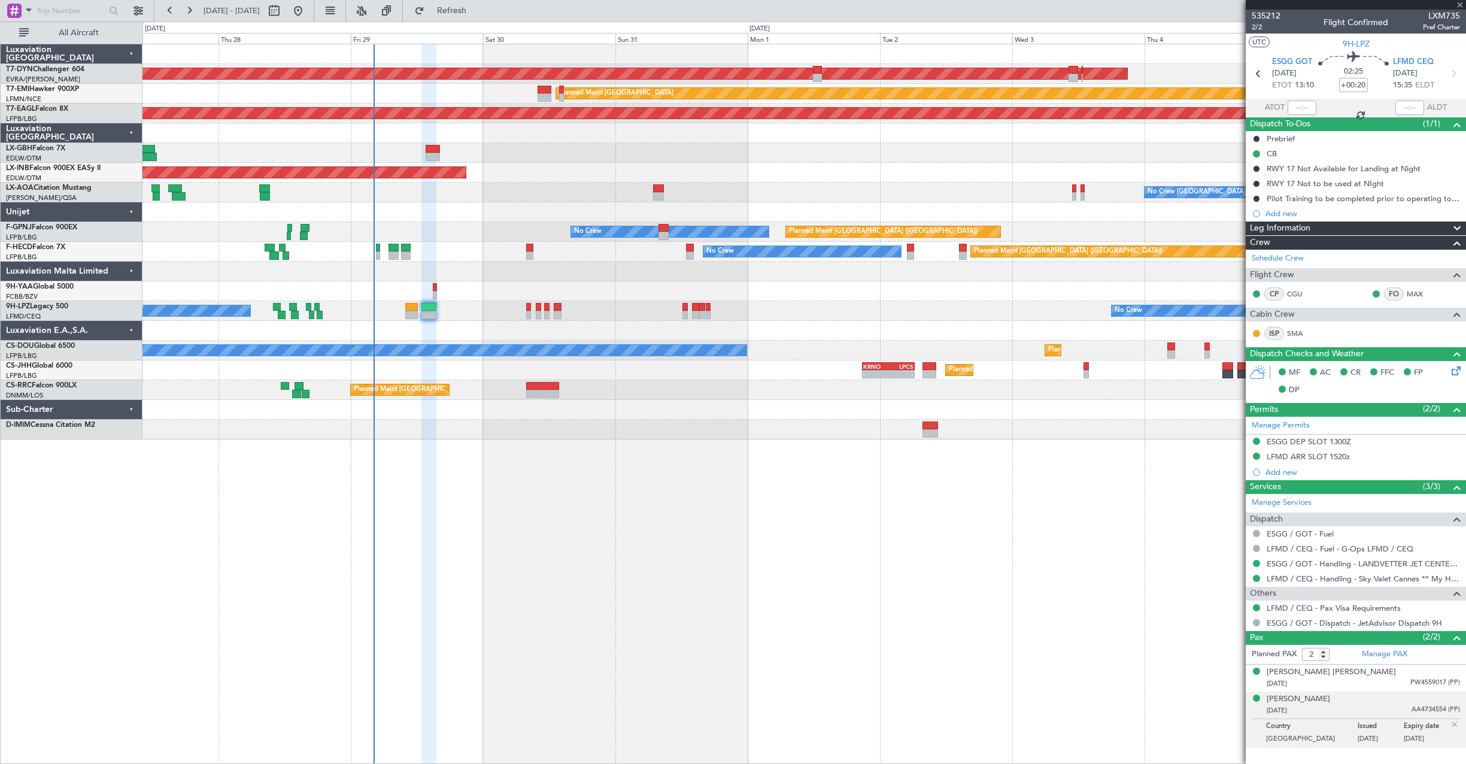
type input "-00:15"
type input "1"
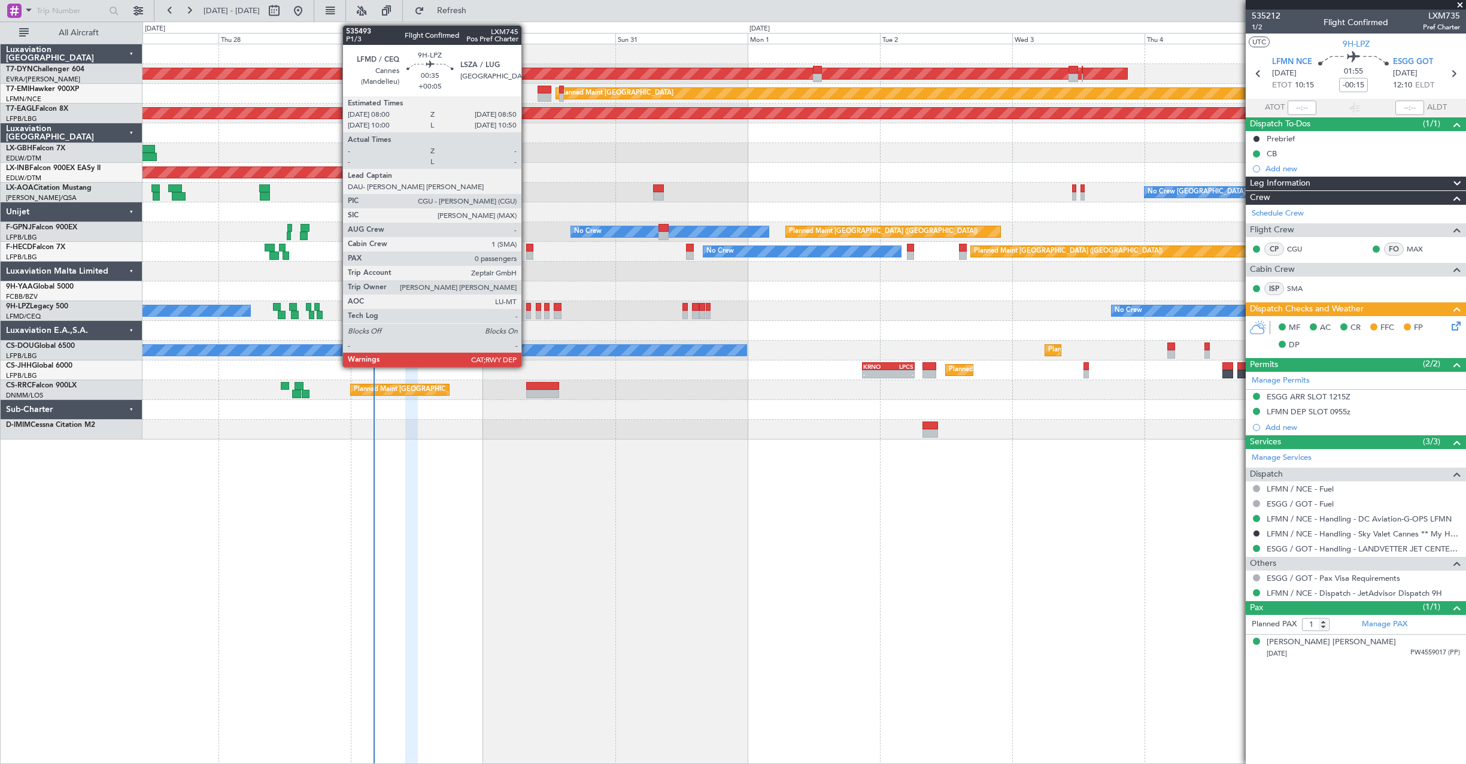
click at [527, 315] on div at bounding box center [528, 315] width 5 height 8
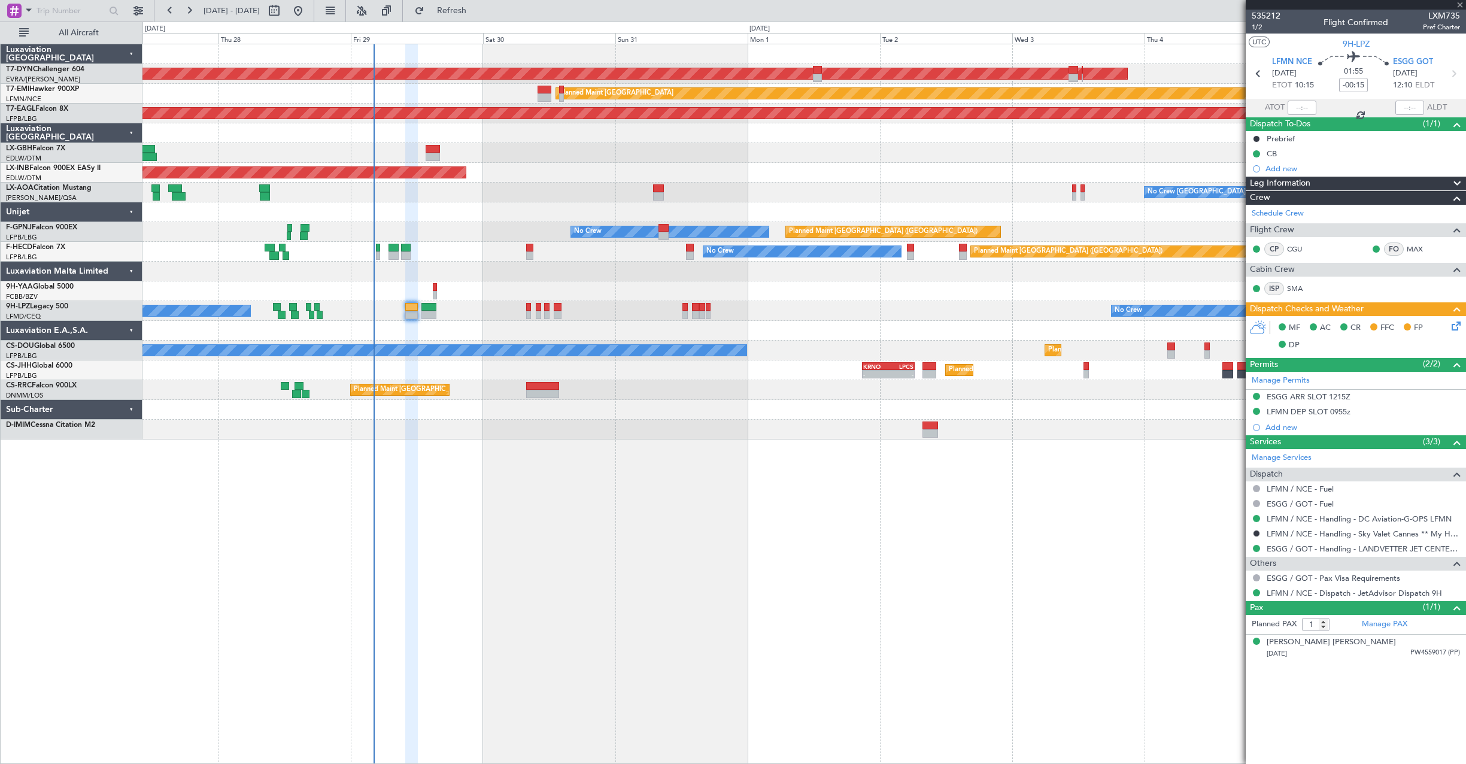
type input "+00:05"
type input "0"
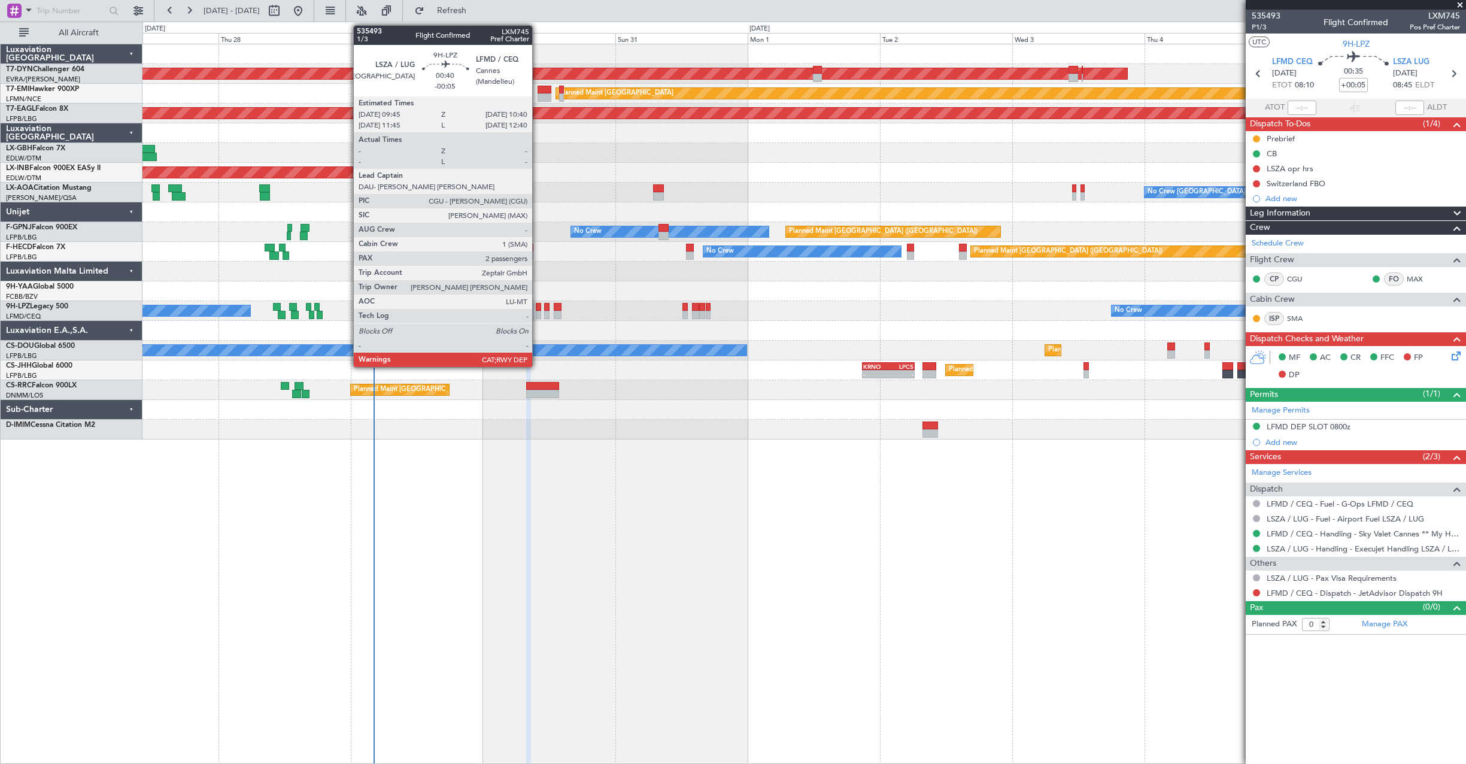
click at [538, 310] on div at bounding box center [538, 307] width 5 height 8
click at [537, 313] on div at bounding box center [538, 315] width 5 height 8
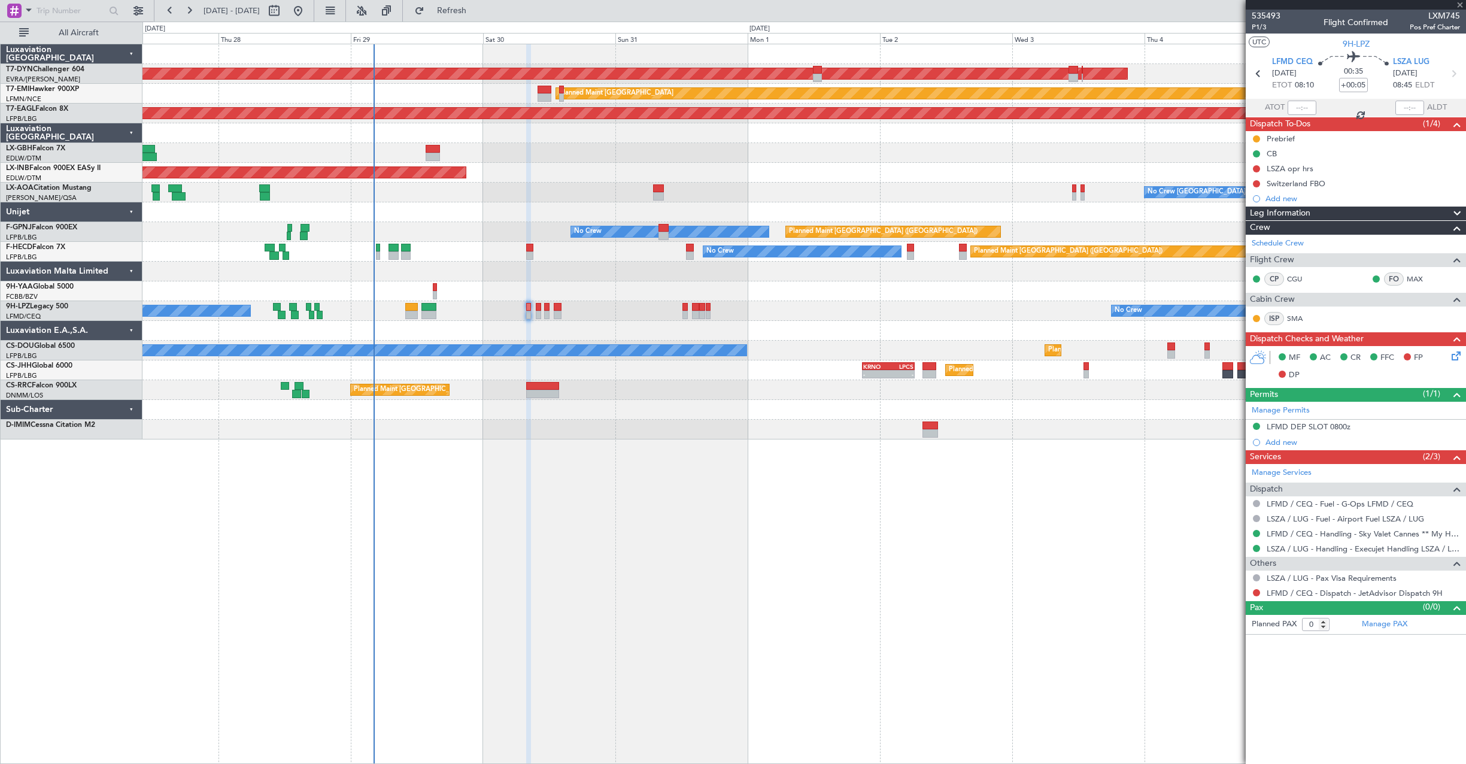
type input "-00:05"
type input "2"
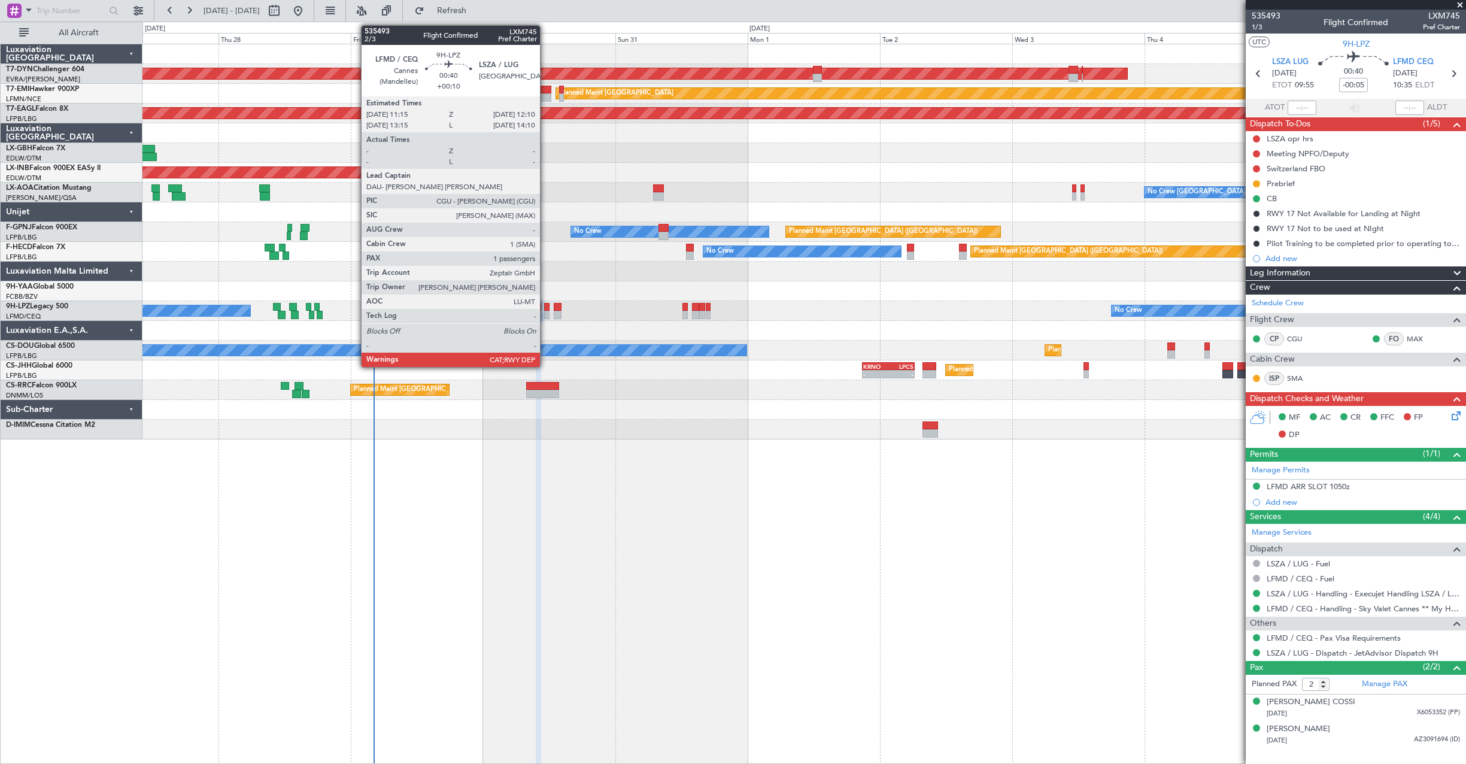
click at [545, 311] on div at bounding box center [546, 315] width 5 height 8
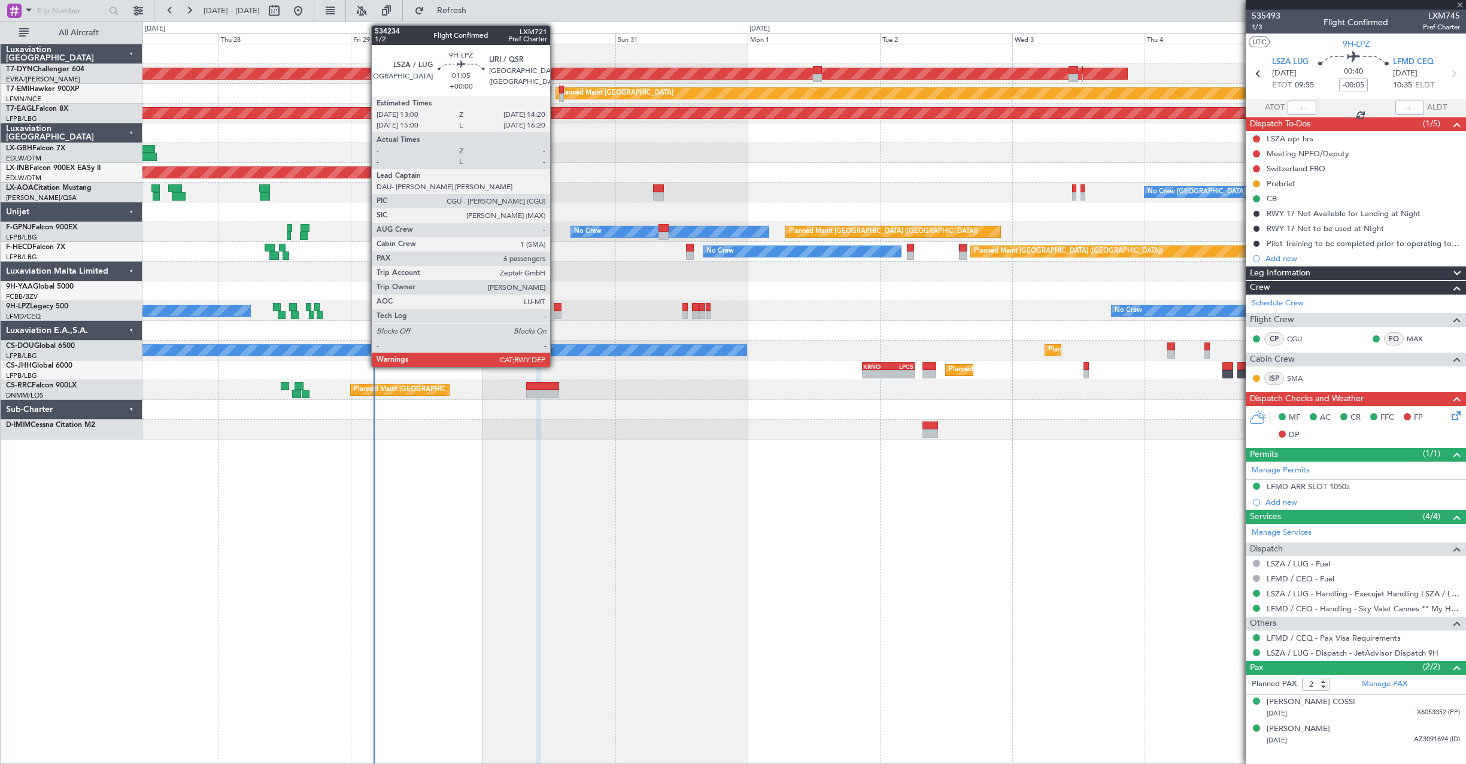
type input "+00:10"
type input "1"
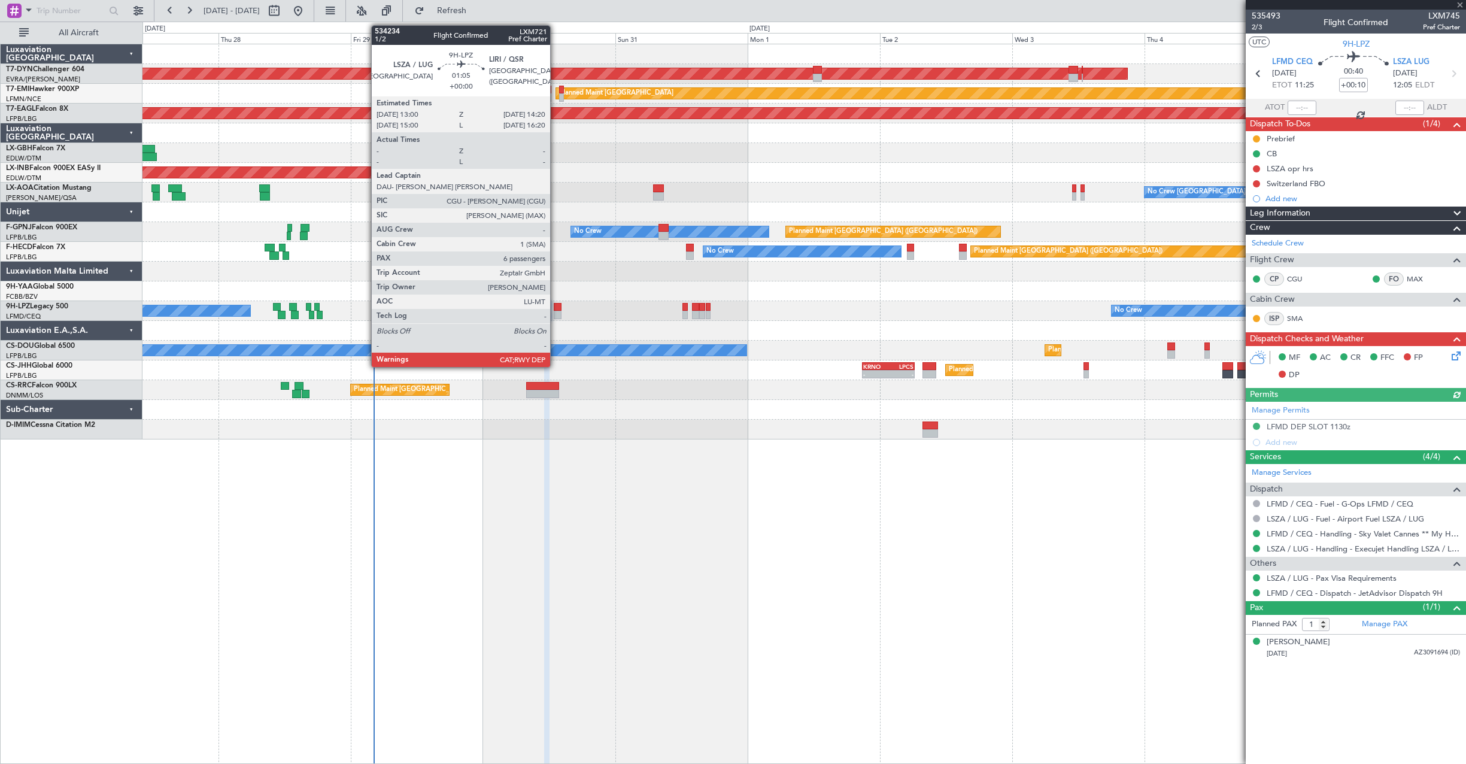
click at [556, 311] on div at bounding box center [558, 315] width 8 height 8
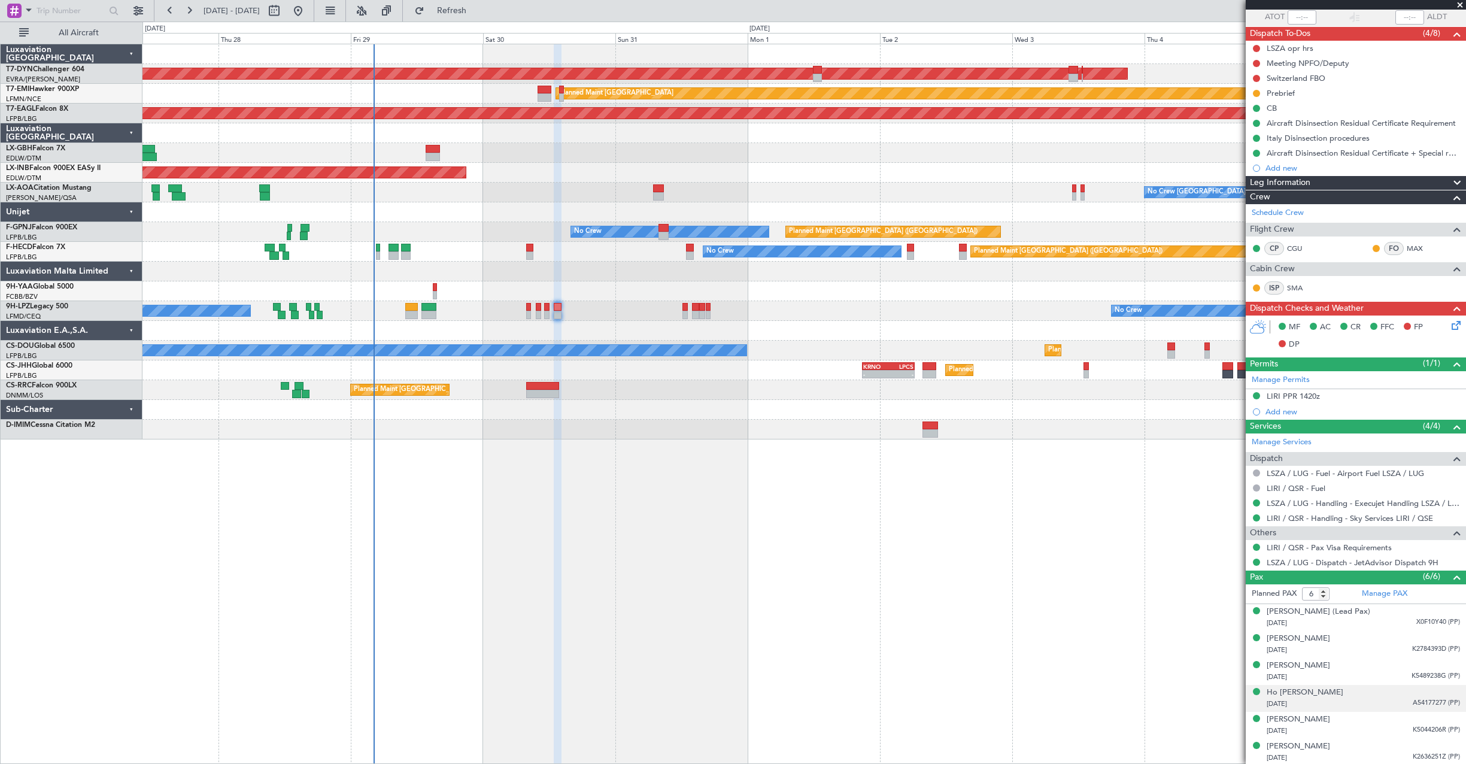
scroll to position [92, 0]
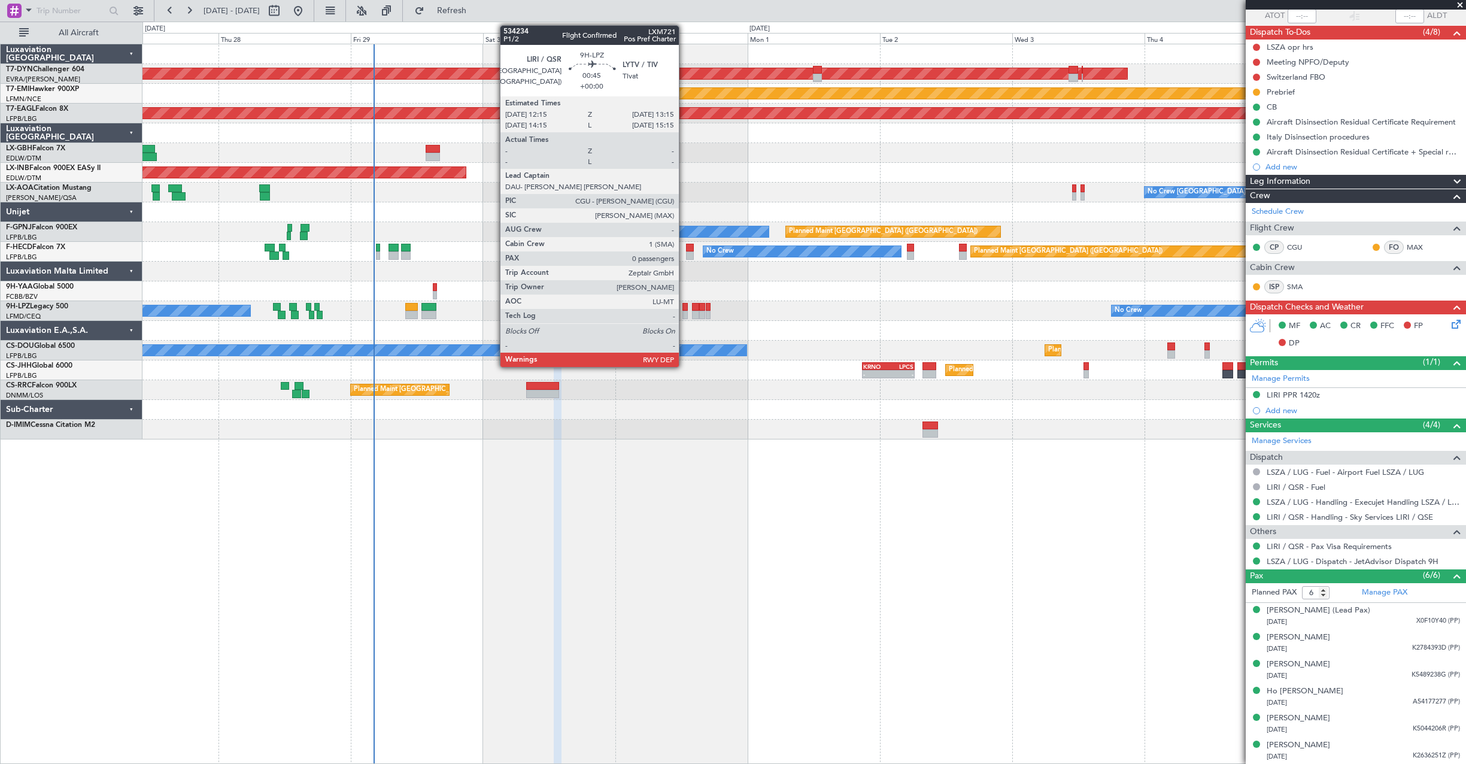
click at [684, 308] on div at bounding box center [685, 307] width 6 height 8
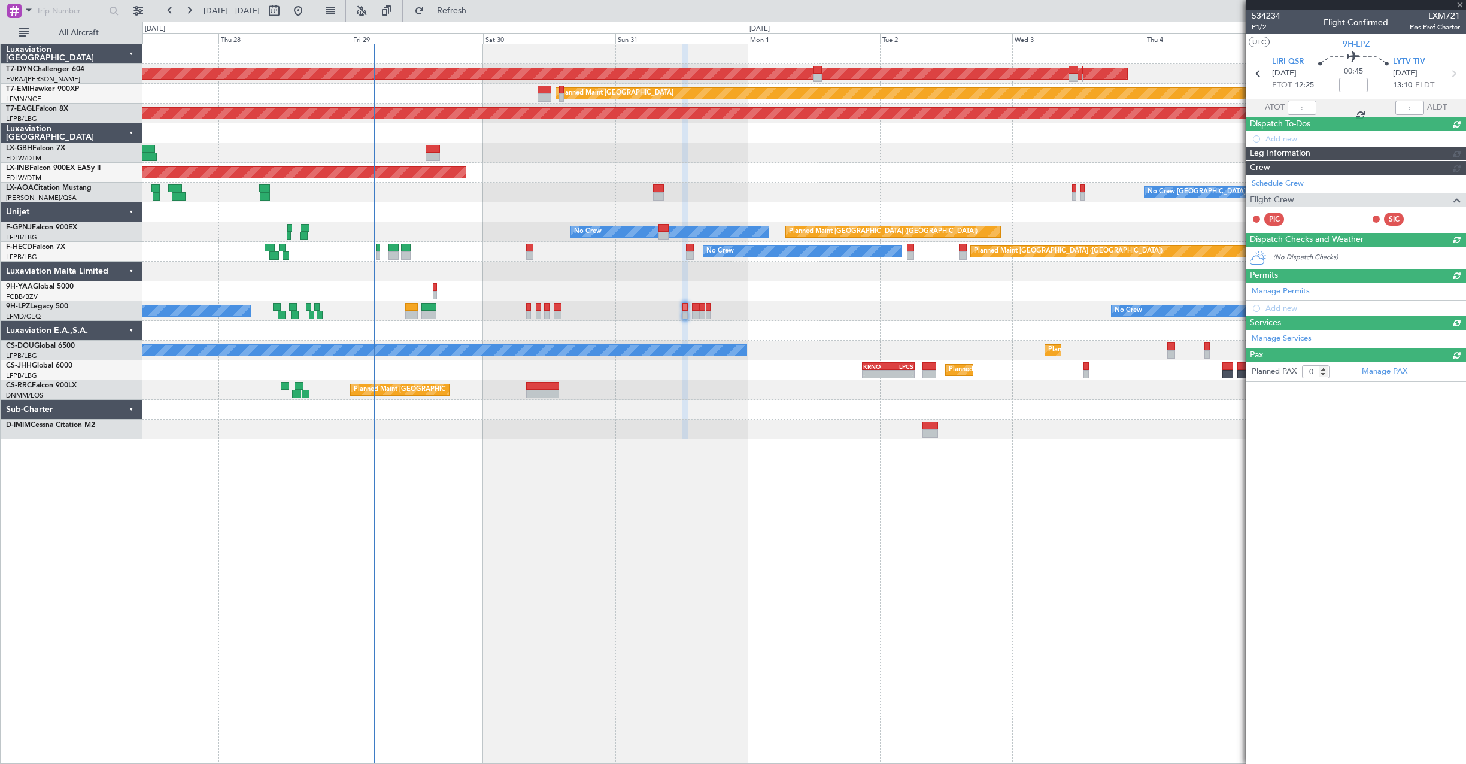
scroll to position [0, 0]
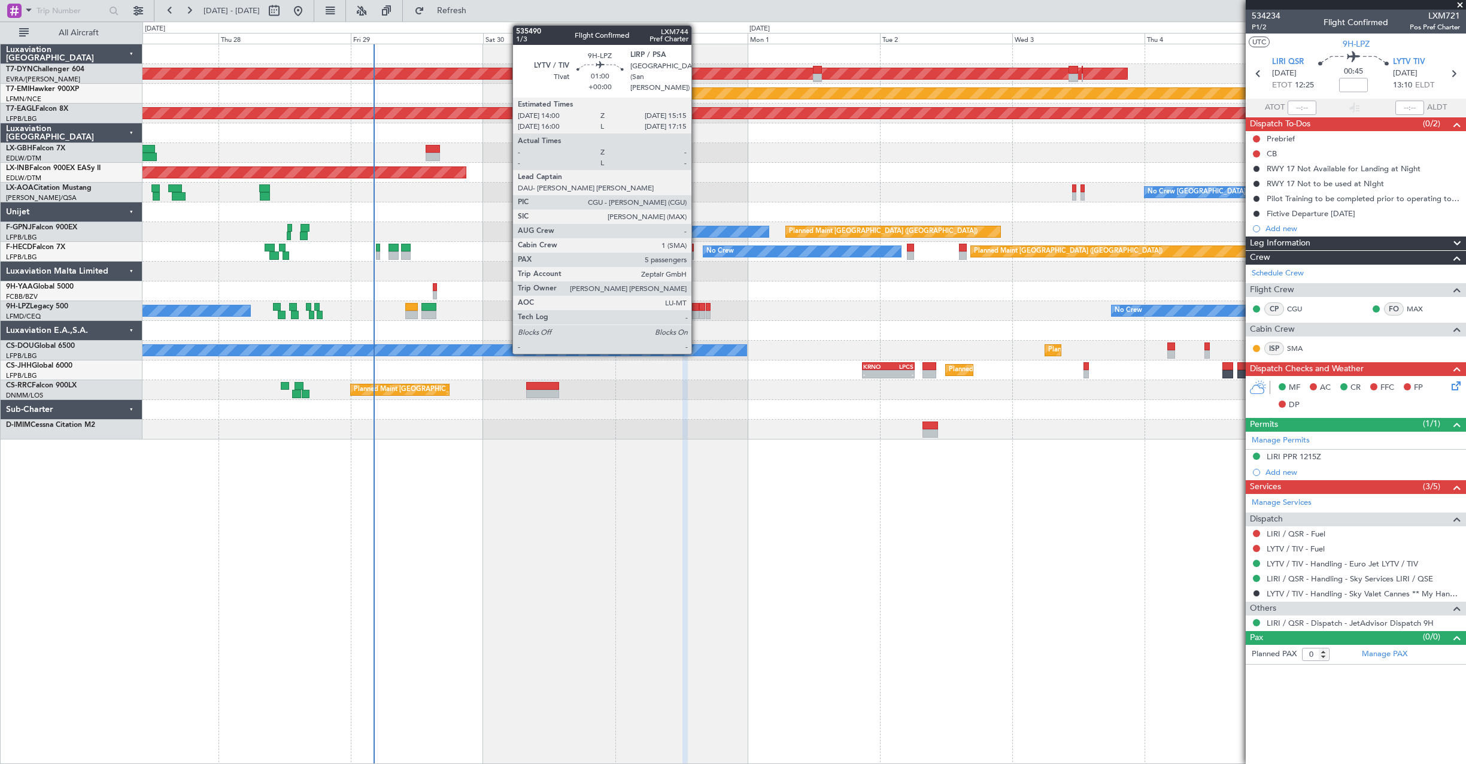
click at [697, 316] on div at bounding box center [695, 315] width 7 height 8
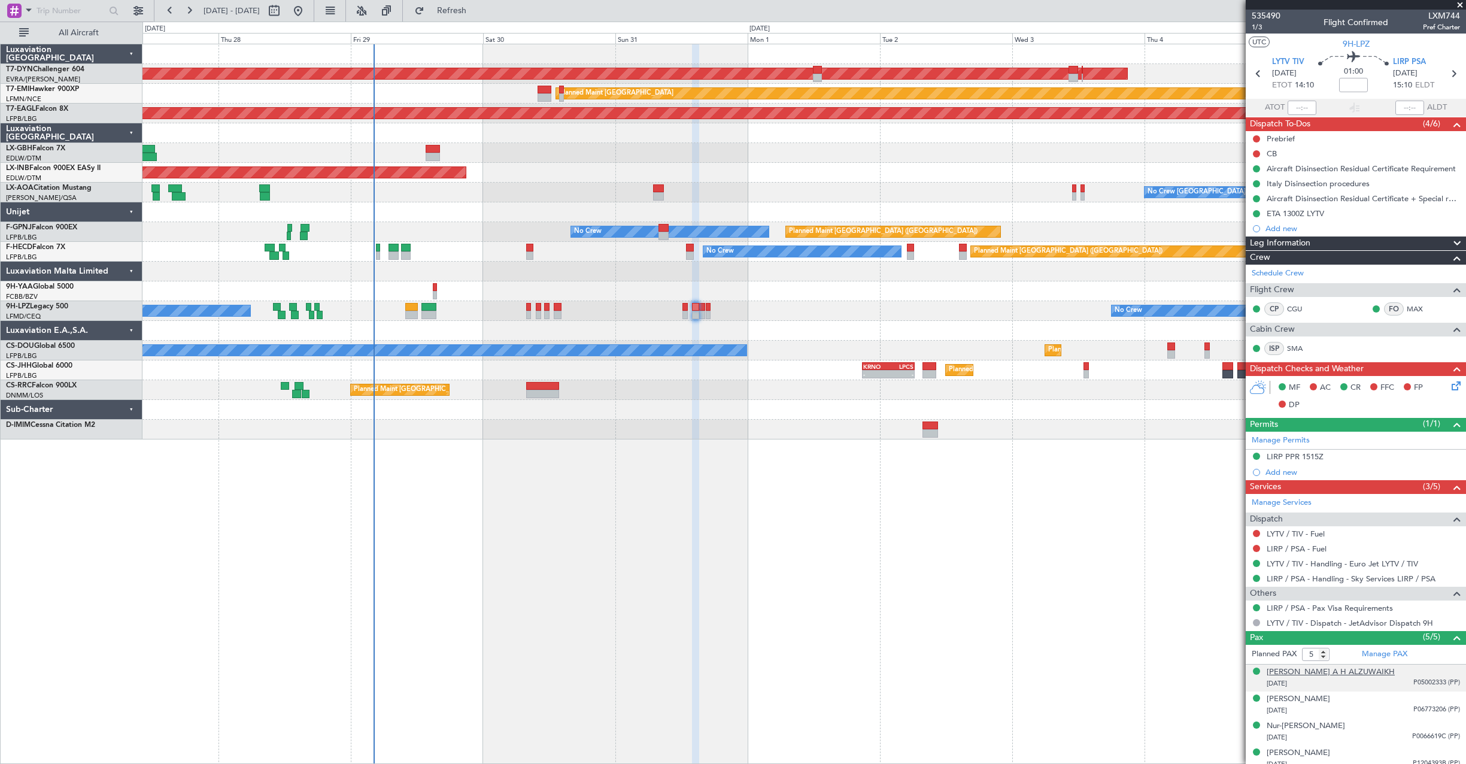
scroll to position [35, 0]
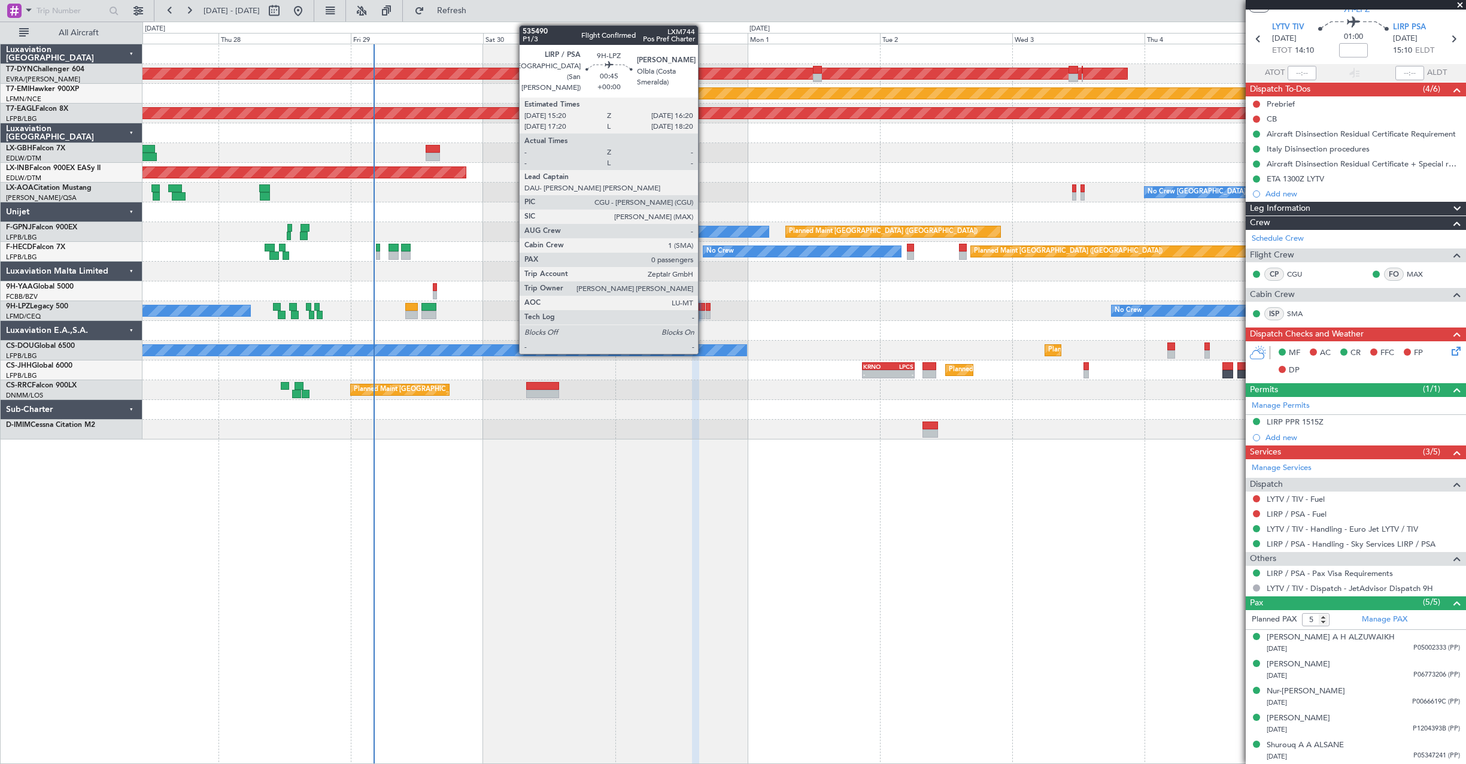
click at [703, 314] on div at bounding box center [702, 315] width 6 height 8
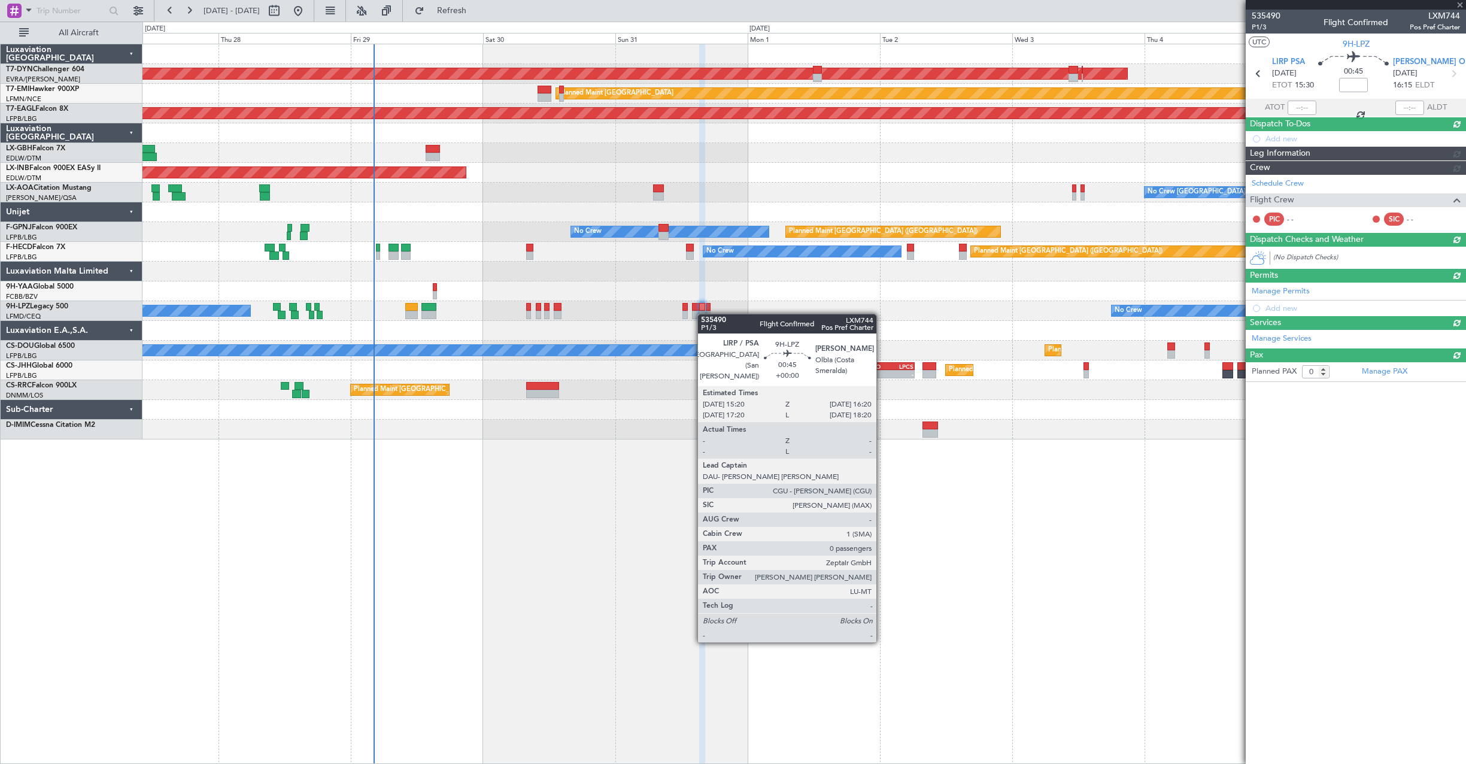
scroll to position [0, 0]
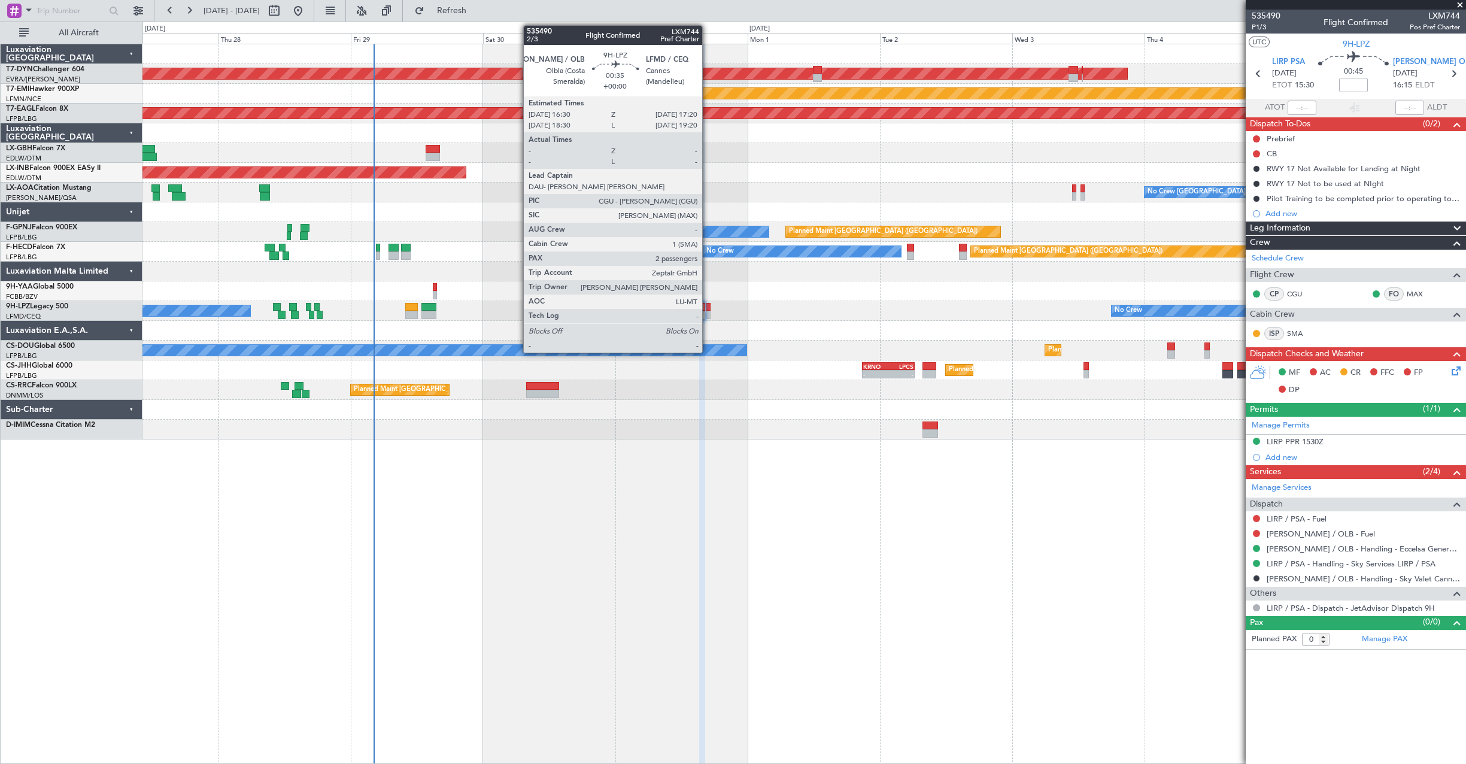
click at [708, 306] on div at bounding box center [708, 307] width 5 height 8
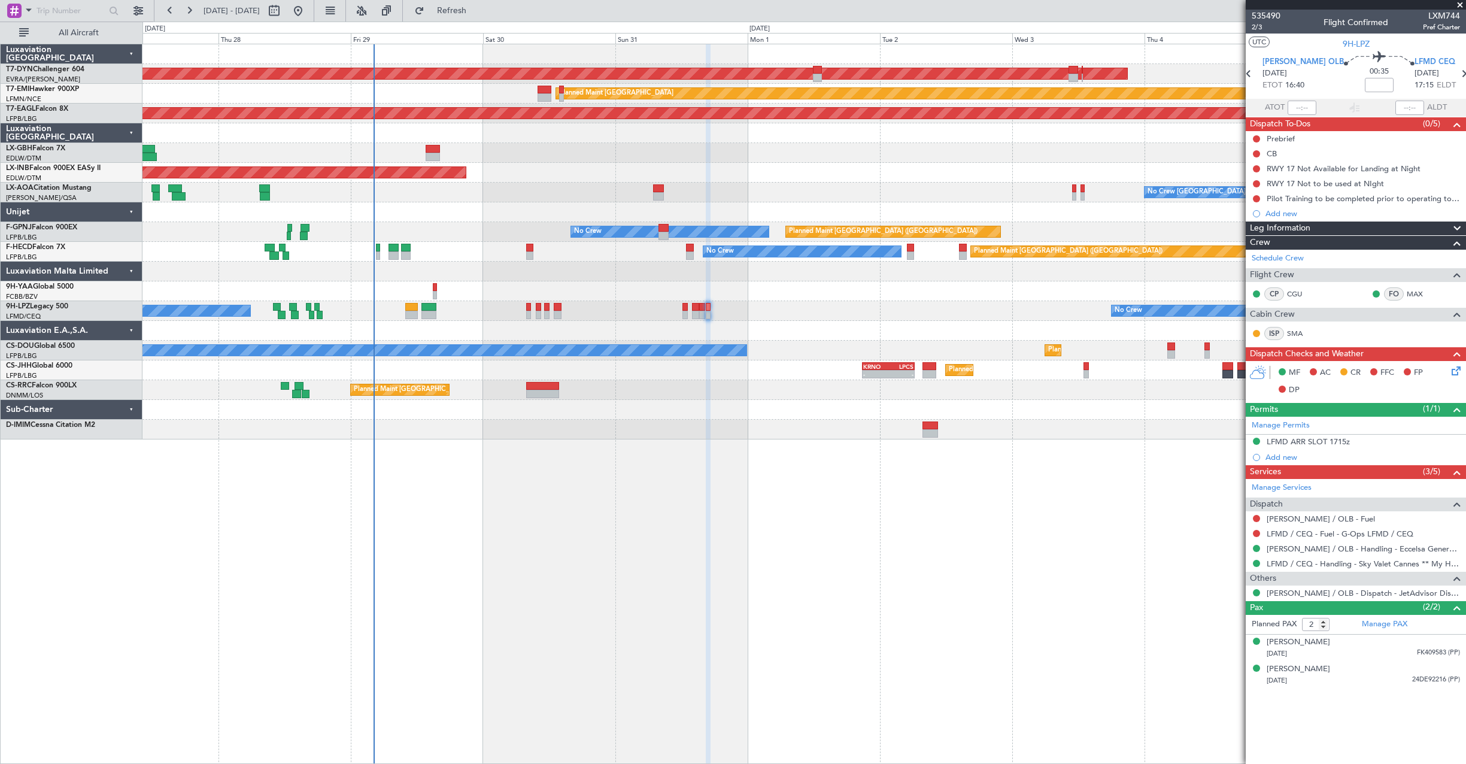
click at [336, 339] on div at bounding box center [803, 331] width 1323 height 20
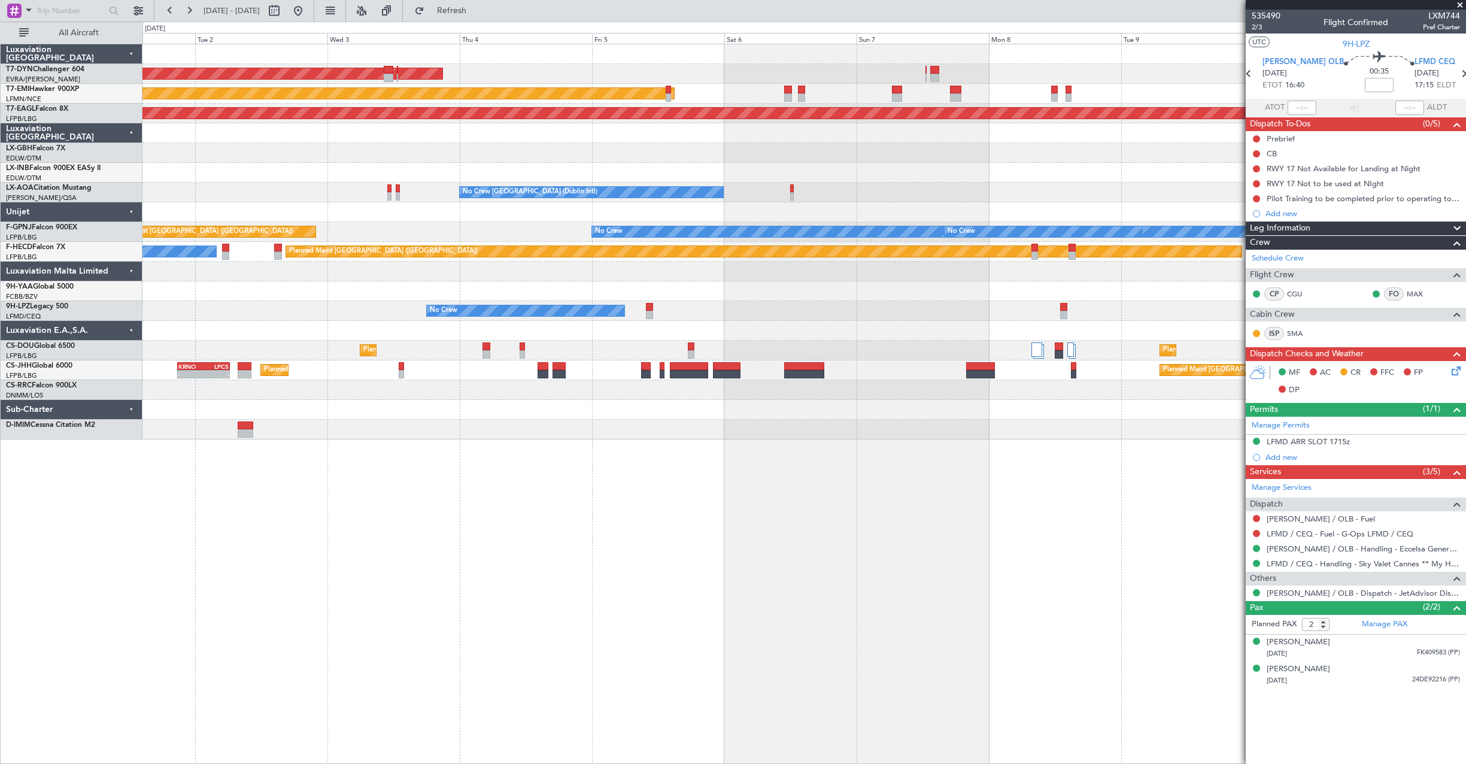
click at [268, 339] on div at bounding box center [803, 331] width 1323 height 20
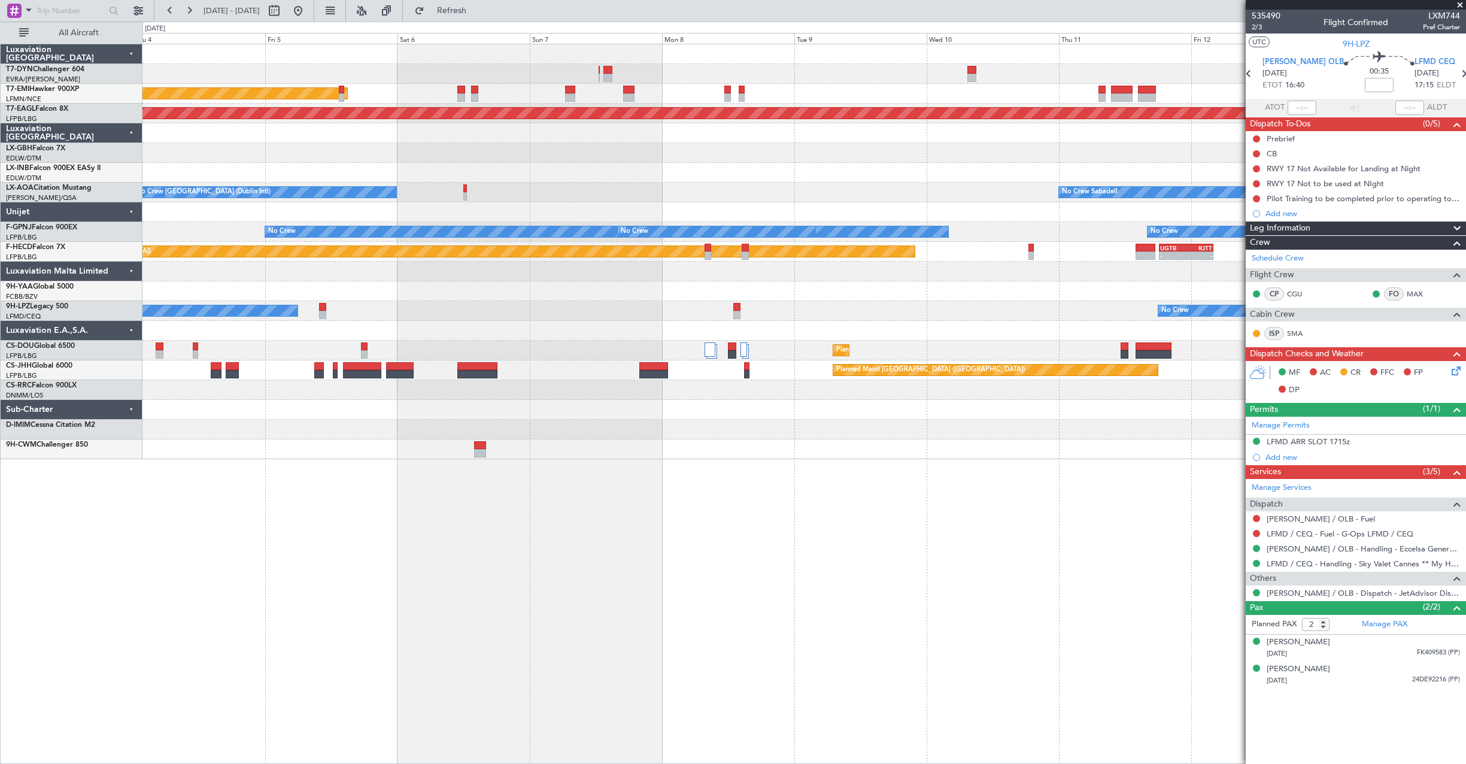
click at [607, 311] on div "No Crew No Crew" at bounding box center [803, 311] width 1323 height 20
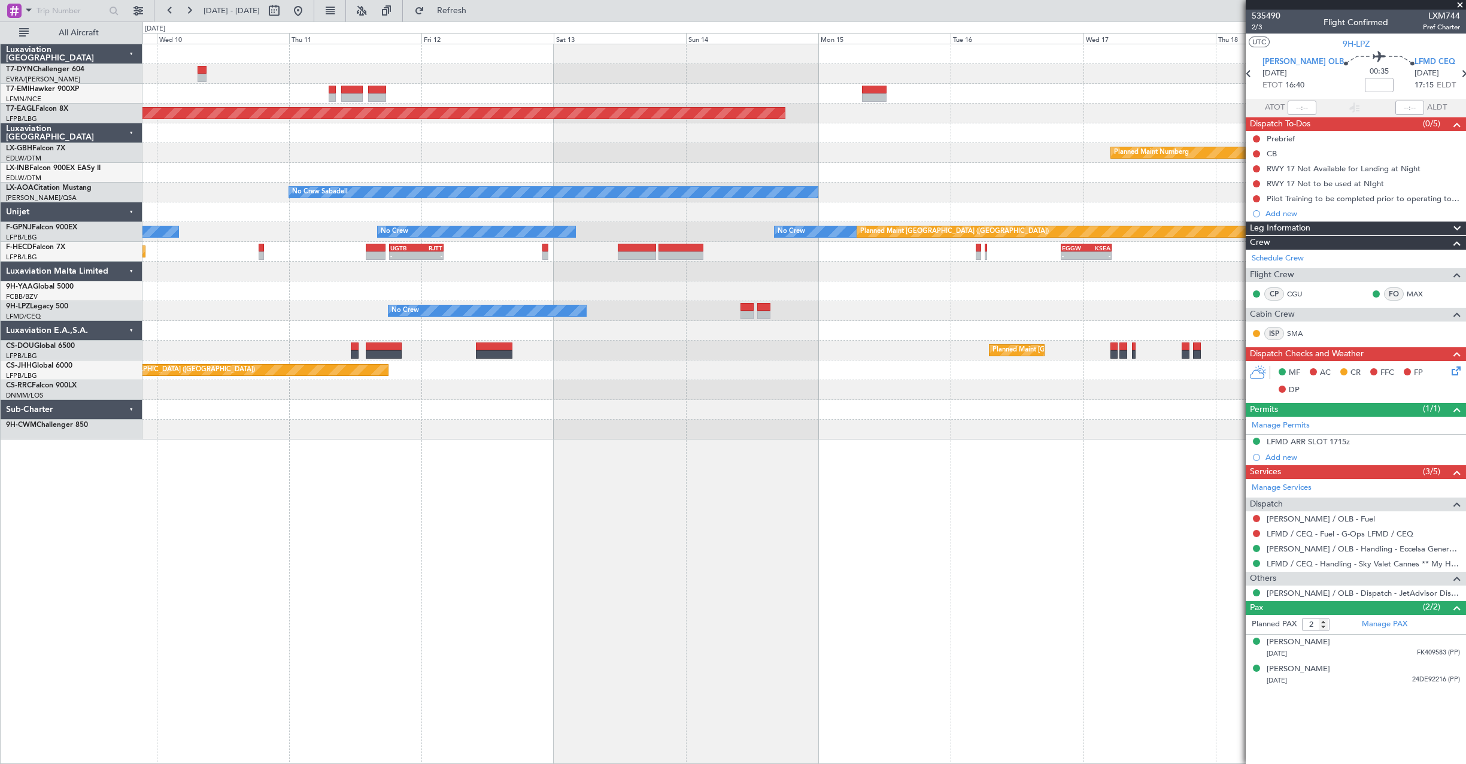
click at [499, 333] on div "Grounded [US_STATE] ([GEOGRAPHIC_DATA]) Planned Maint Nurnberg No Crew Sabadell…" at bounding box center [803, 241] width 1323 height 395
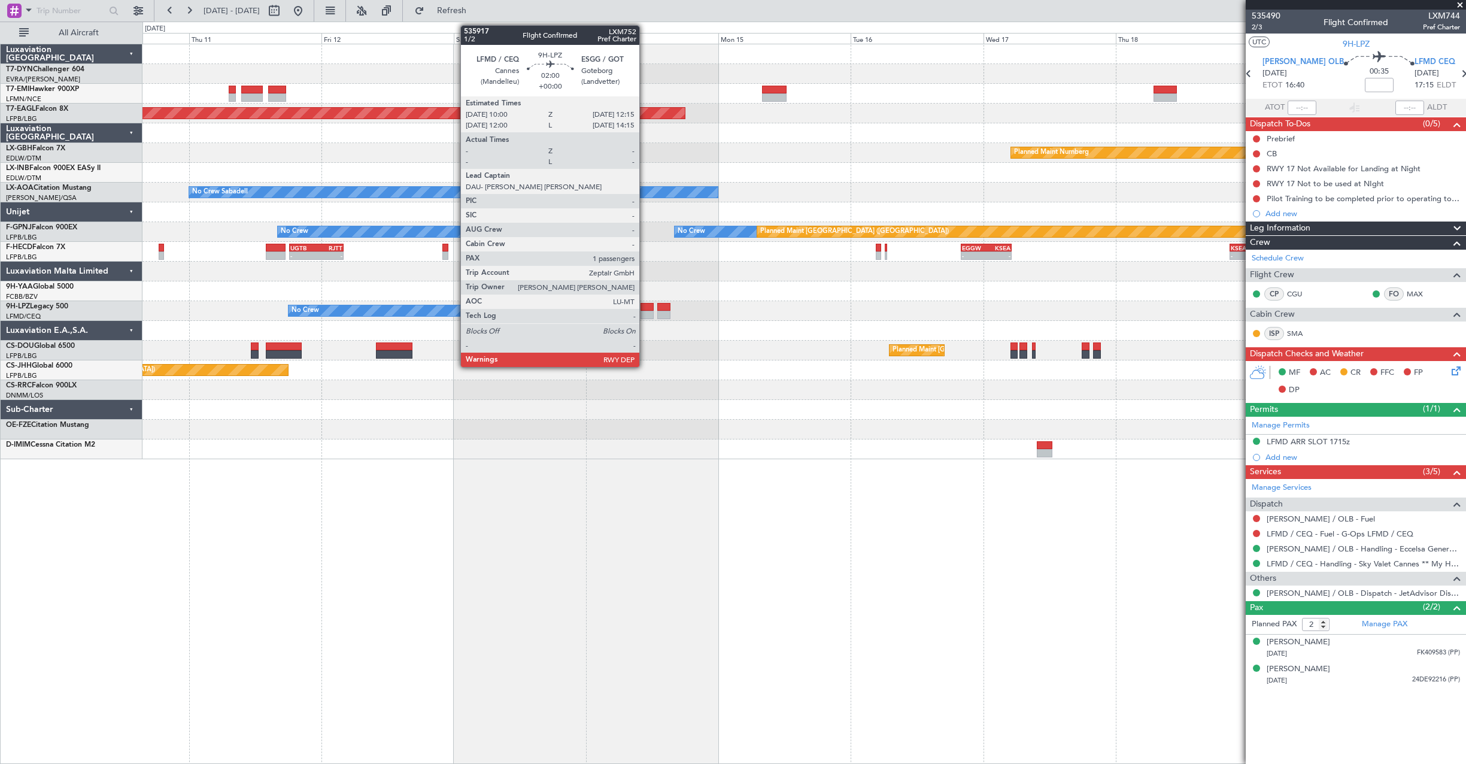
click at [645, 308] on div at bounding box center [647, 307] width 13 height 8
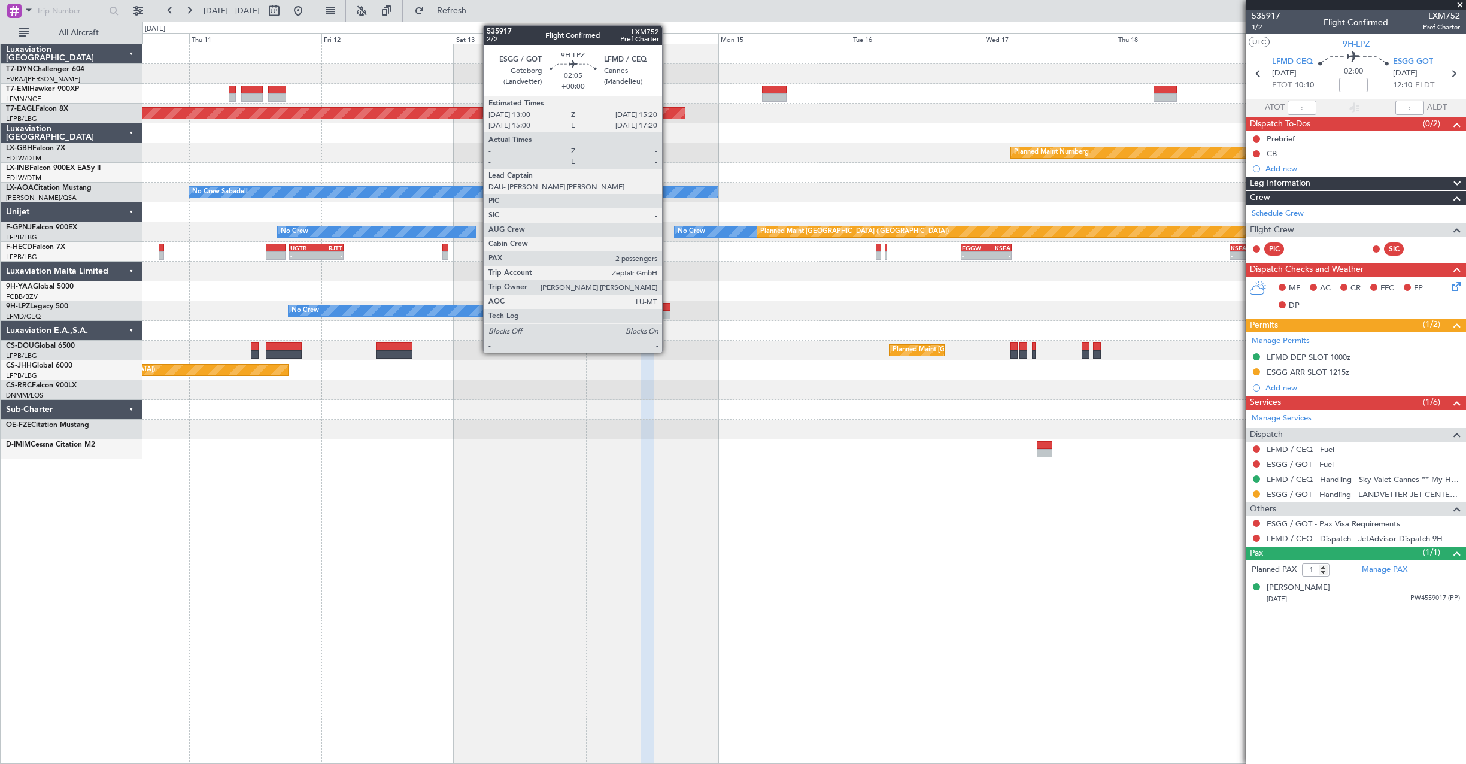
click at [668, 309] on div at bounding box center [663, 307] width 13 height 8
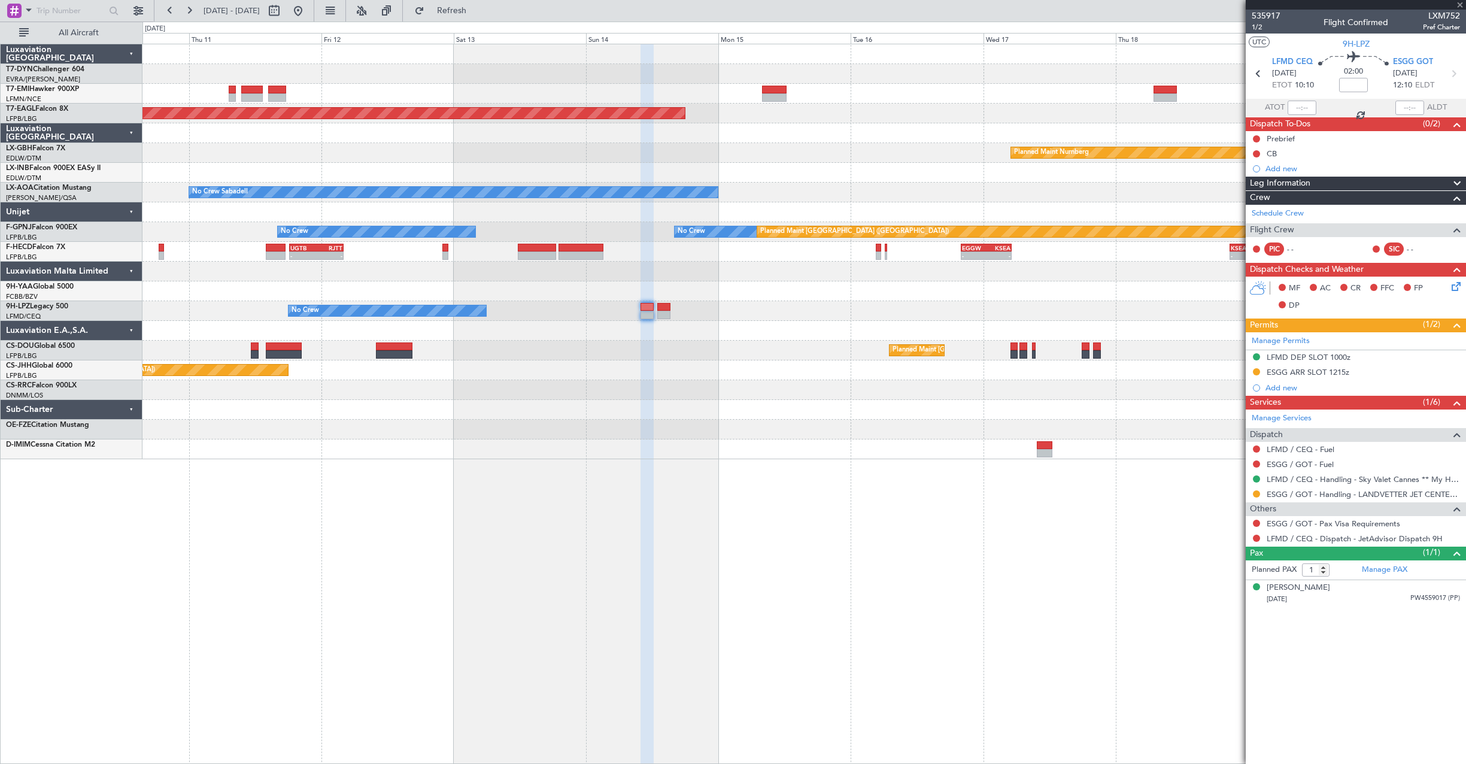
type input "2"
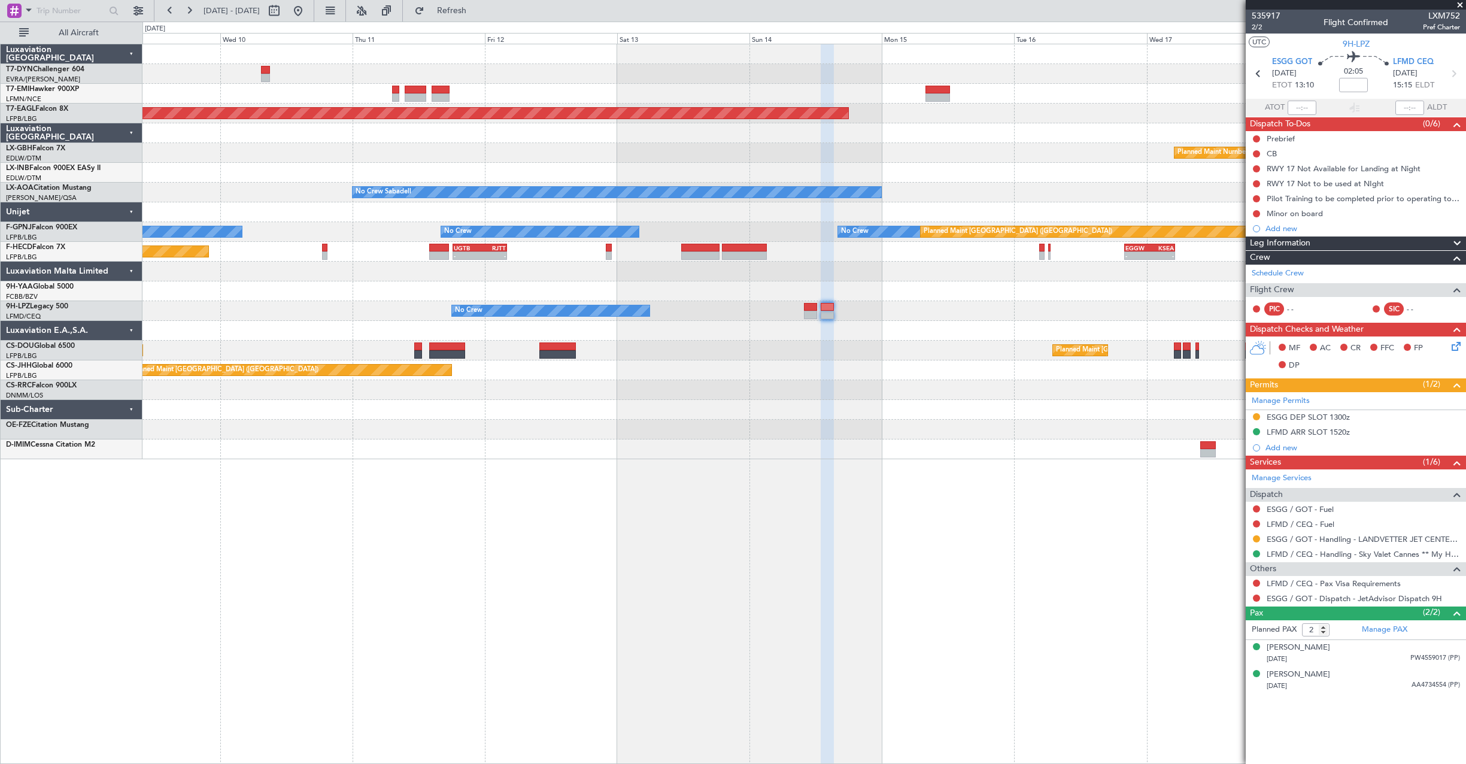
click at [648, 396] on div "Grounded [US_STATE] ([GEOGRAPHIC_DATA]) Planned Maint Nurnberg No Crew Sabadell…" at bounding box center [803, 251] width 1323 height 415
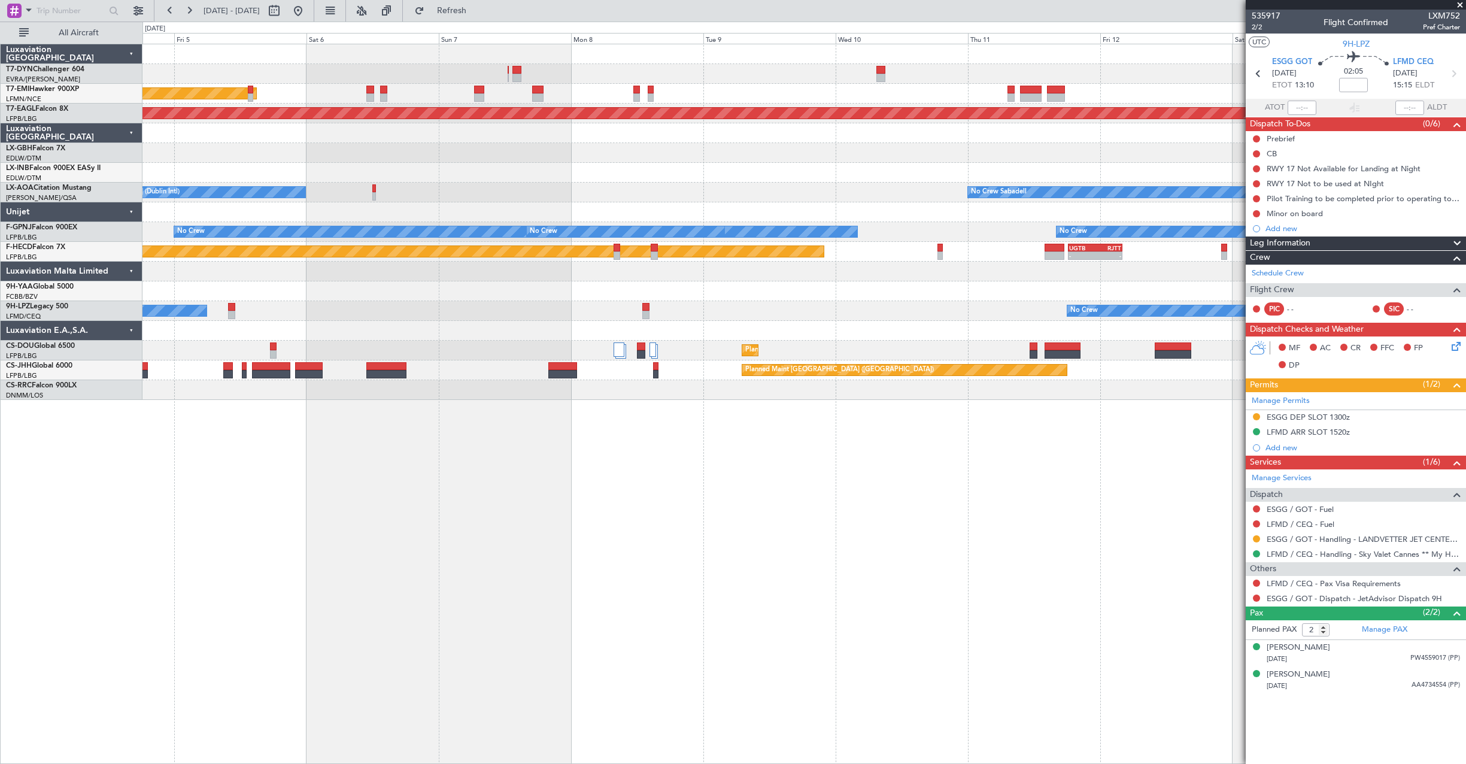
click at [701, 314] on div "AOG Maint Riga (Riga Intl) Planned Maint [GEOGRAPHIC_DATA] Grounded [US_STATE] …" at bounding box center [803, 222] width 1323 height 356
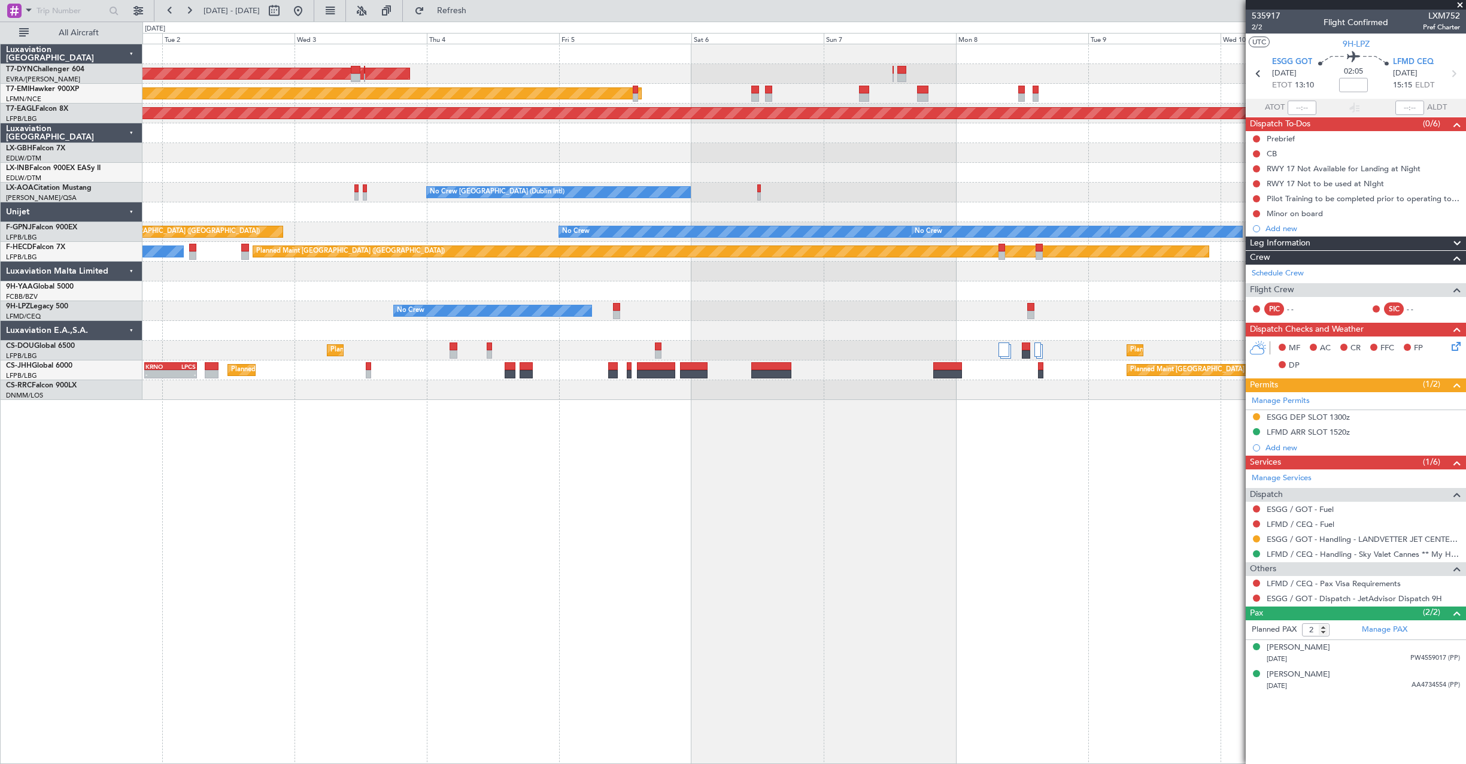
click at [789, 311] on div "No Crew No Crew" at bounding box center [803, 311] width 1323 height 20
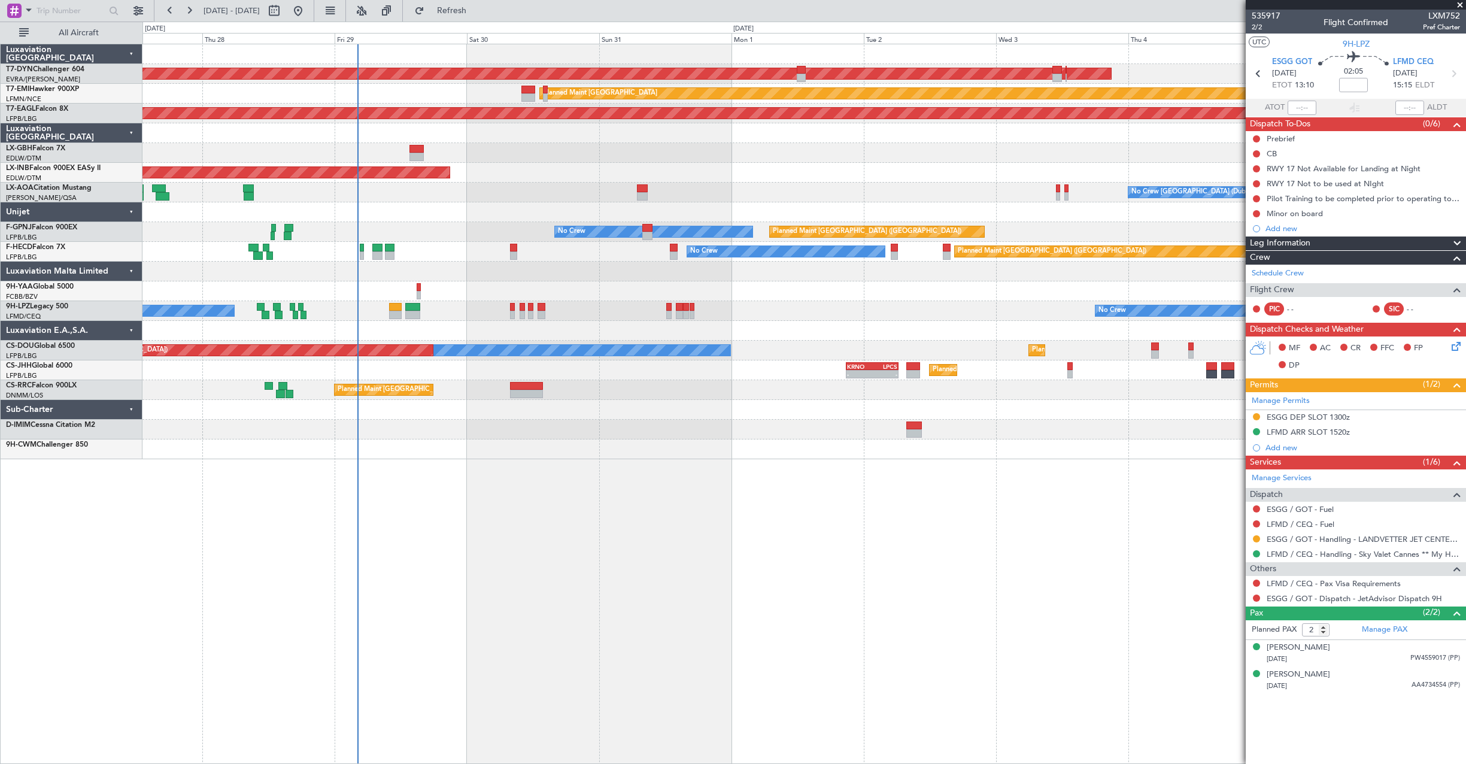
click at [907, 277] on div "AOG Maint Riga (Riga Intl) Planned Maint [GEOGRAPHIC_DATA] Grounded [US_STATE] …" at bounding box center [803, 251] width 1323 height 415
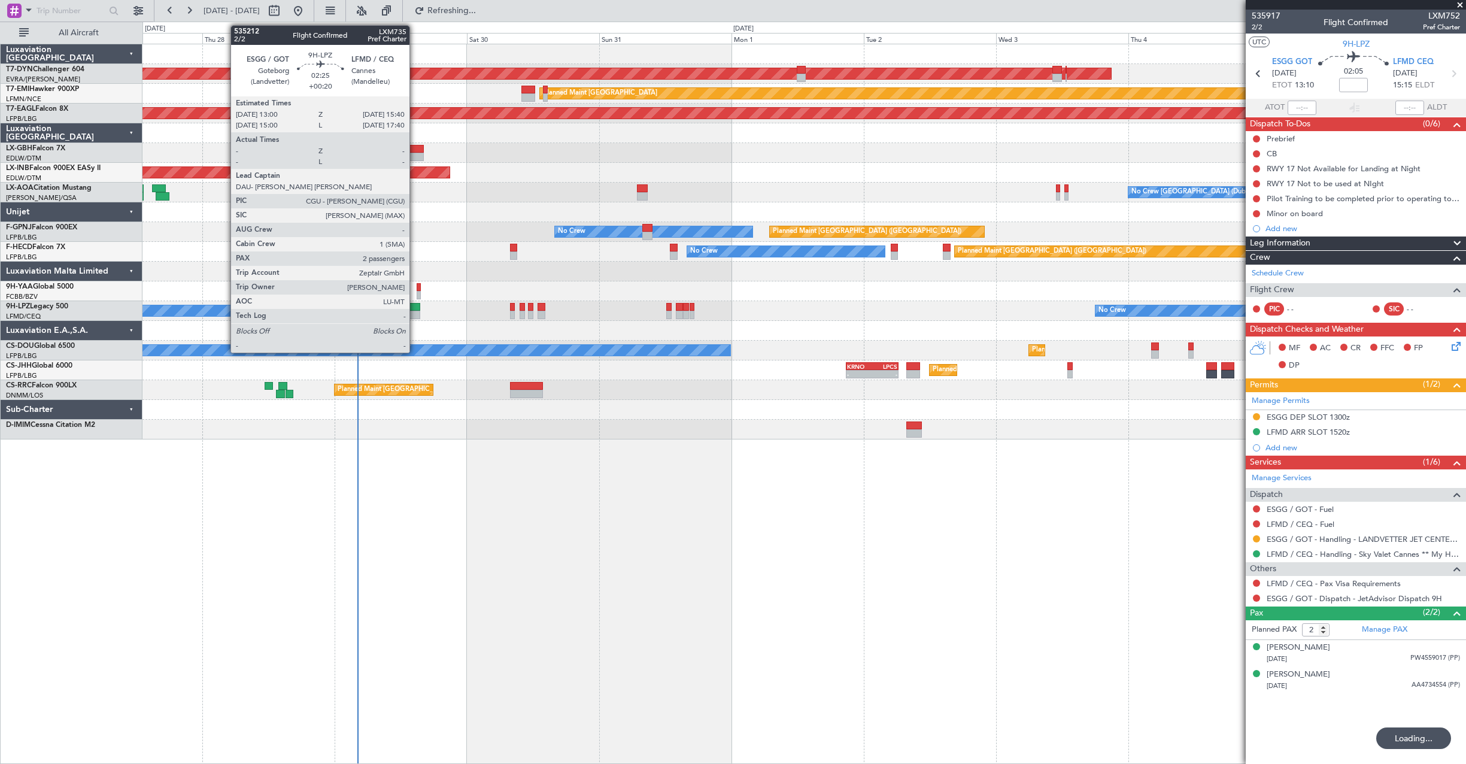
click at [415, 313] on div at bounding box center [412, 315] width 15 height 8
click at [417, 314] on div at bounding box center [412, 315] width 15 height 8
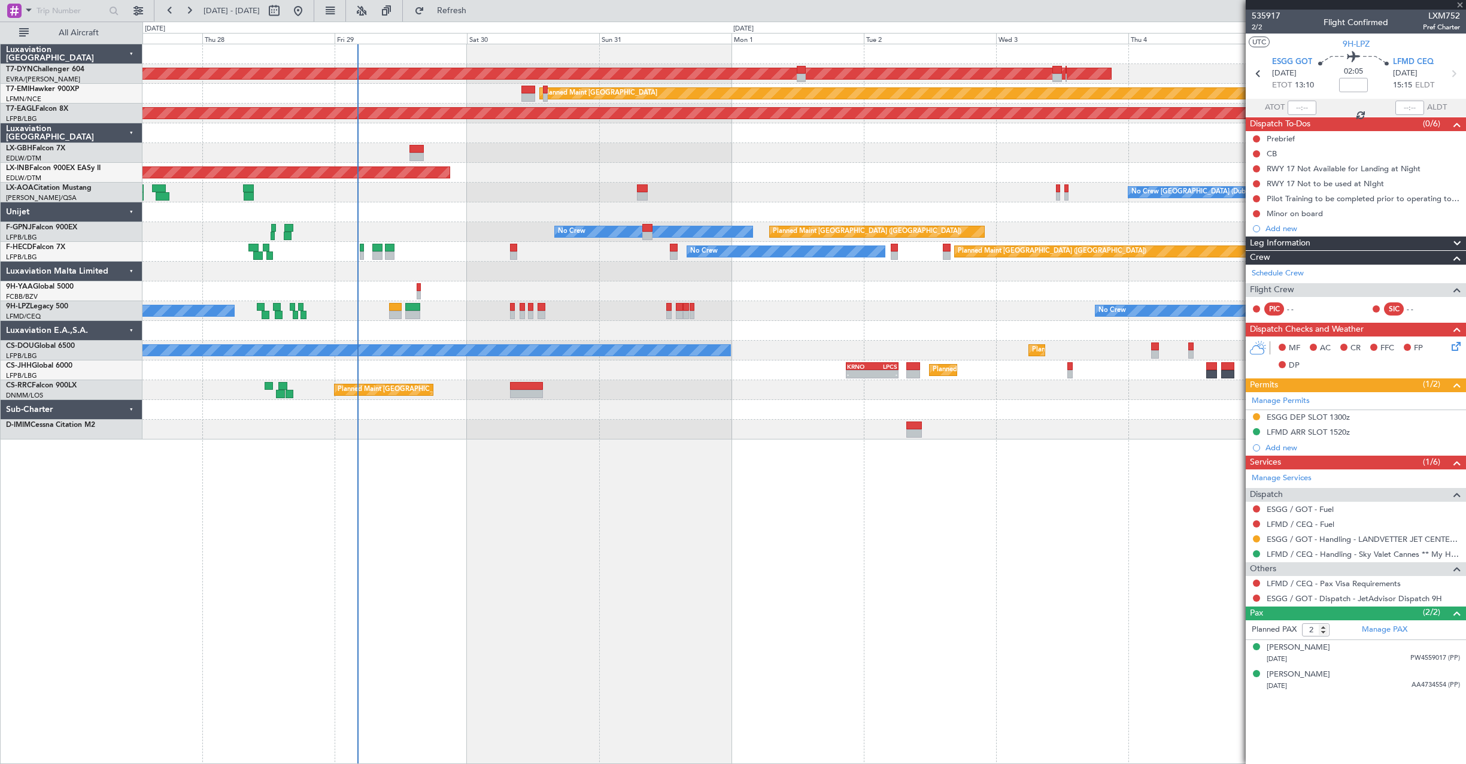
type input "+00:20"
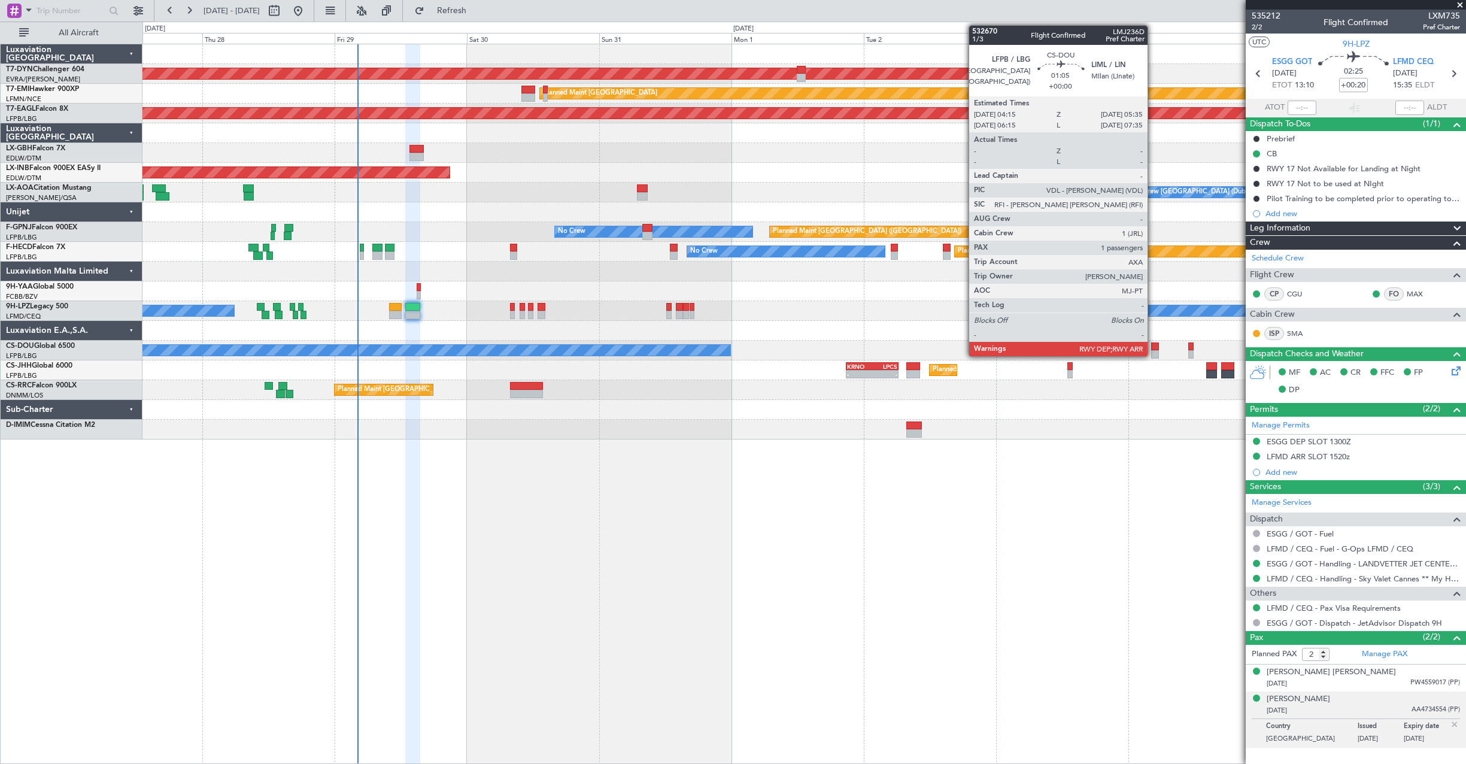
click at [1153, 349] on div at bounding box center [1155, 346] width 8 height 8
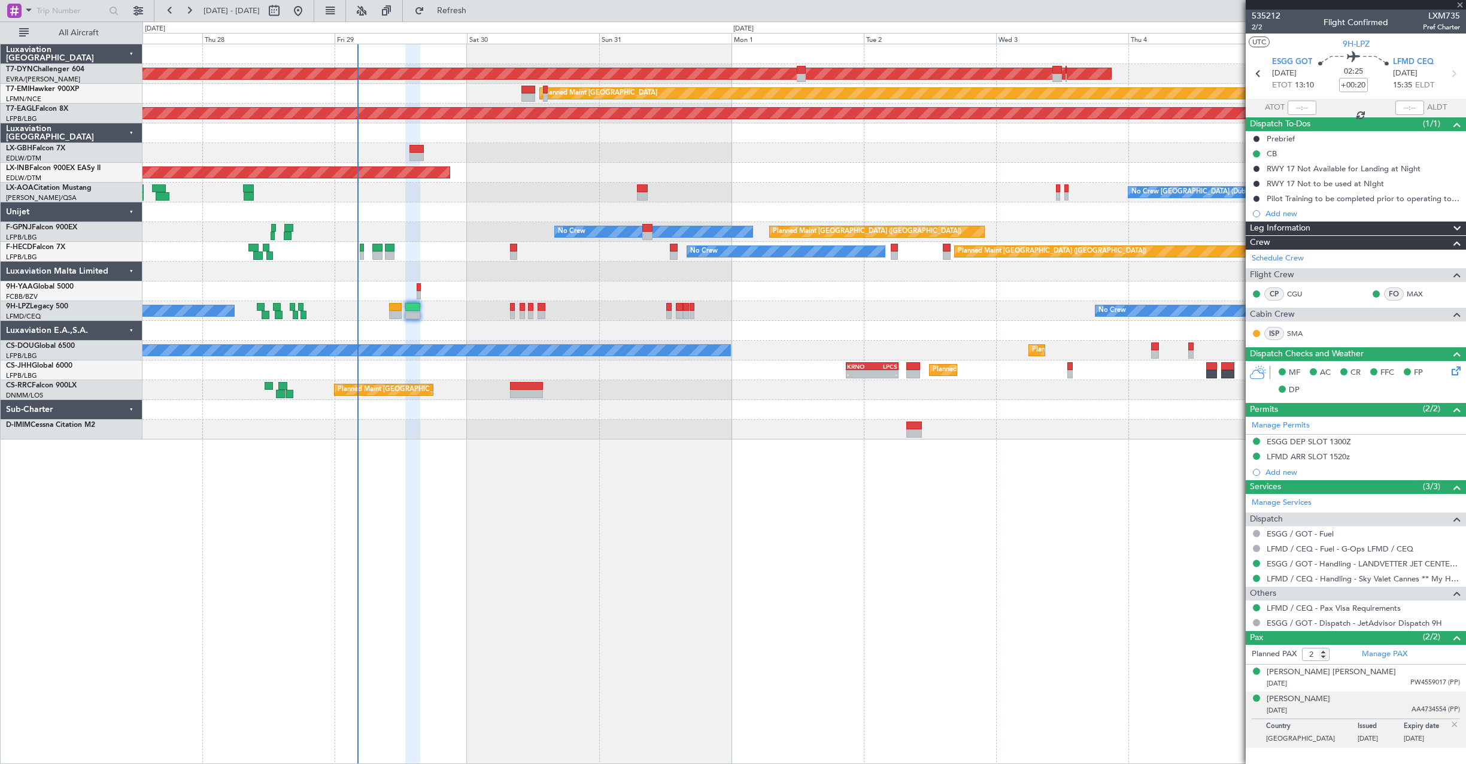
type input "1"
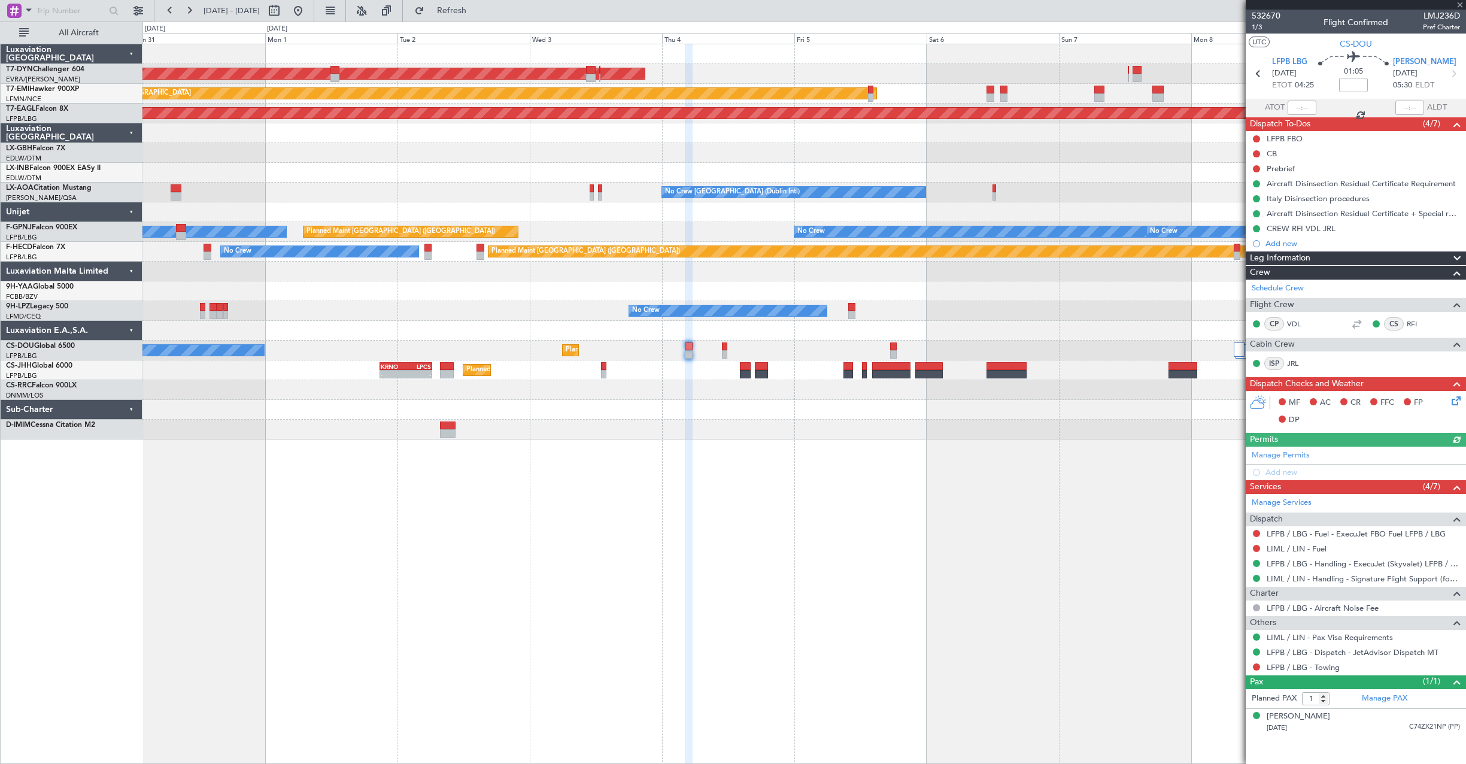
click at [636, 389] on div "AOG Maint Riga (Riga Intl) Planned Maint [GEOGRAPHIC_DATA] Grounded [US_STATE] …" at bounding box center [803, 241] width 1323 height 395
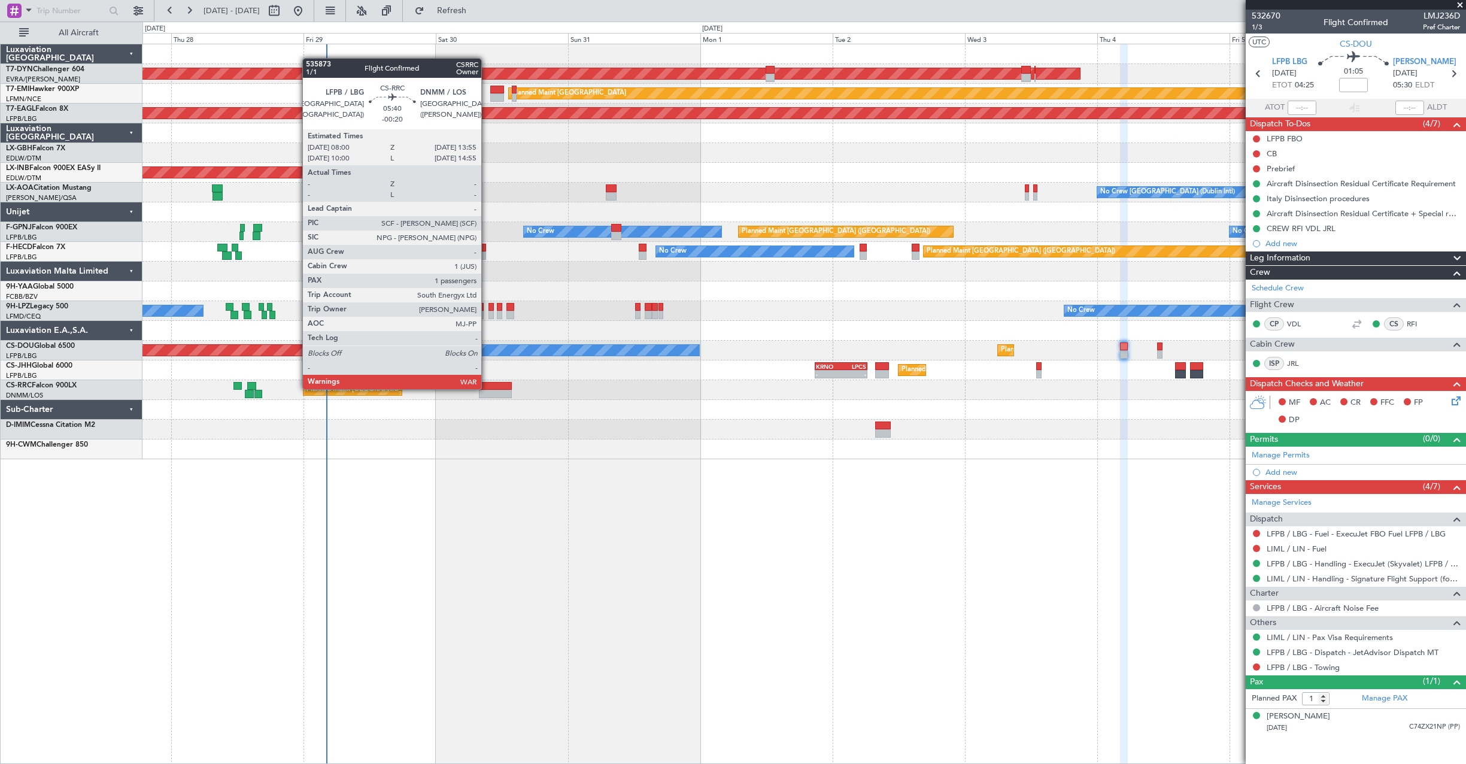
click at [487, 388] on div at bounding box center [495, 386] width 33 height 8
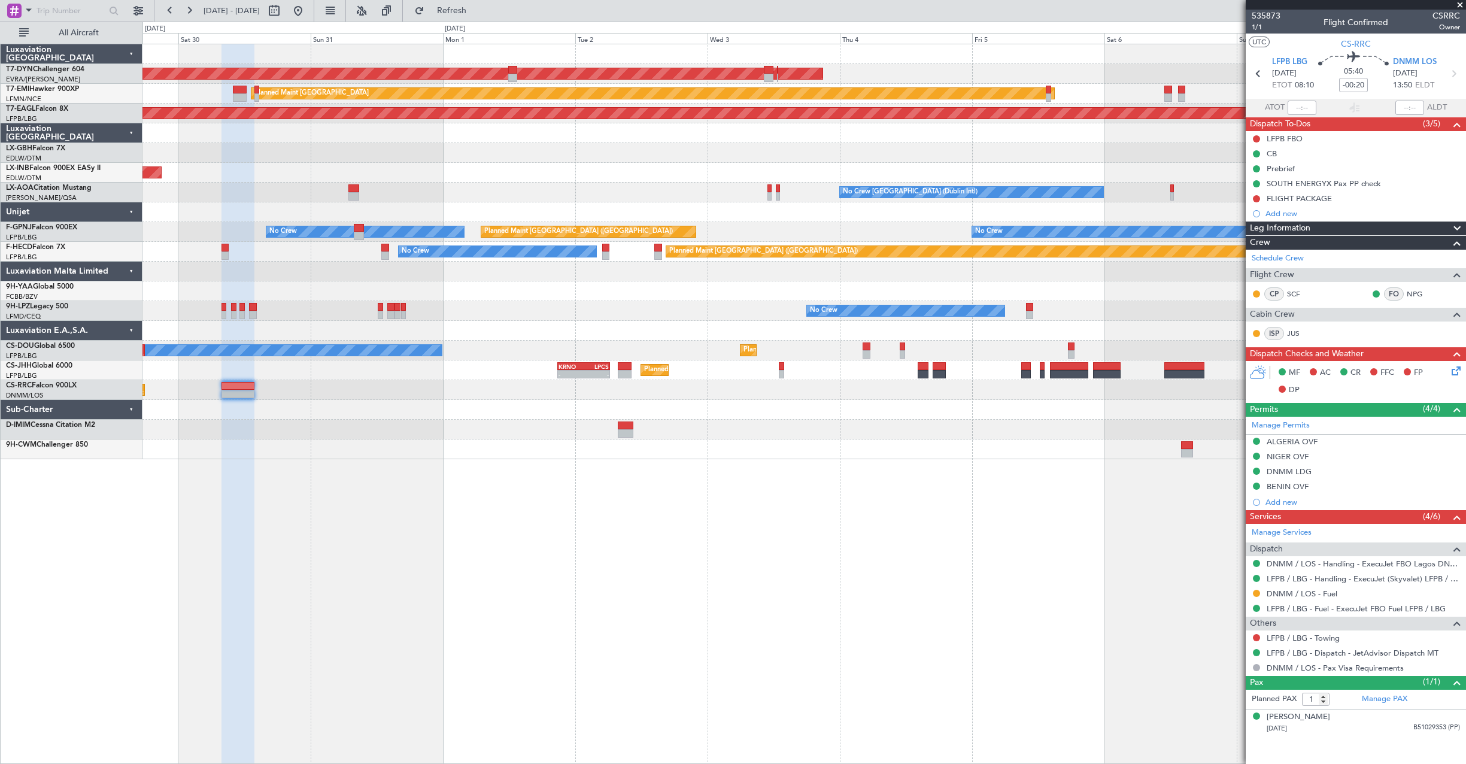
click at [474, 481] on div "AOG Maint Riga (Riga Intl) Planned Maint [GEOGRAPHIC_DATA] Grounded [US_STATE] …" at bounding box center [804, 404] width 1324 height 720
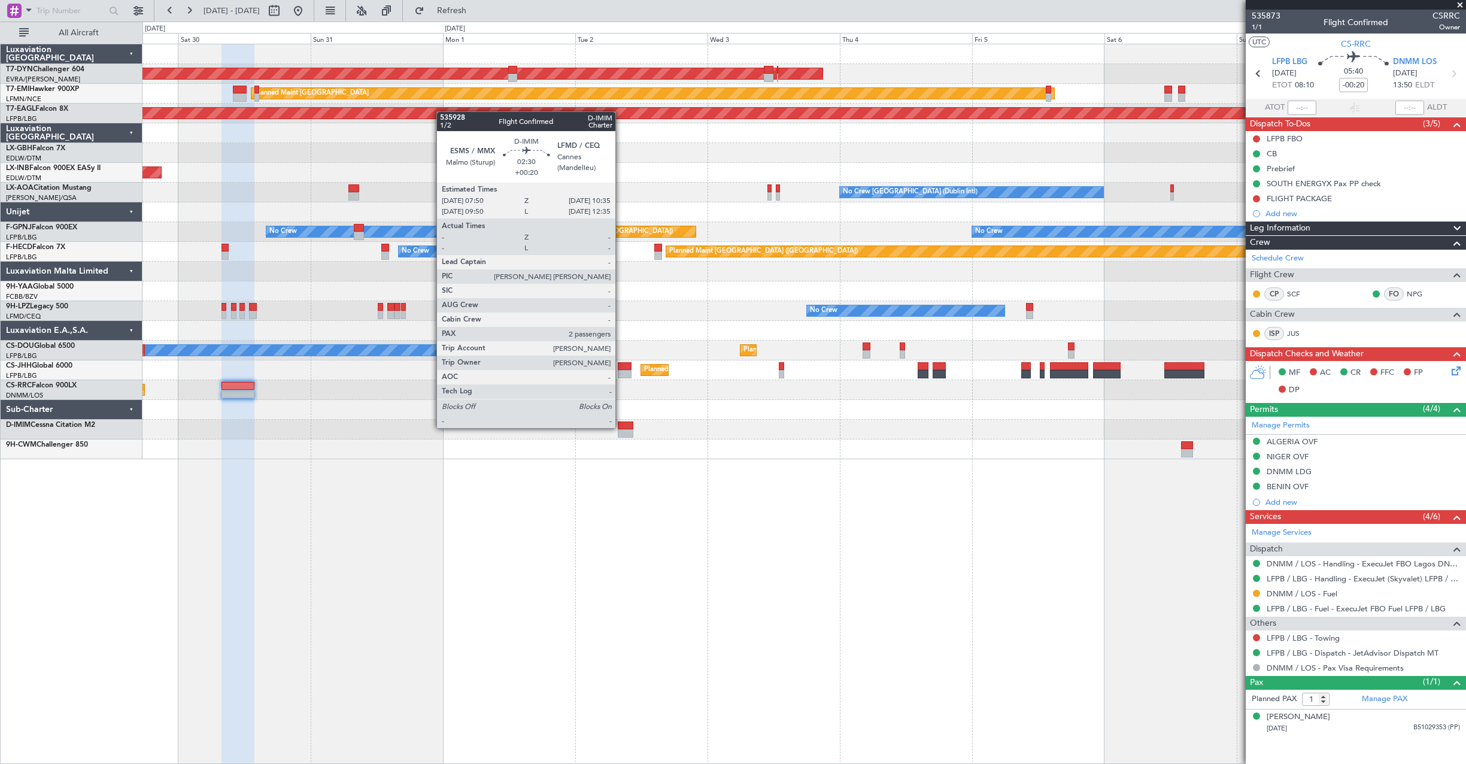
click at [621, 427] on div at bounding box center [626, 425] width 16 height 8
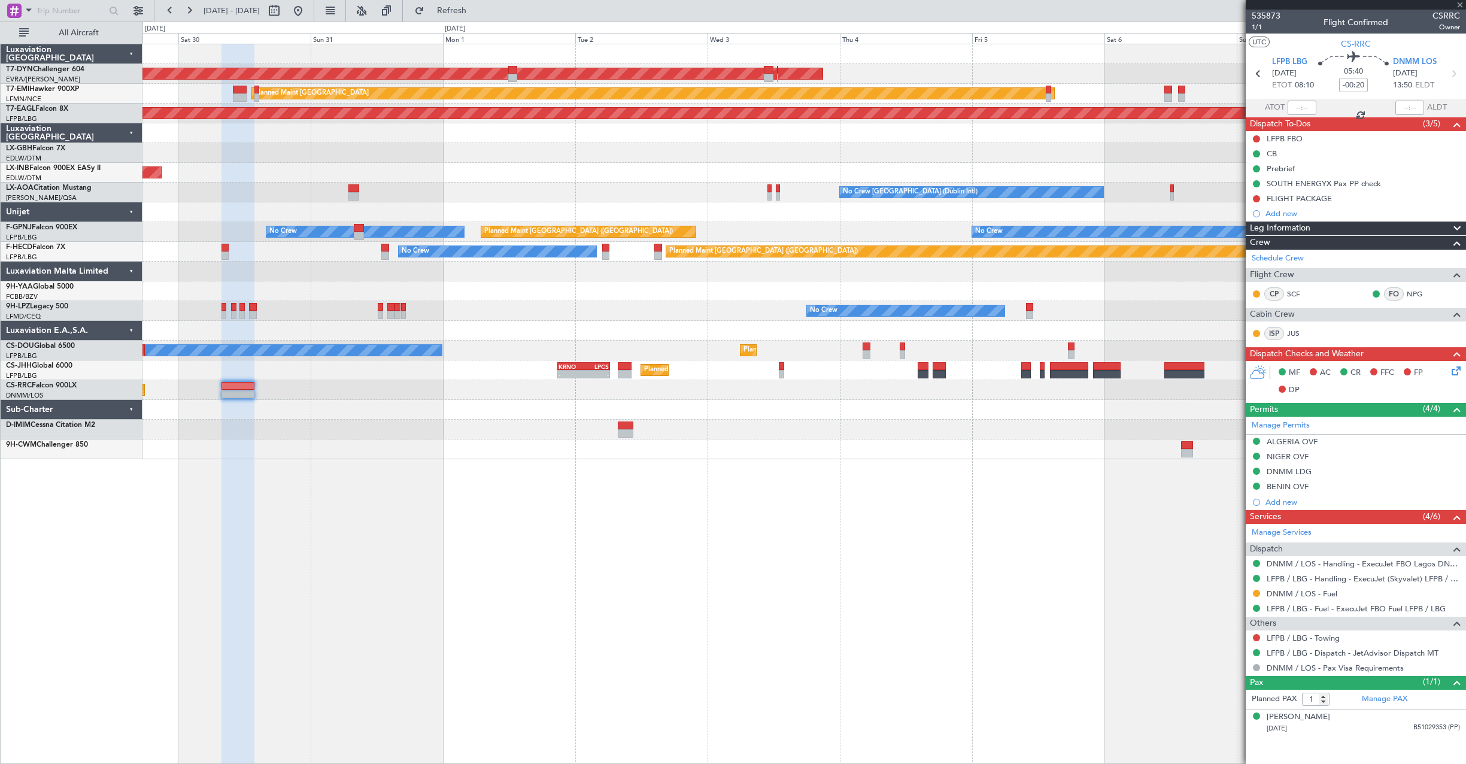
type input "+00:20"
type input "2"
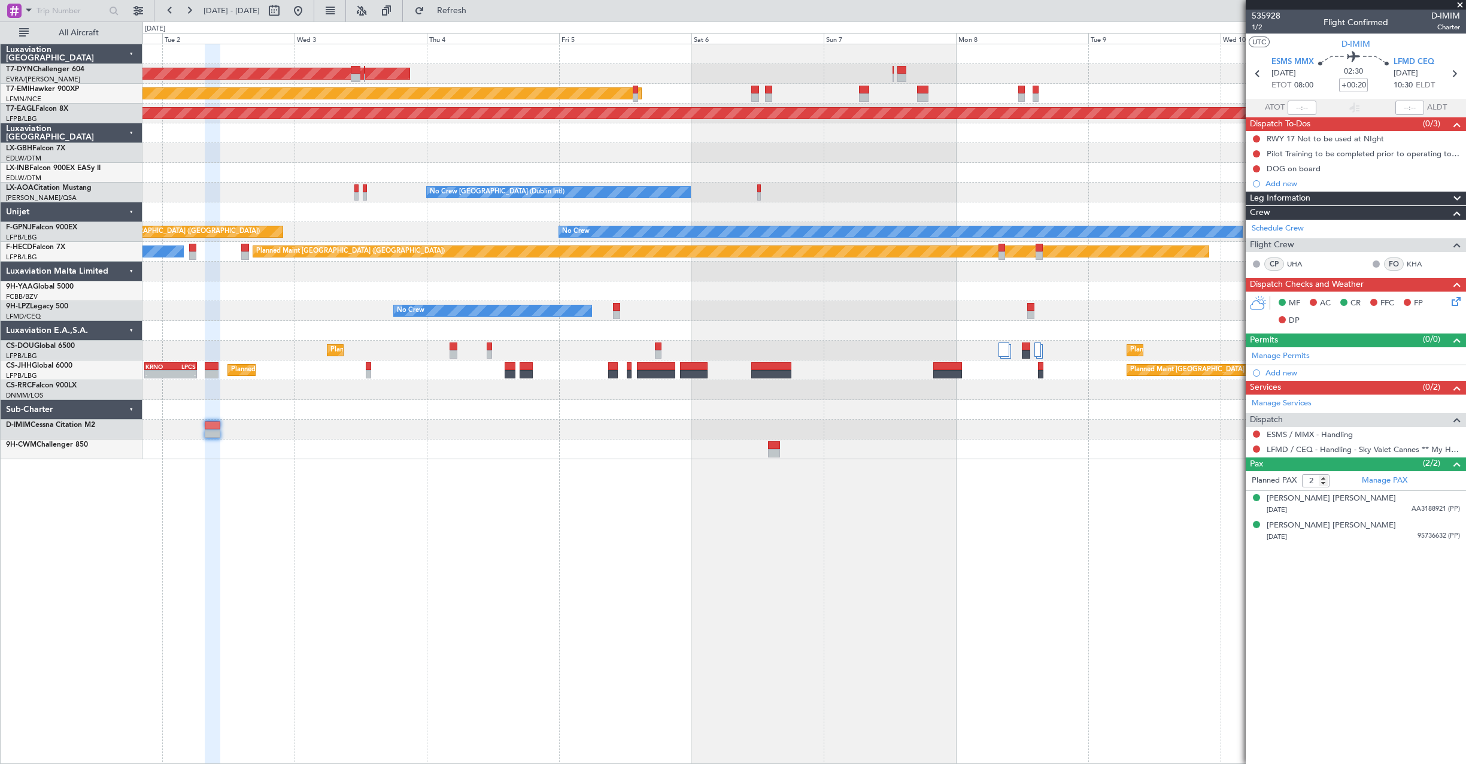
click at [451, 497] on div "AOG Maint Riga (Riga Intl) Planned Maint [GEOGRAPHIC_DATA] Grounded [US_STATE] …" at bounding box center [804, 404] width 1324 height 720
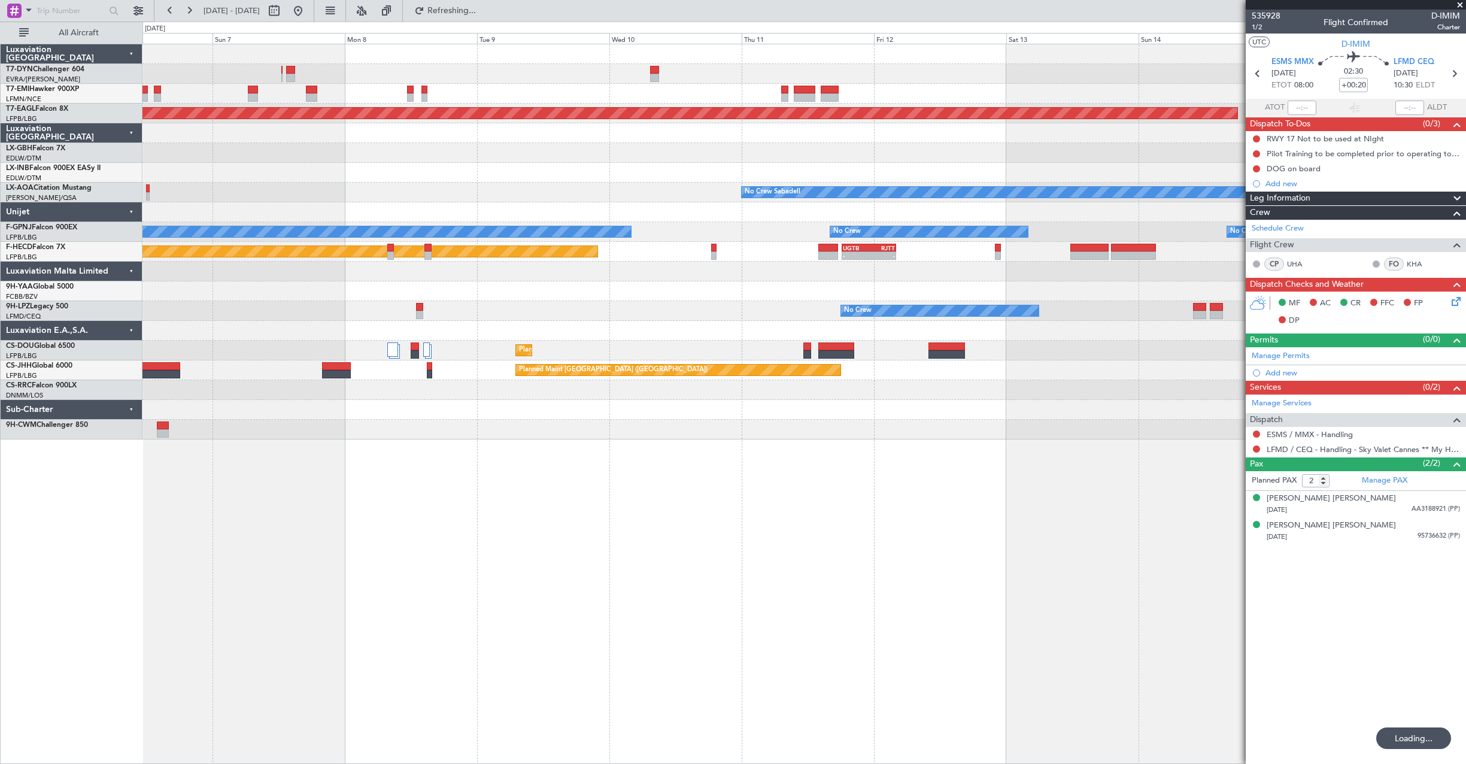
click at [131, 517] on div "Planned Maint [GEOGRAPHIC_DATA] Grounded [US_STATE] ([GEOGRAPHIC_DATA]) Planned…" at bounding box center [733, 393] width 1466 height 742
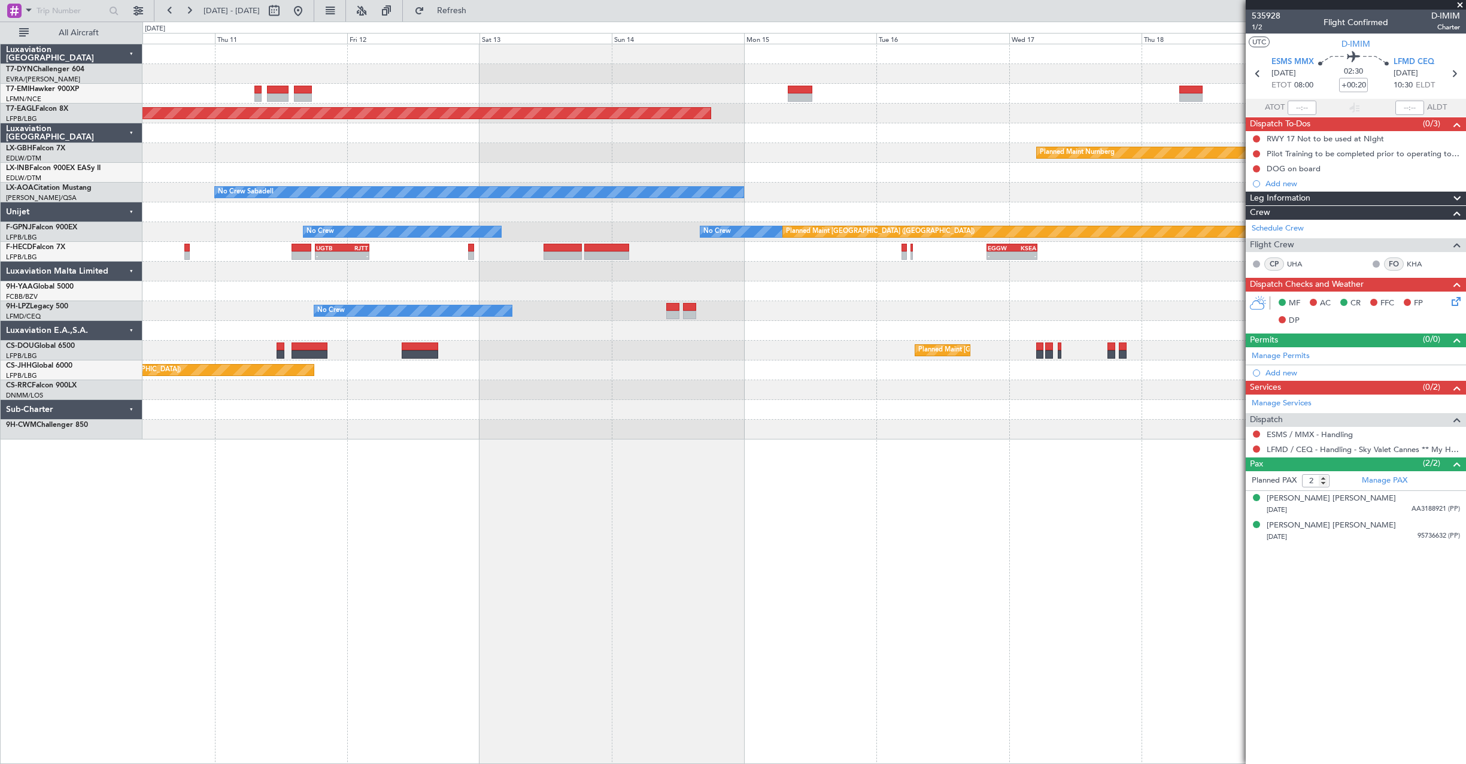
click at [366, 478] on div "Grounded [US_STATE] ([GEOGRAPHIC_DATA]) Planned Maint Nurnberg No Crew Sabadell…" at bounding box center [804, 404] width 1324 height 720
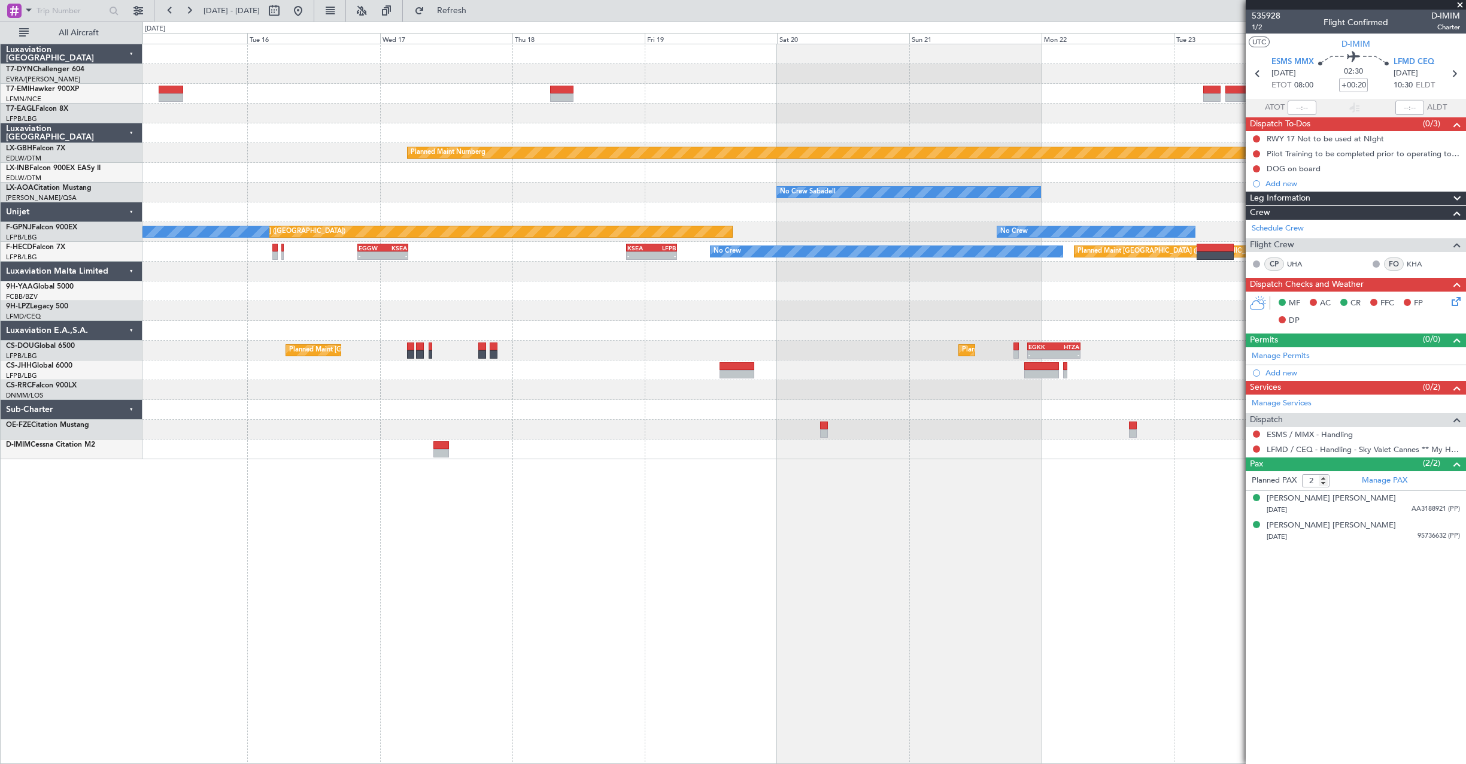
click at [819, 450] on div at bounding box center [803, 449] width 1323 height 20
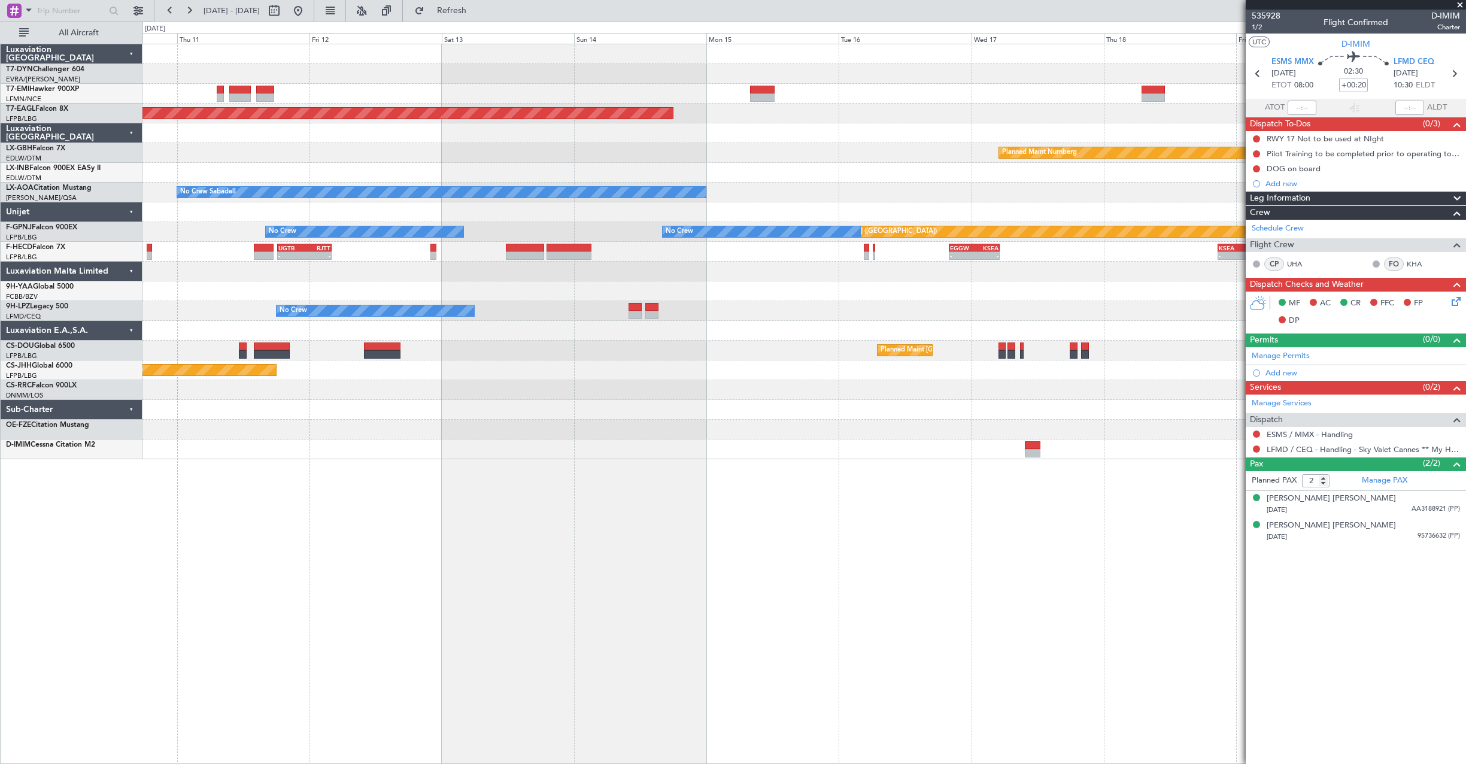
click at [954, 459] on div "Grounded [US_STATE] ([GEOGRAPHIC_DATA]) Planned Maint Nurnberg No Crew Sabadell…" at bounding box center [804, 404] width 1324 height 720
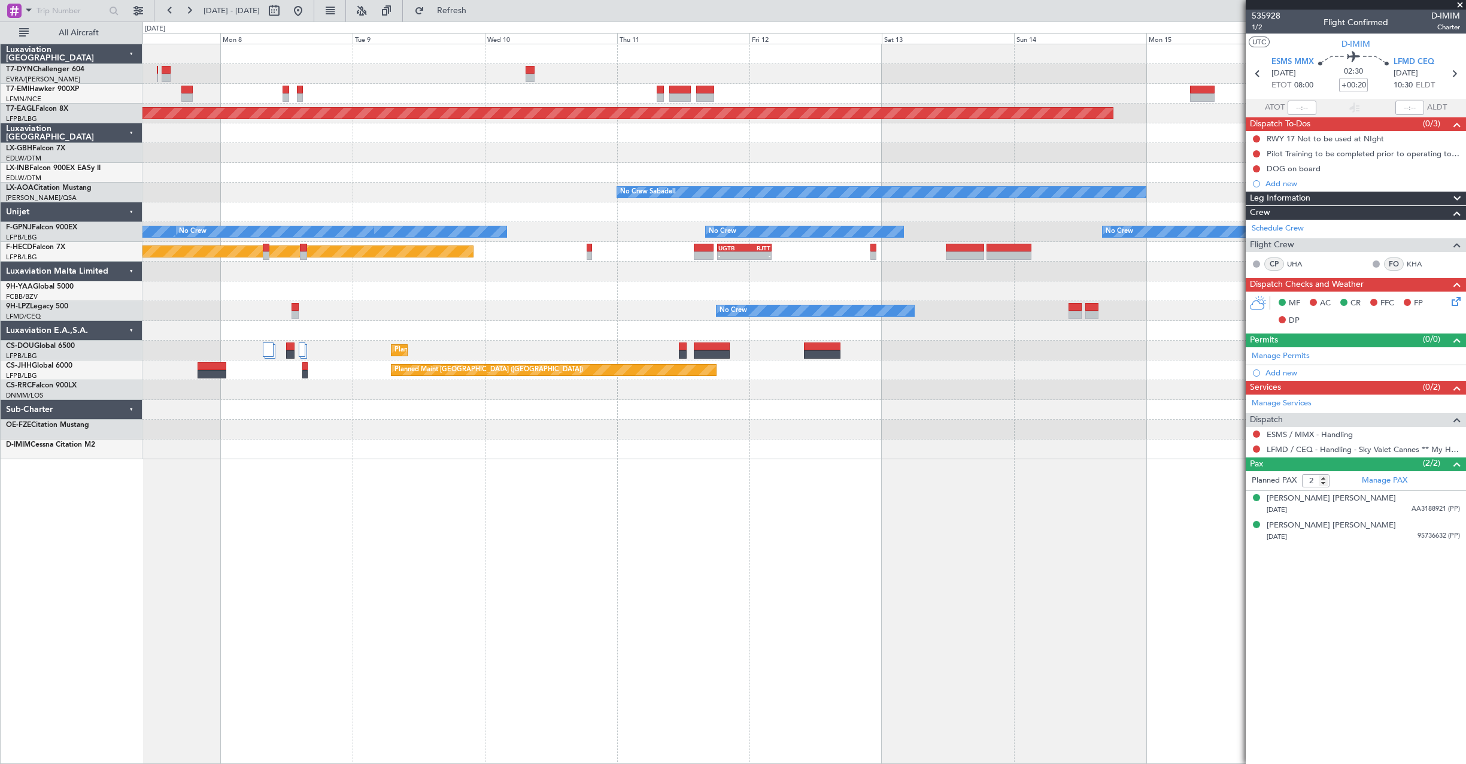
click at [1018, 445] on div "Planned Maint [GEOGRAPHIC_DATA] Grounded [US_STATE] ([GEOGRAPHIC_DATA]) Planned…" at bounding box center [804, 404] width 1324 height 720
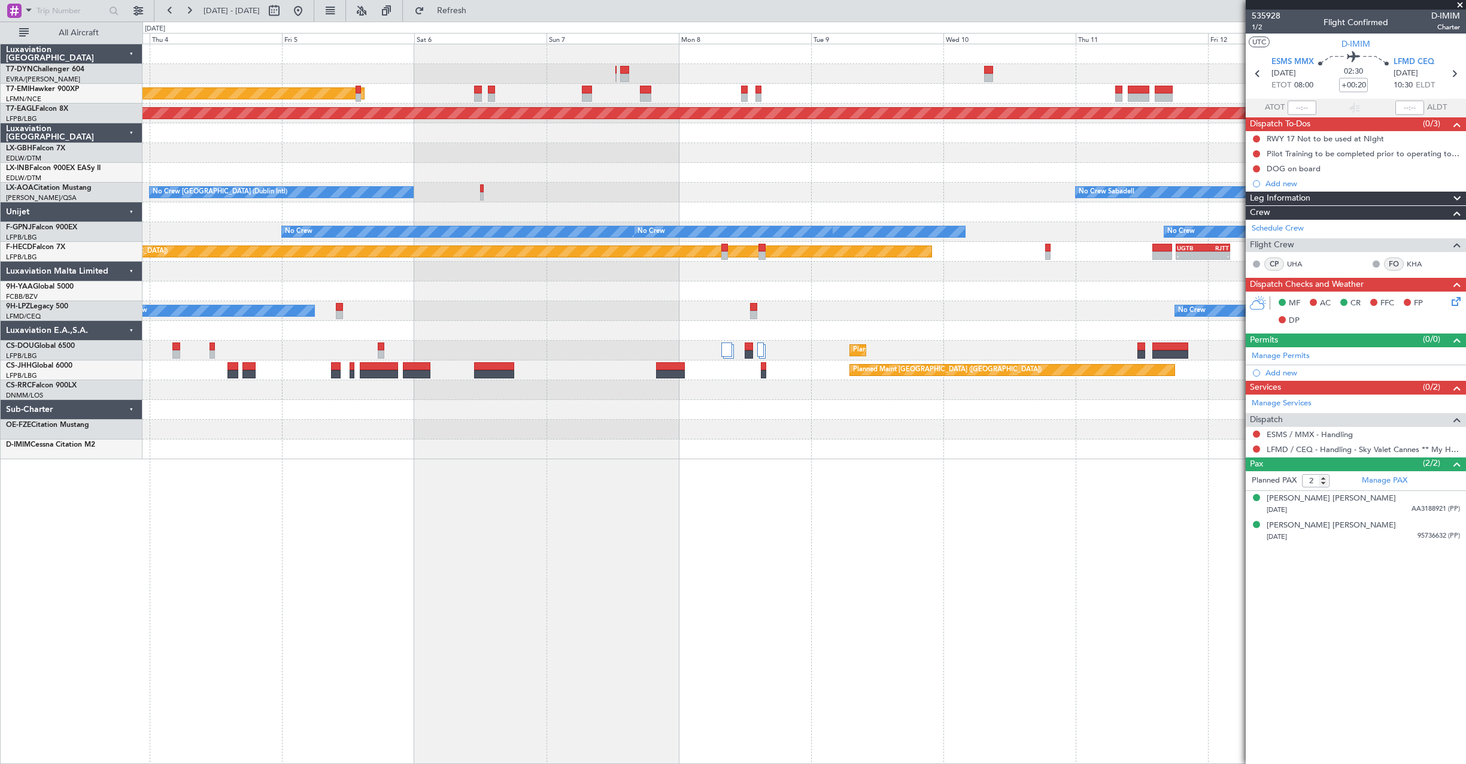
click at [929, 461] on div "AOG Maint Riga (Riga Intl) Planned Maint [GEOGRAPHIC_DATA] Grounded [US_STATE] …" at bounding box center [804, 404] width 1324 height 720
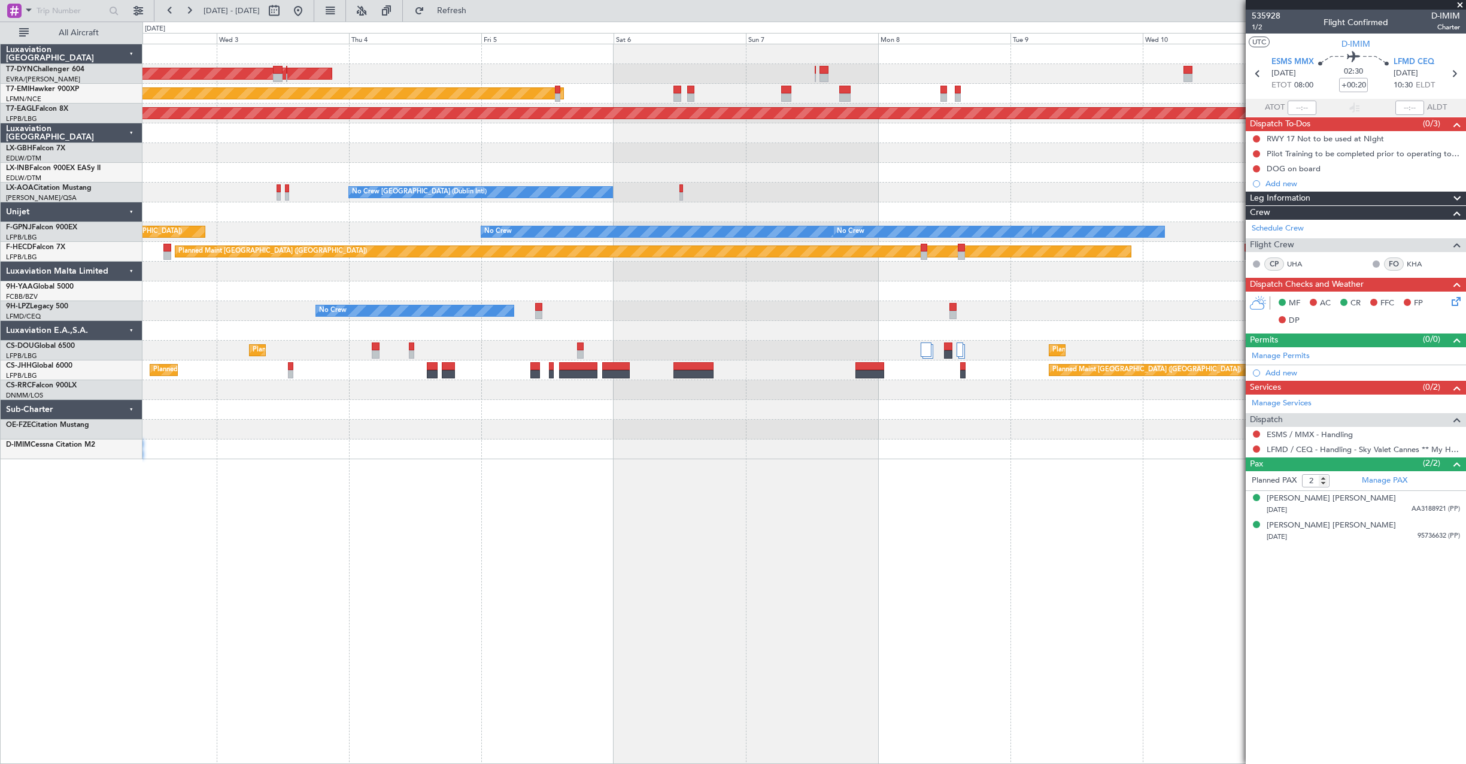
click at [897, 474] on div "AOG Maint Riga (Riga Intl) Planned Maint [GEOGRAPHIC_DATA] Grounded [US_STATE] …" at bounding box center [804, 404] width 1324 height 720
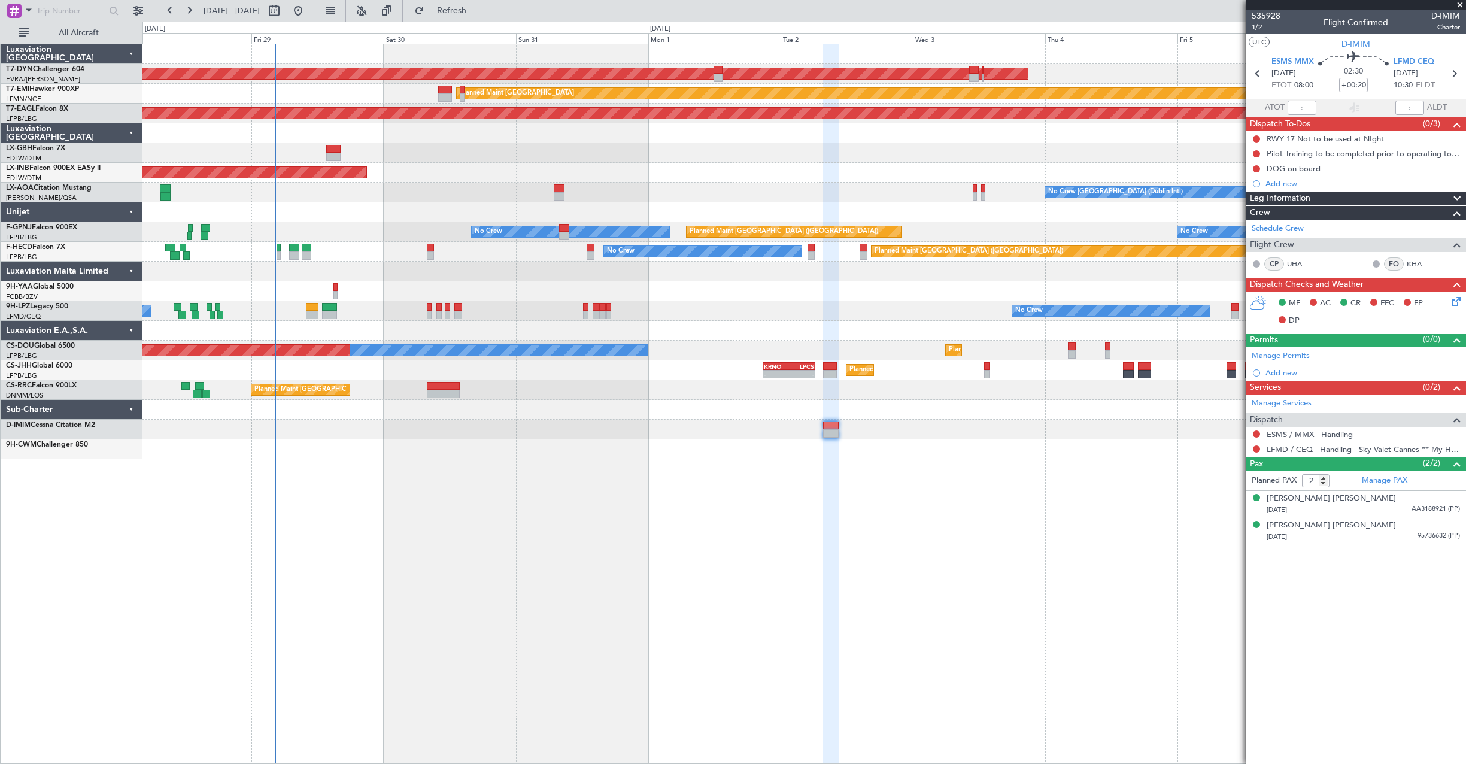
click at [861, 484] on div "AOG Maint Riga (Riga Intl) Planned Maint [GEOGRAPHIC_DATA] Grounded [US_STATE] …" at bounding box center [804, 404] width 1324 height 720
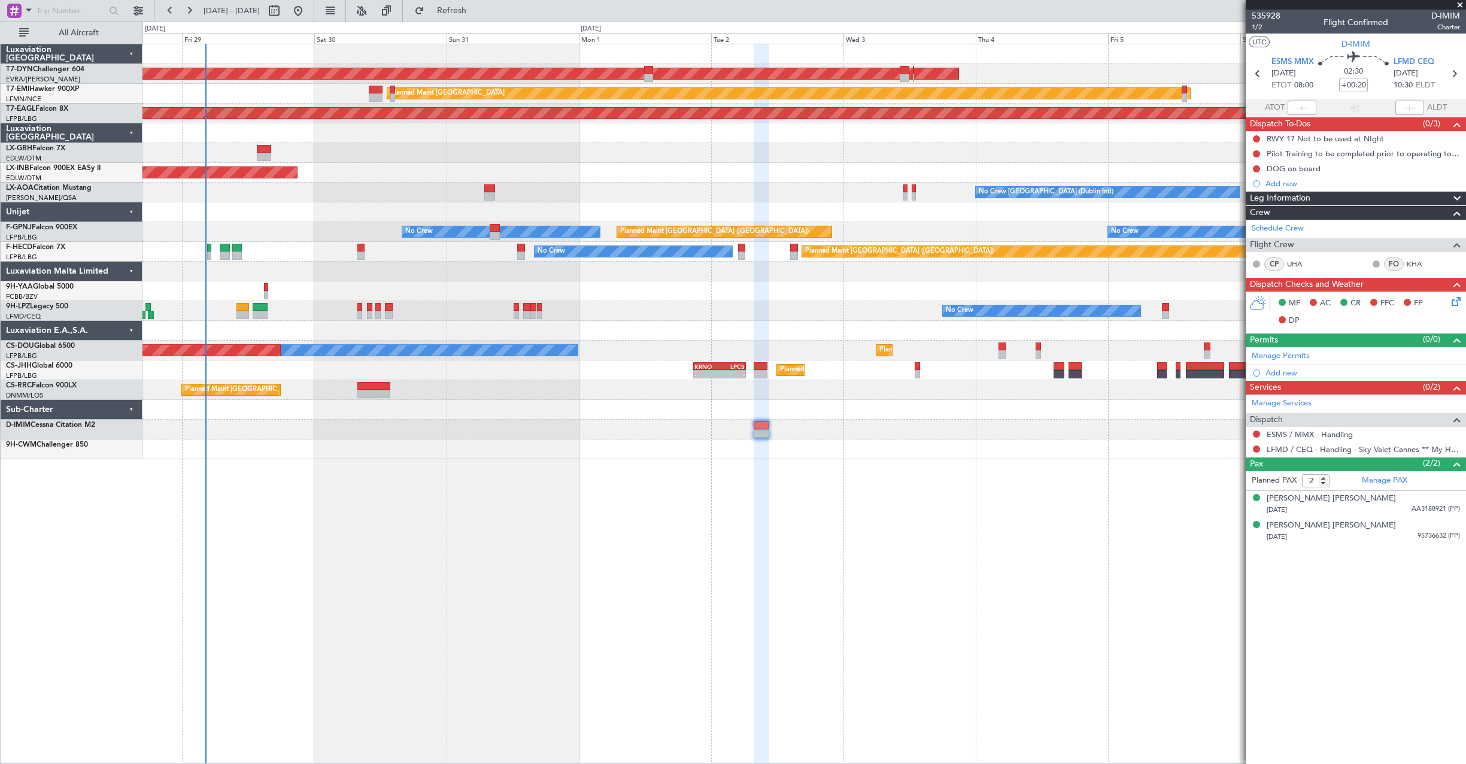
click at [618, 559] on div "AOG Maint Riga (Riga Intl) Planned Maint [GEOGRAPHIC_DATA] Grounded [US_STATE] …" at bounding box center [804, 404] width 1324 height 720
click at [284, 10] on button at bounding box center [274, 10] width 19 height 19
select select "8"
select select "2025"
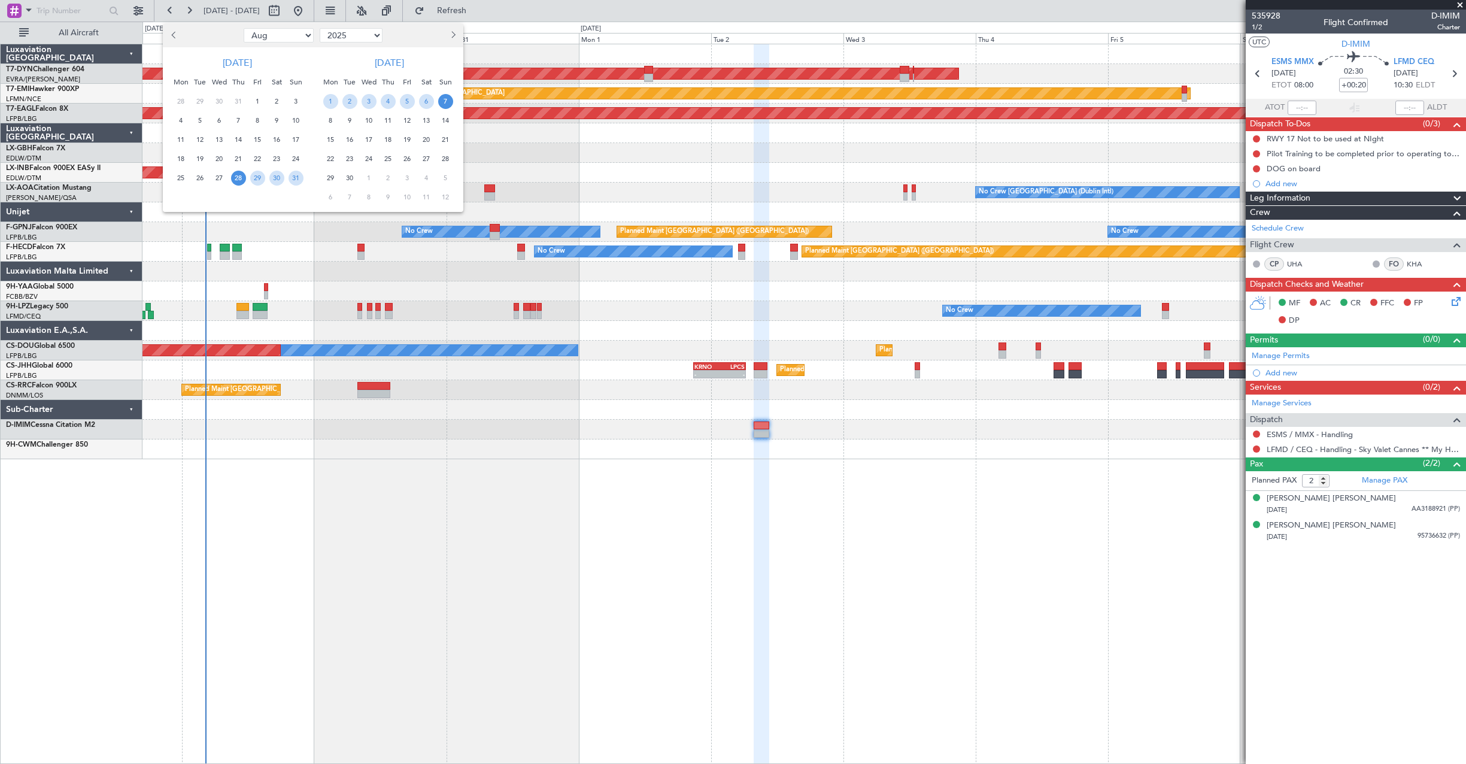
click at [451, 35] on span "Next month" at bounding box center [451, 34] width 7 height 7
click at [426, 96] on span "1" at bounding box center [426, 101] width 15 height 15
click at [425, 98] on span "1" at bounding box center [426, 101] width 15 height 15
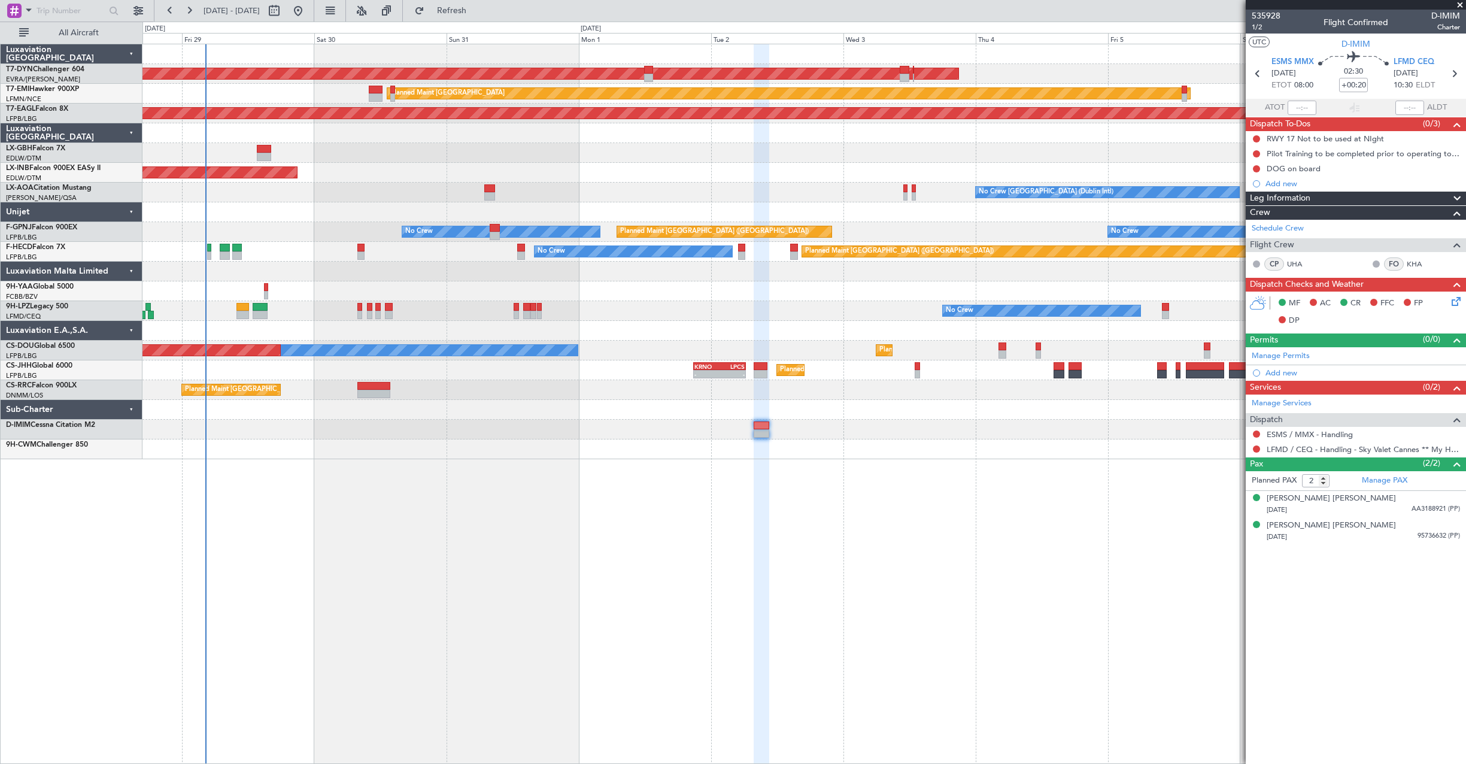
select select "11"
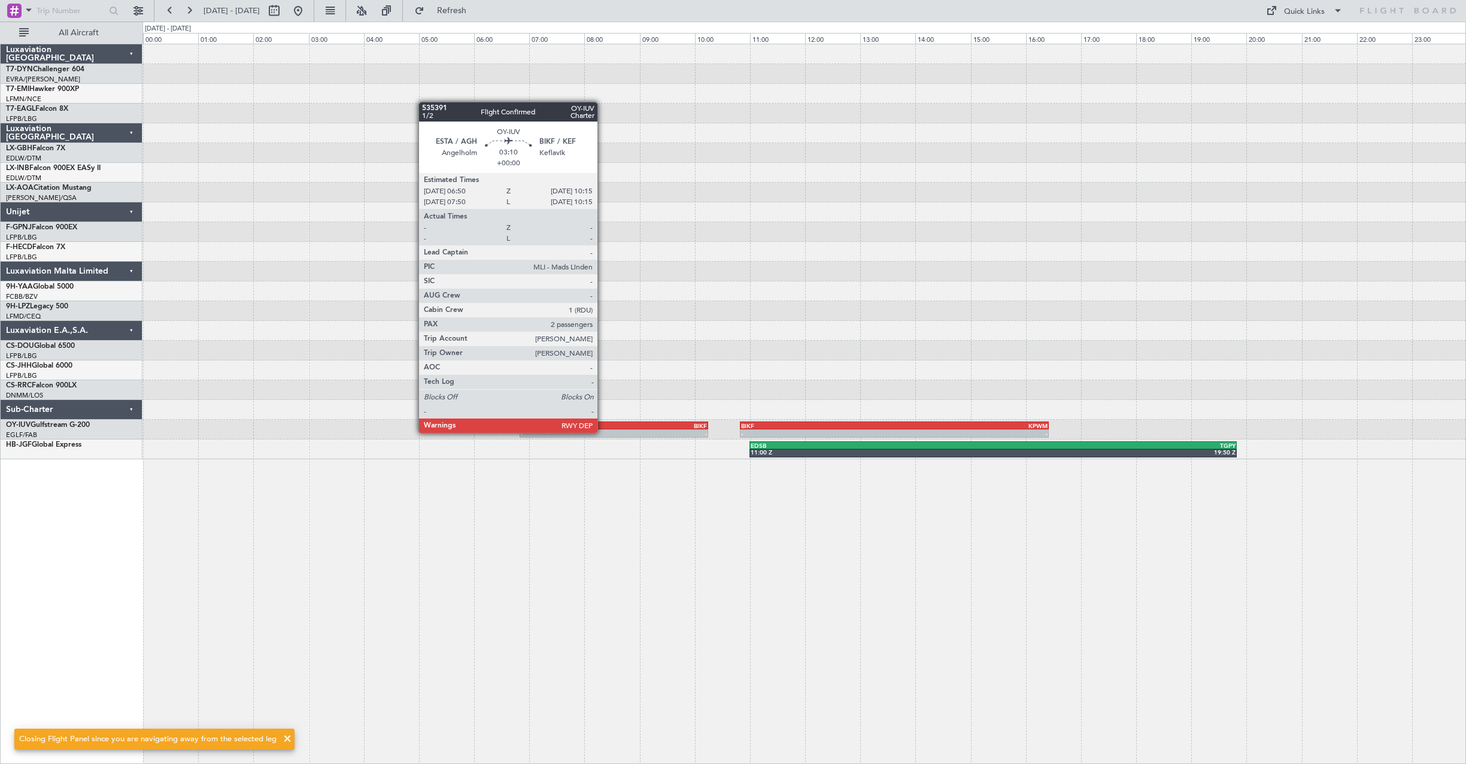
click at [603, 432] on div "-" at bounding box center [567, 433] width 93 height 7
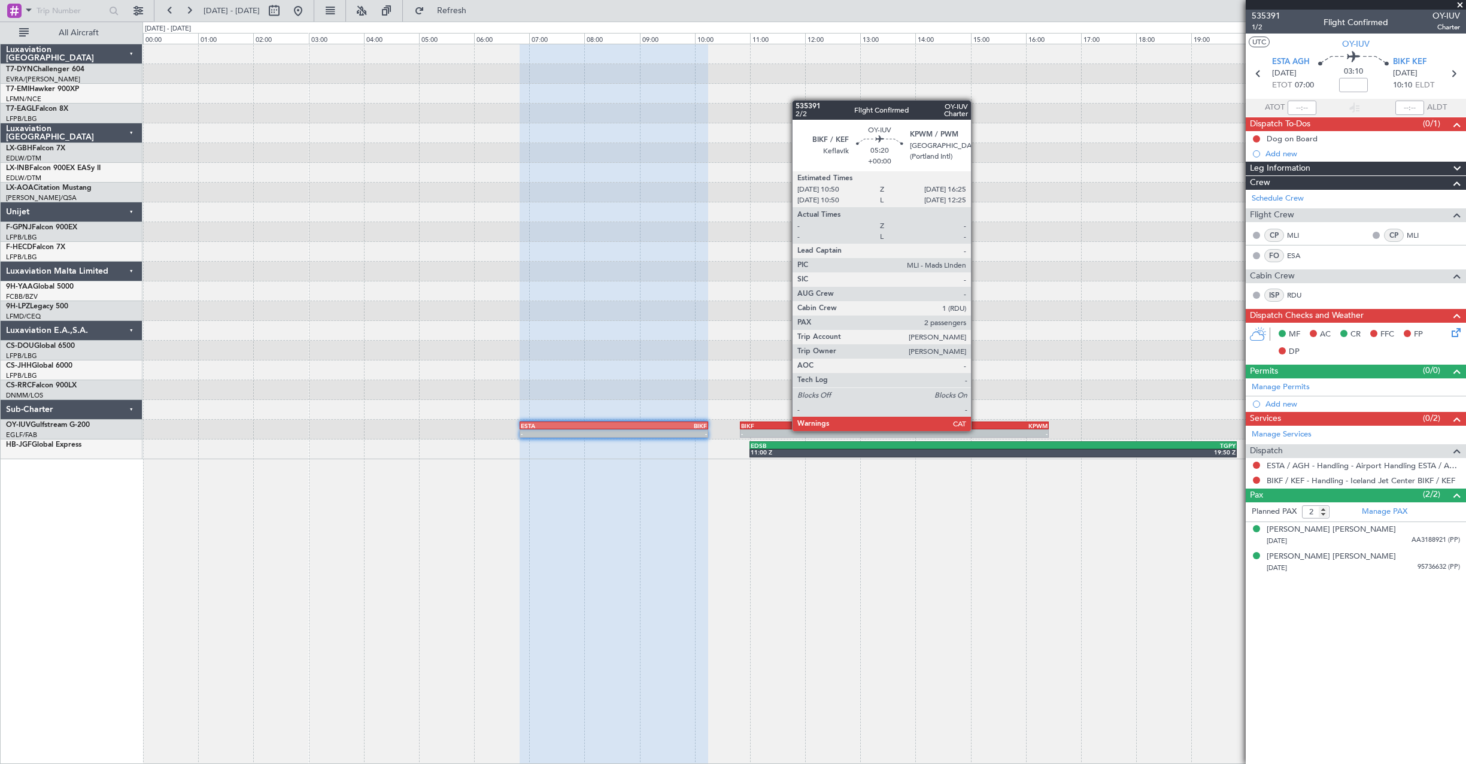
click at [976, 430] on div "-" at bounding box center [970, 433] width 153 height 7
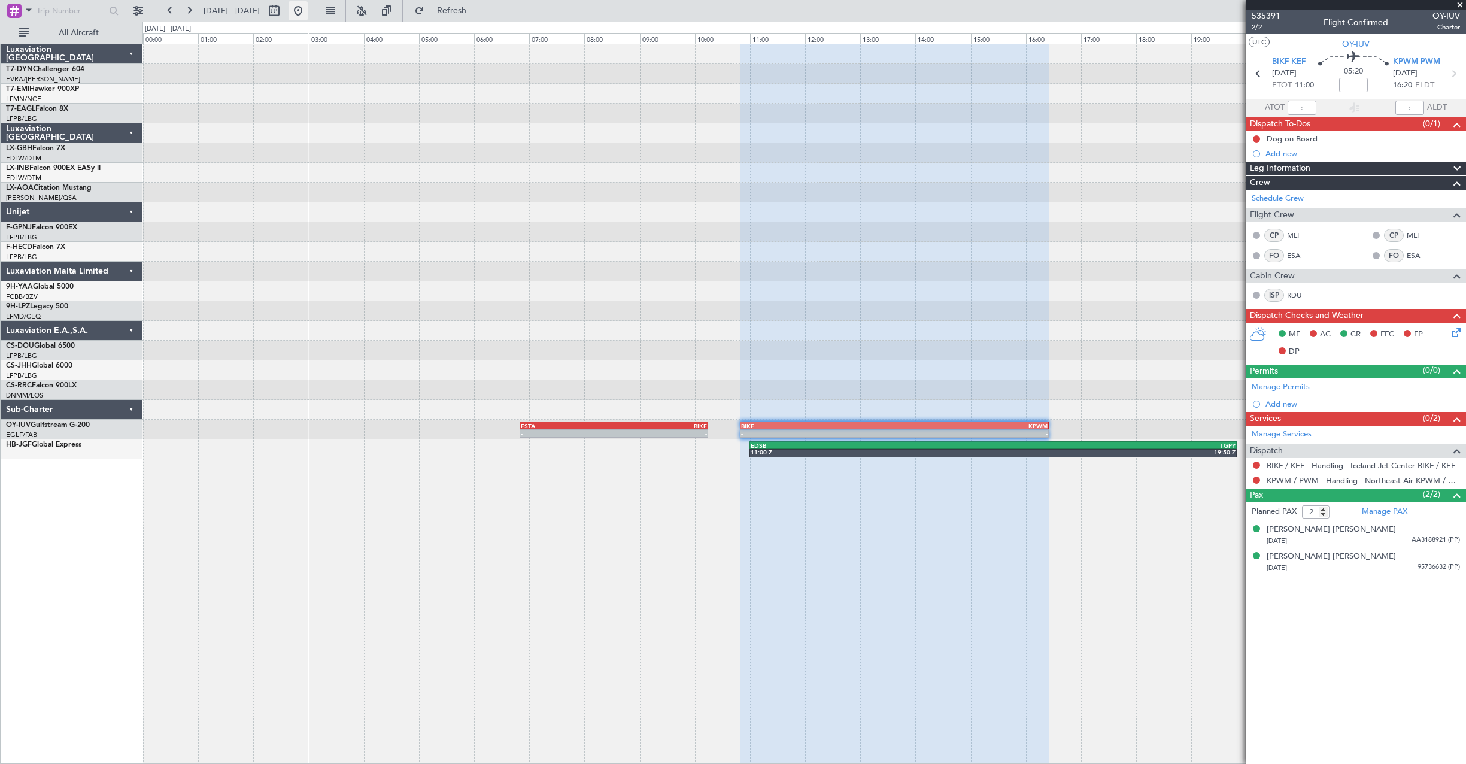
click at [308, 10] on button at bounding box center [298, 10] width 19 height 19
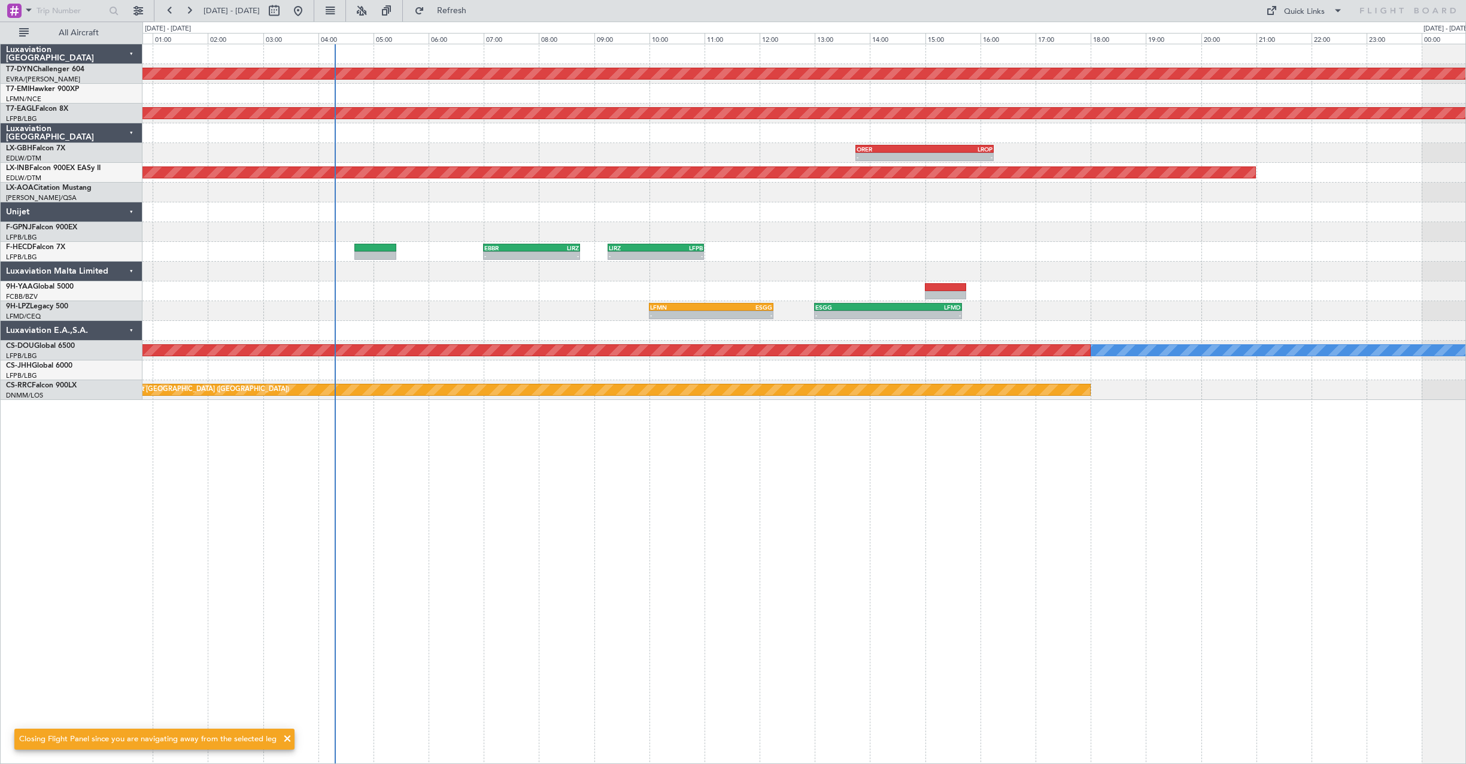
click at [590, 493] on div "AOG Maint Riga (Riga Intl) Grounded [US_STATE] ([GEOGRAPHIC_DATA]) - - ORER 13:…" at bounding box center [804, 404] width 1324 height 720
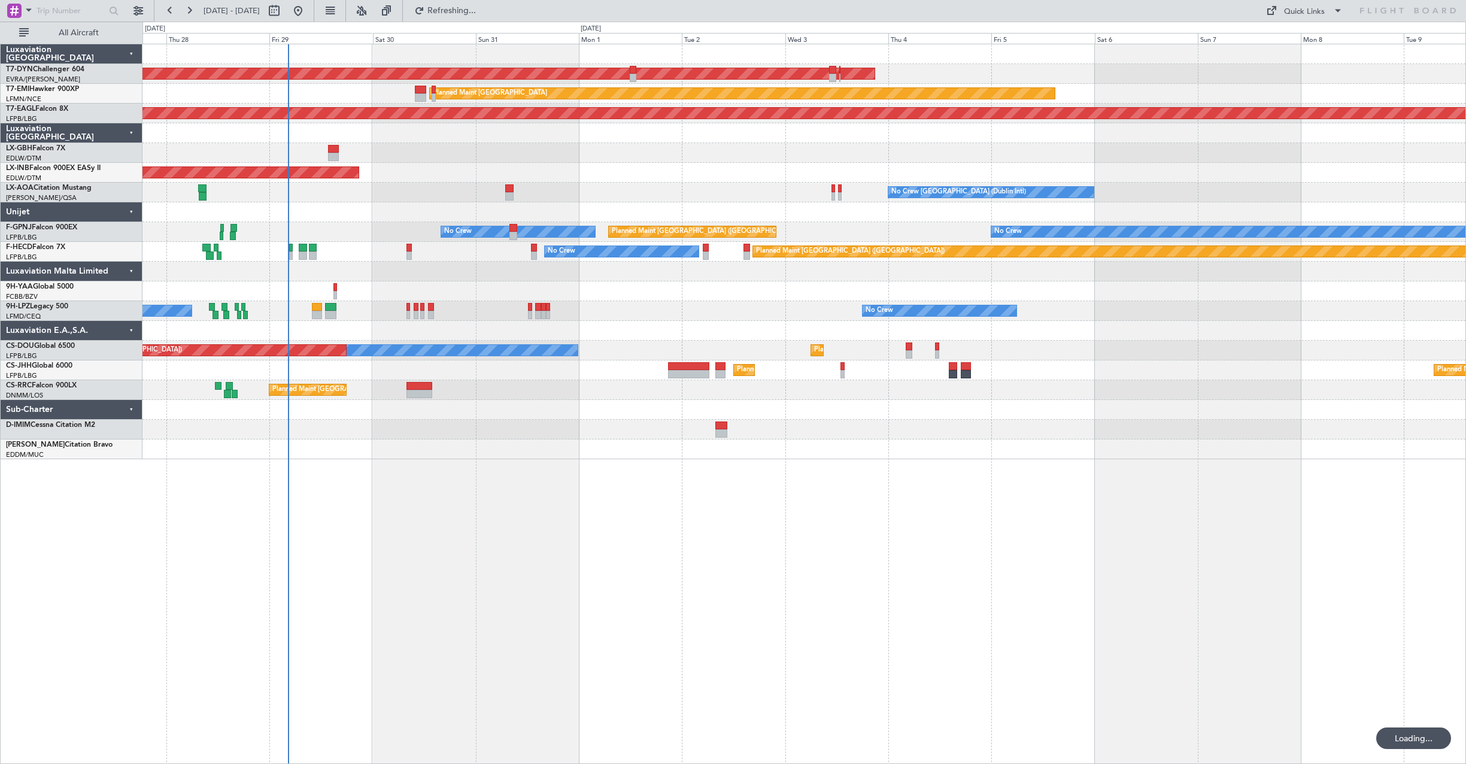
click at [538, 493] on div "AOG Maint Riga (Riga Intl) Planned Maint [GEOGRAPHIC_DATA] Grounded [US_STATE] …" at bounding box center [804, 404] width 1324 height 720
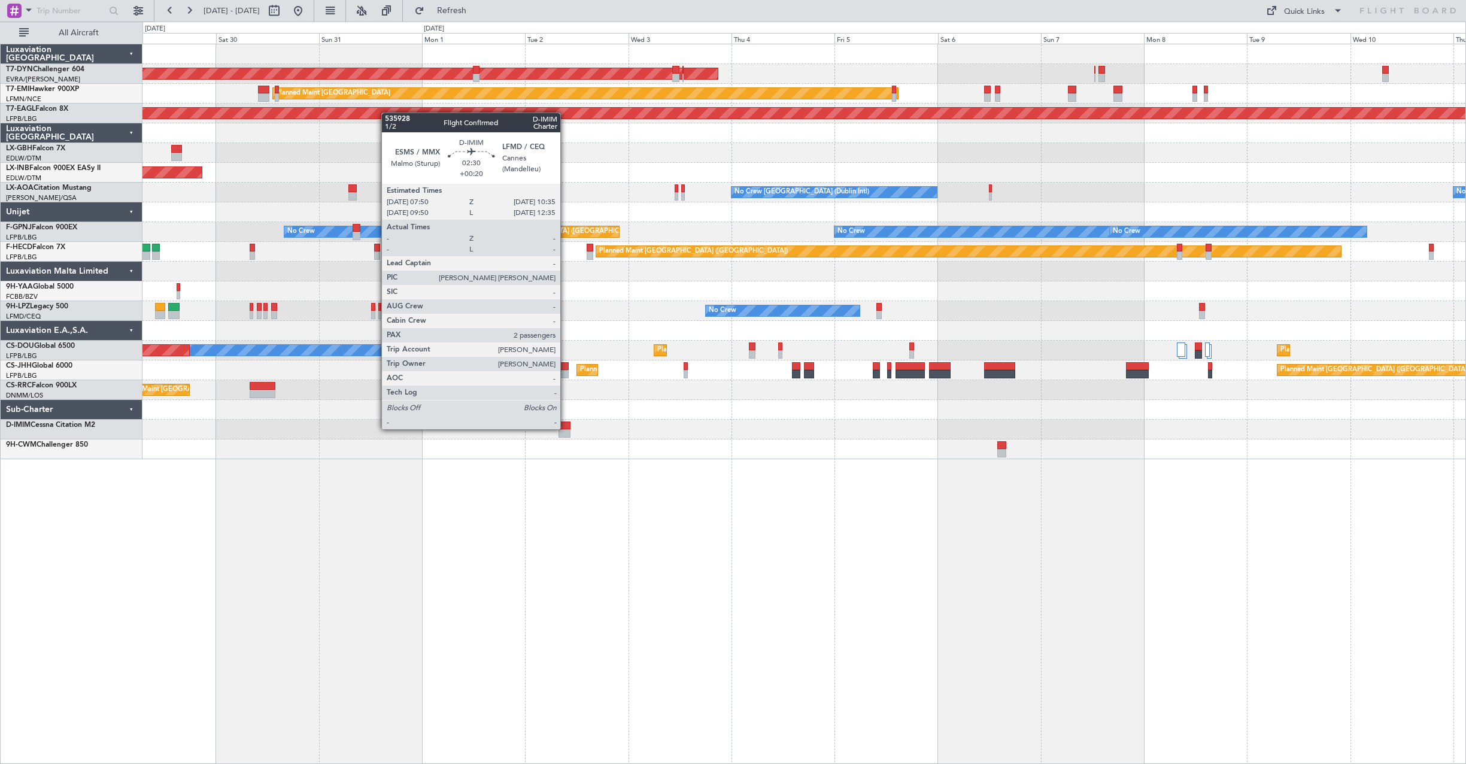
click at [566, 428] on div at bounding box center [565, 425] width 12 height 8
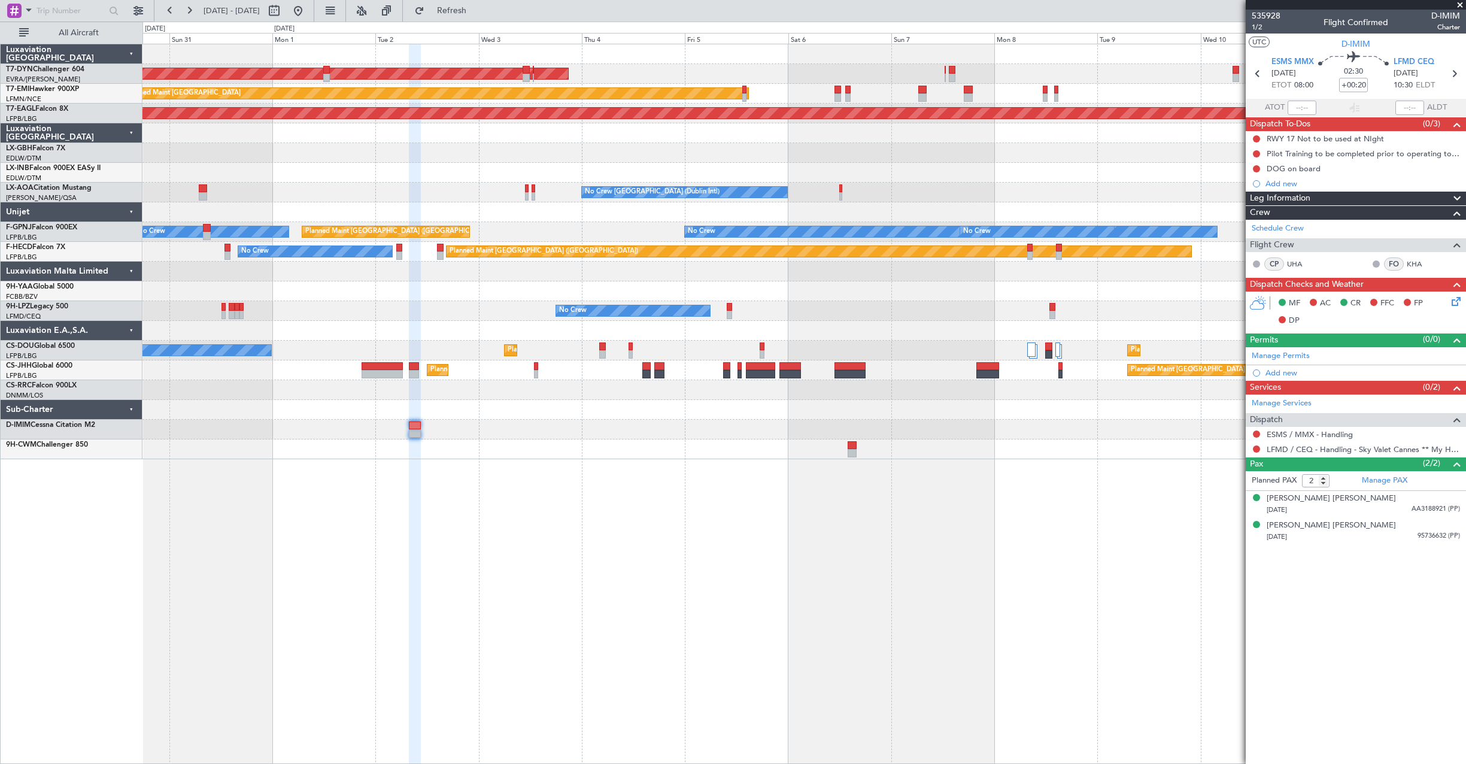
click at [618, 581] on div "AOG Maint Riga (Riga Intl) Planned Maint [GEOGRAPHIC_DATA] Grounded [US_STATE] …" at bounding box center [804, 404] width 1324 height 720
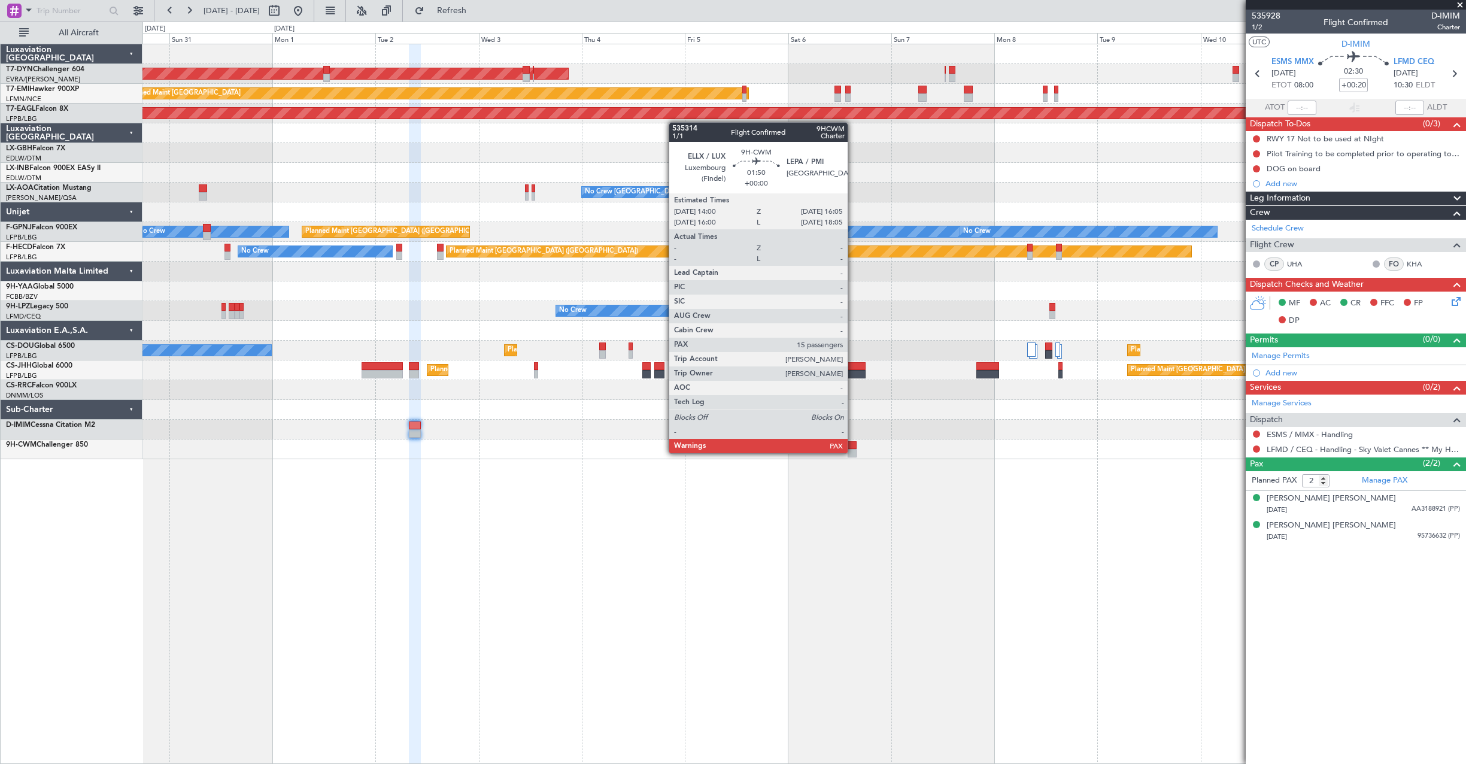
click at [853, 452] on div at bounding box center [852, 453] width 9 height 8
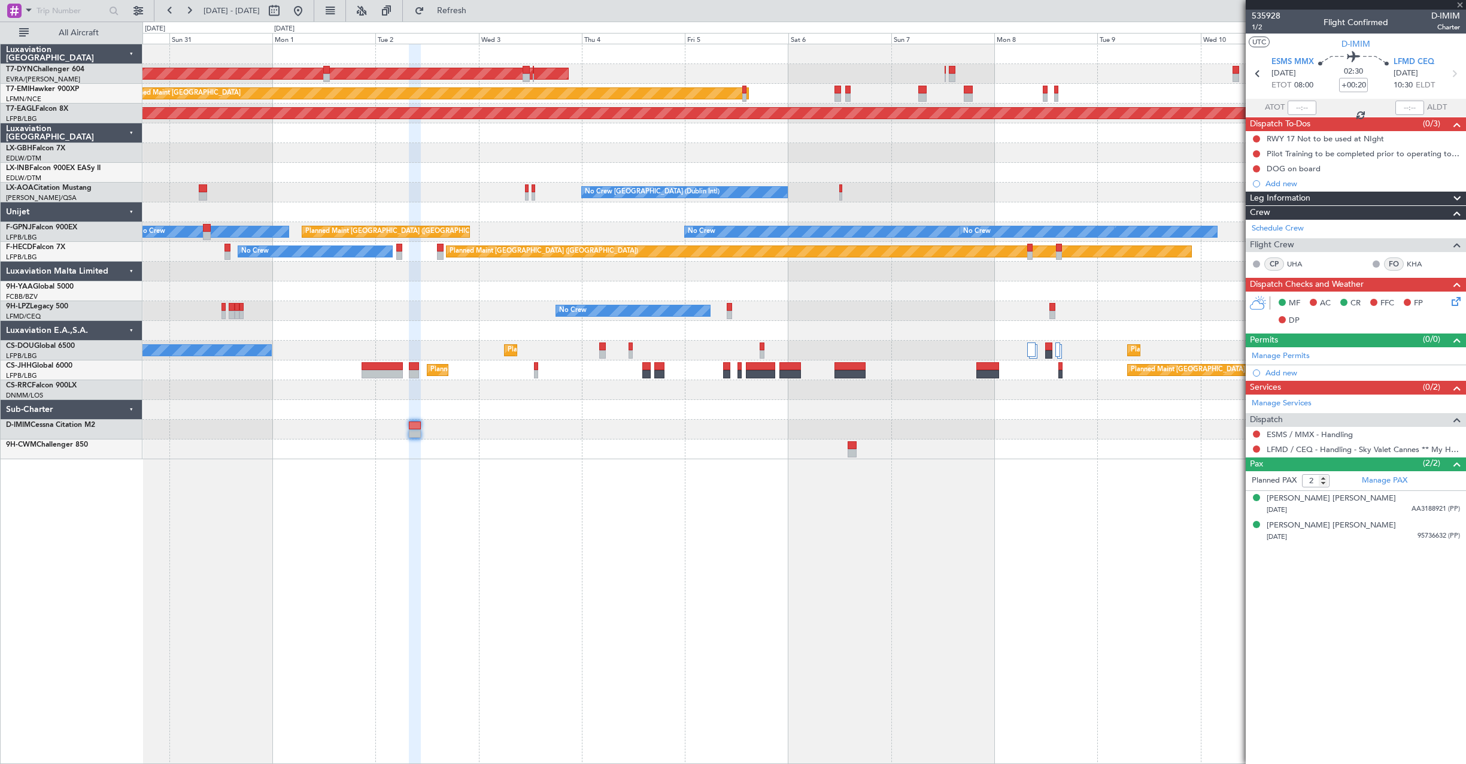
type input "15"
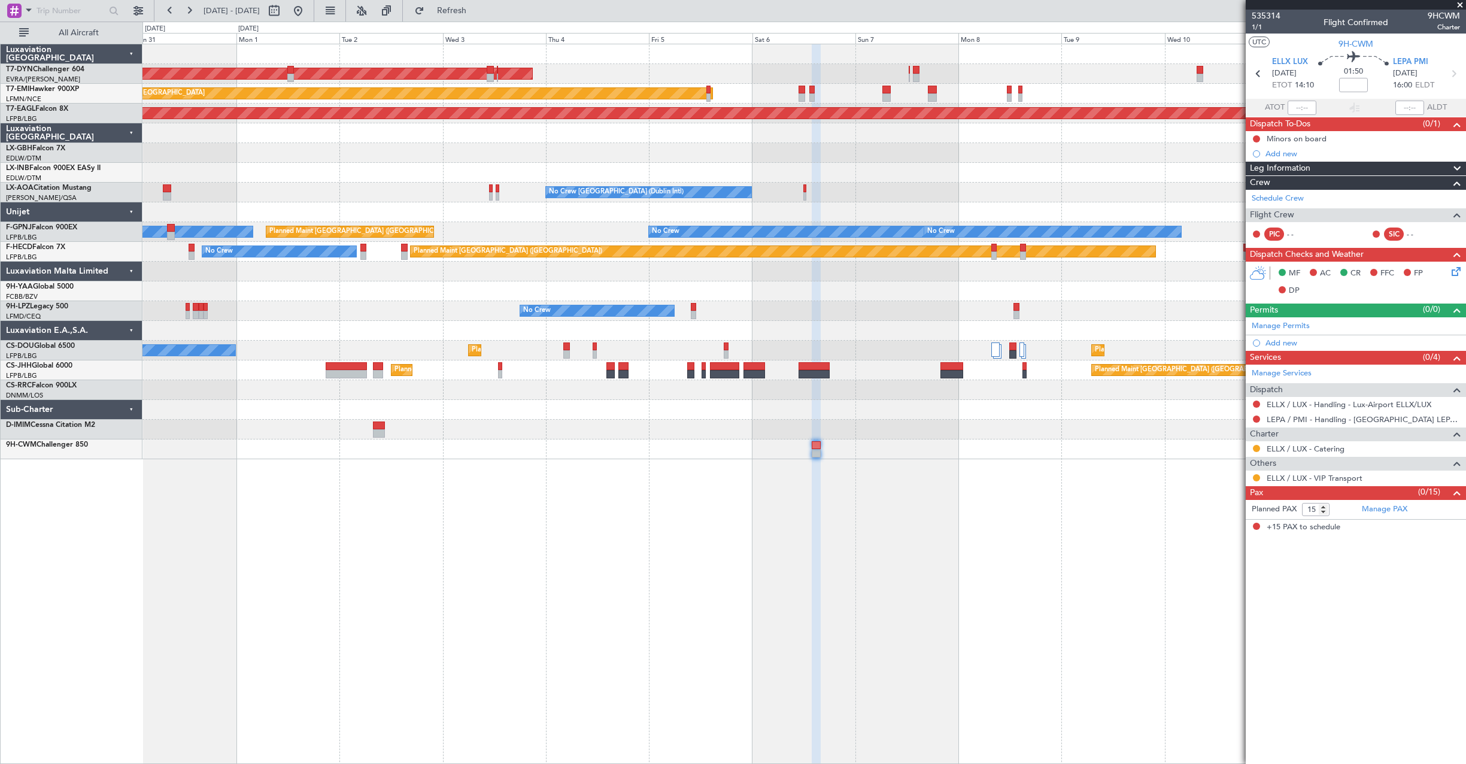
click at [1054, 569] on div "AOG Maint Riga (Riga Intl) Planned Maint [GEOGRAPHIC_DATA] Grounded [US_STATE] …" at bounding box center [804, 404] width 1324 height 720
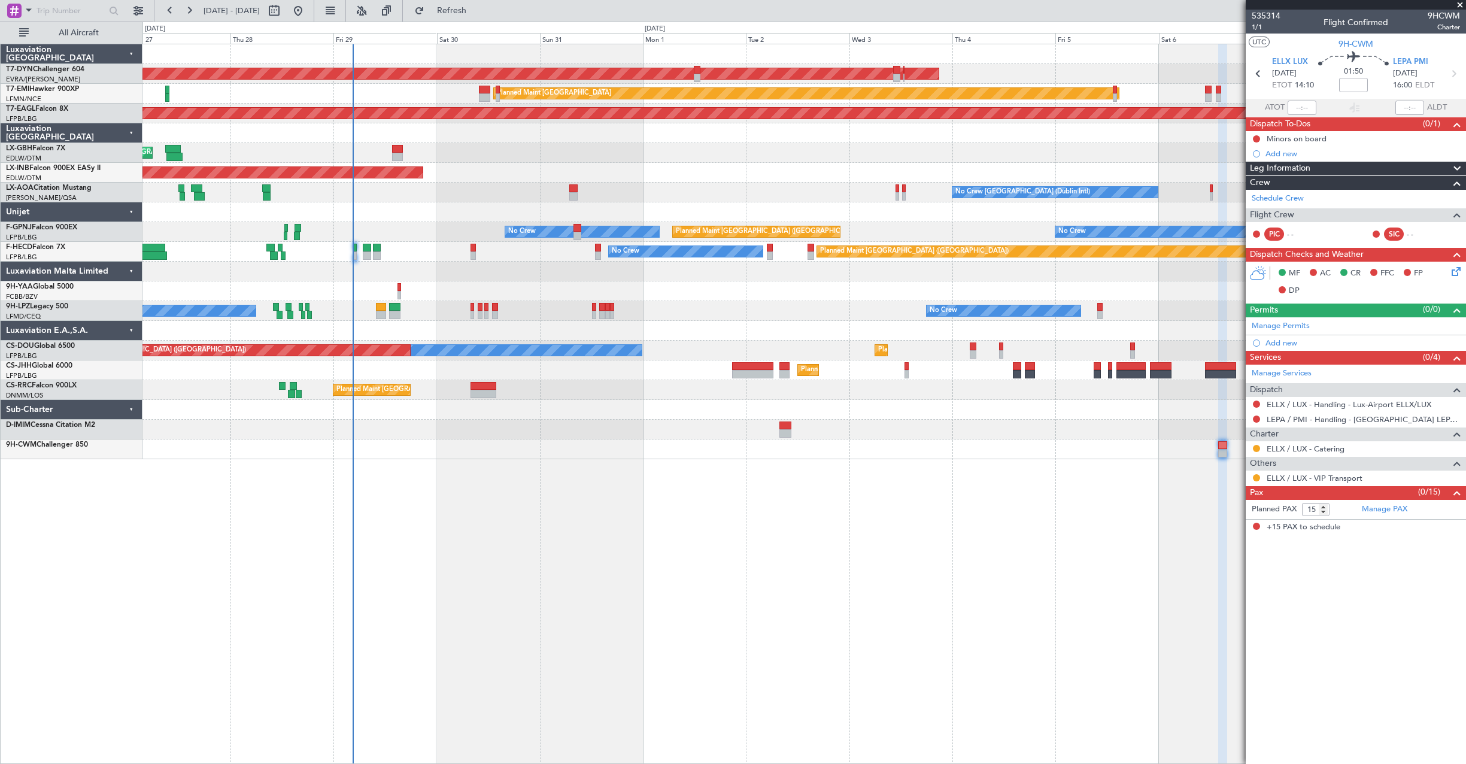
click at [715, 414] on div "AOG Maint Riga (Riga Intl) Planned Maint [GEOGRAPHIC_DATA] Grounded [US_STATE] …" at bounding box center [803, 251] width 1323 height 415
